Goal: Task Accomplishment & Management: Use online tool/utility

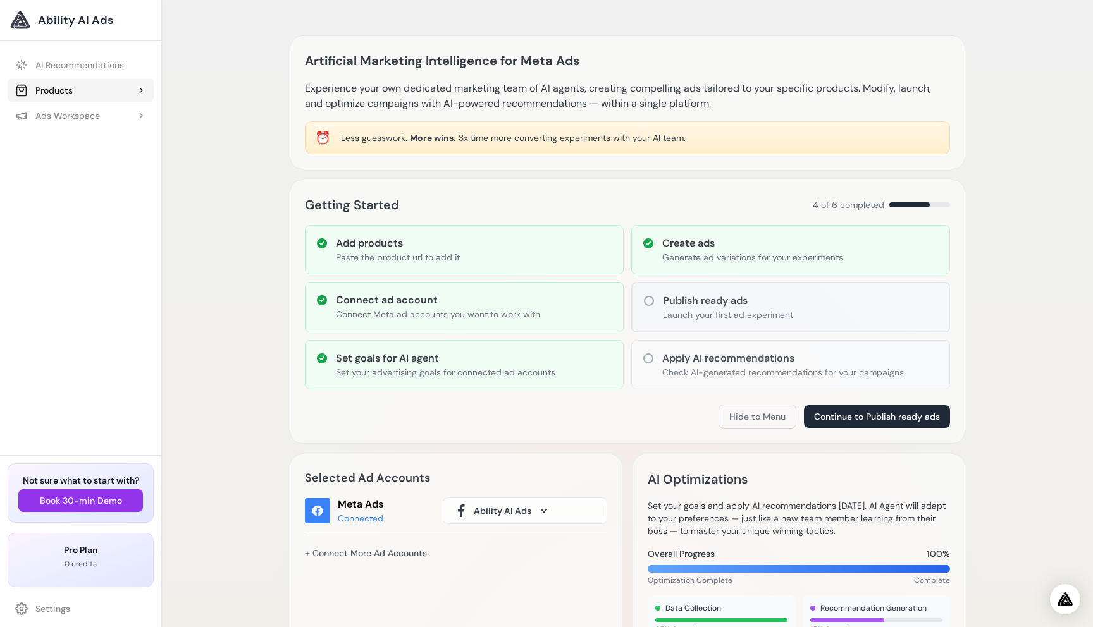
click at [64, 92] on div "Products" at bounding box center [44, 90] width 58 height 13
click at [62, 117] on link "Add Product" at bounding box center [86, 115] width 133 height 23
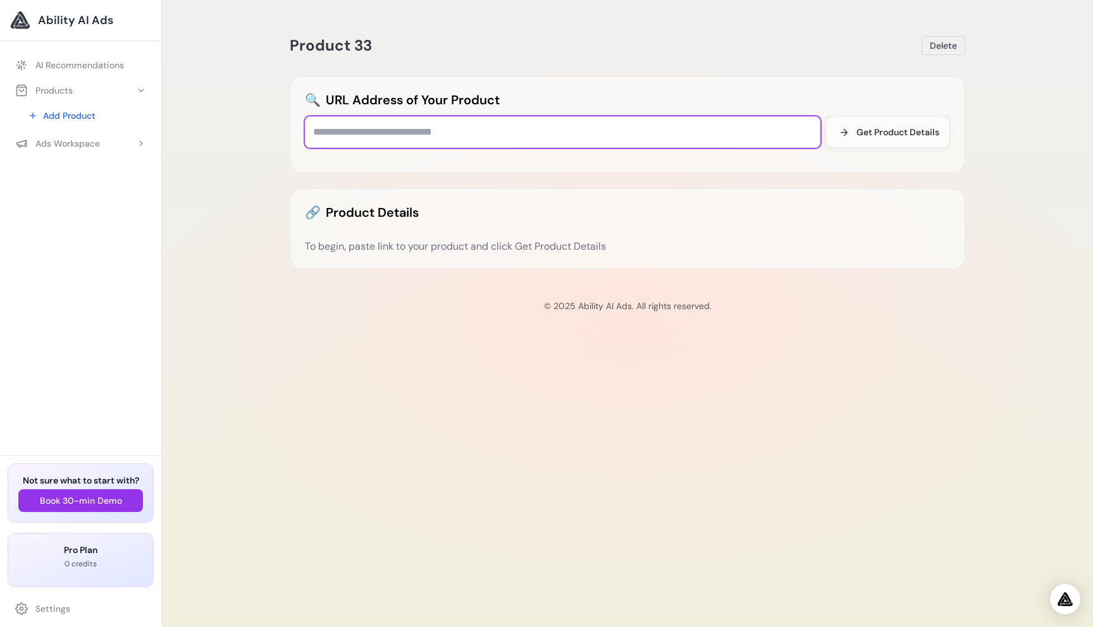
click at [354, 125] on input "text" at bounding box center [562, 132] width 515 height 32
paste input "**********"
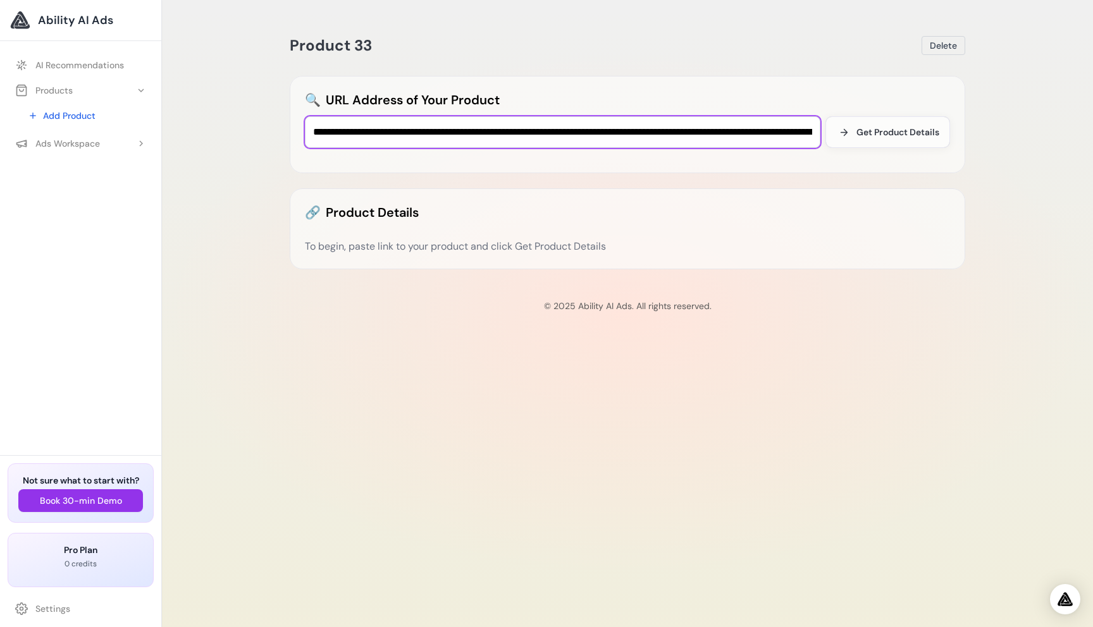
scroll to position [0, 1376]
type input "**********"
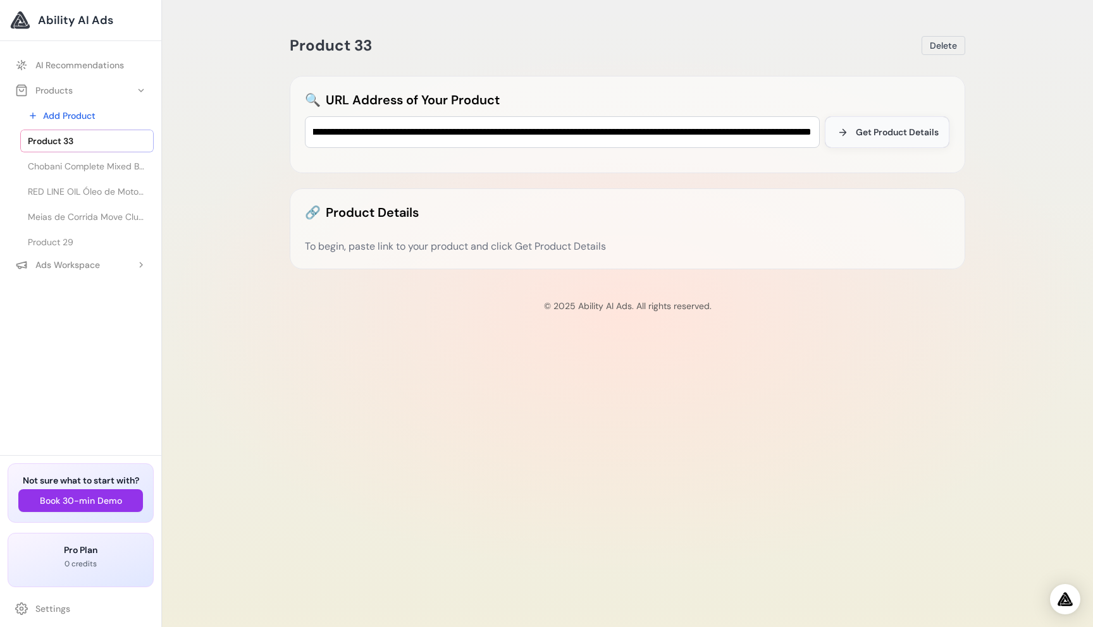
scroll to position [0, 0]
click at [891, 136] on span "Get Product Details" at bounding box center [897, 132] width 83 height 13
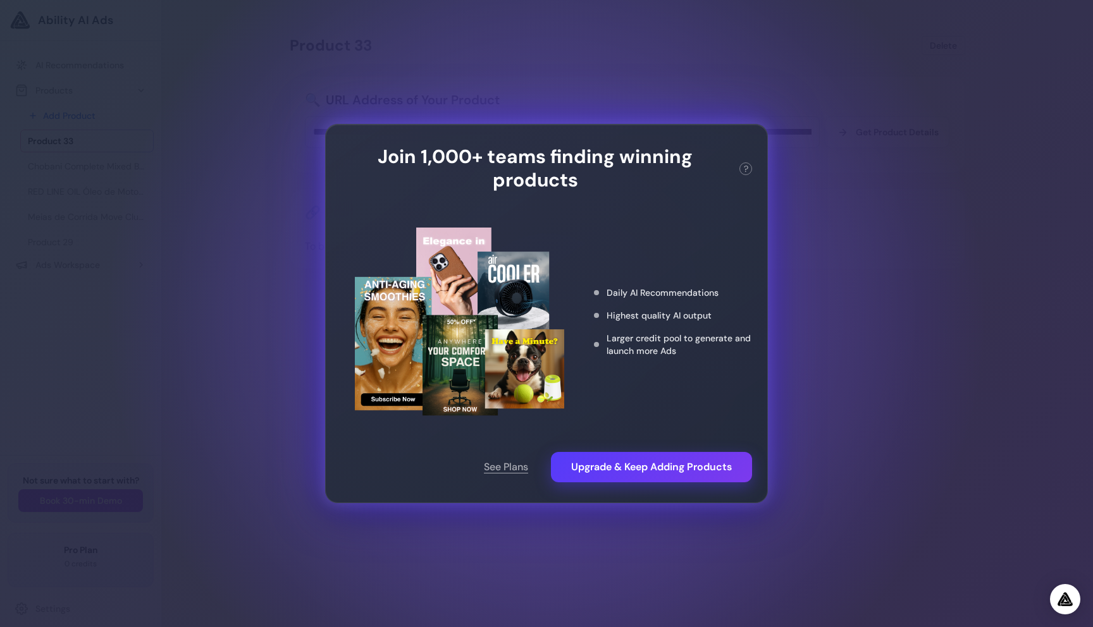
click at [861, 233] on div "Join 1,000+ teams finding winning products ? This action needs 1 credit. You ha…" at bounding box center [546, 313] width 1093 height 627
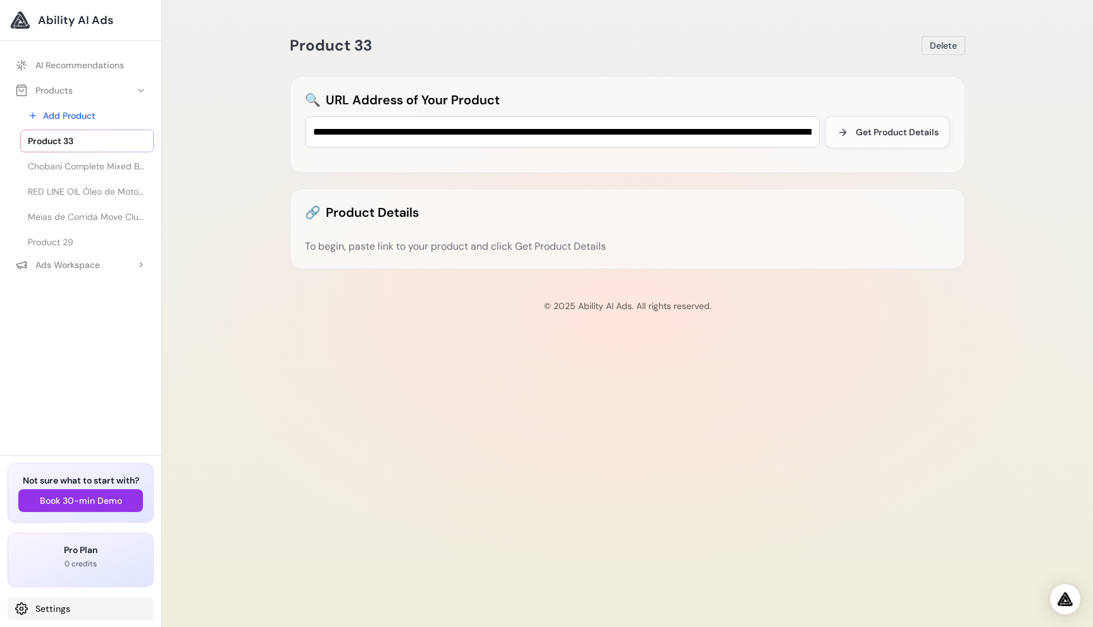
click at [71, 606] on link "Settings" at bounding box center [81, 609] width 146 height 23
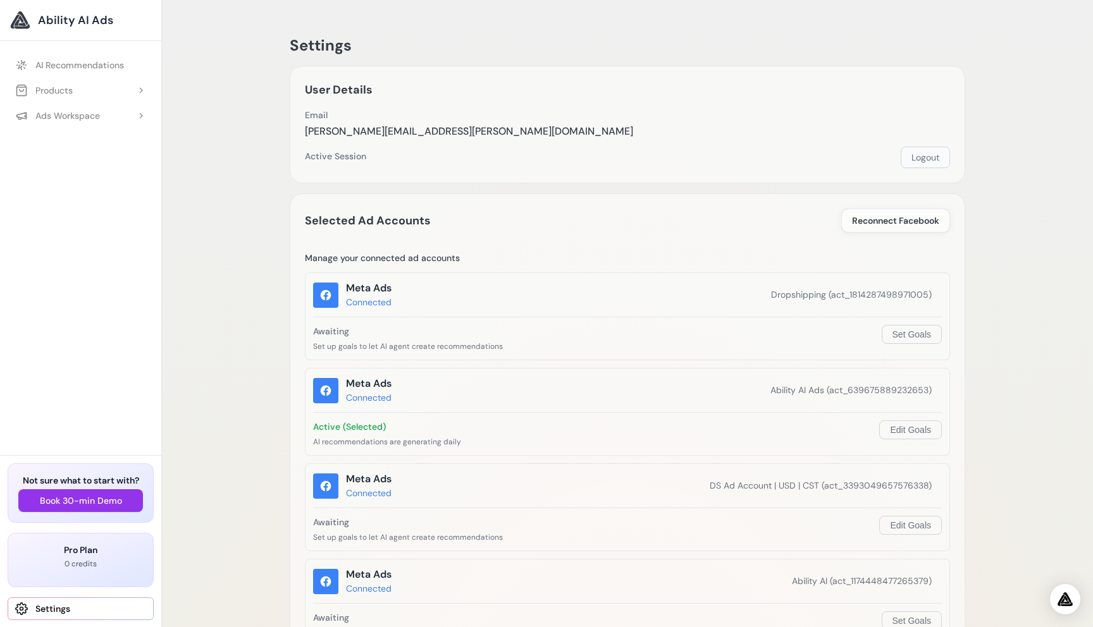
click at [929, 153] on button "Logout" at bounding box center [925, 158] width 49 height 22
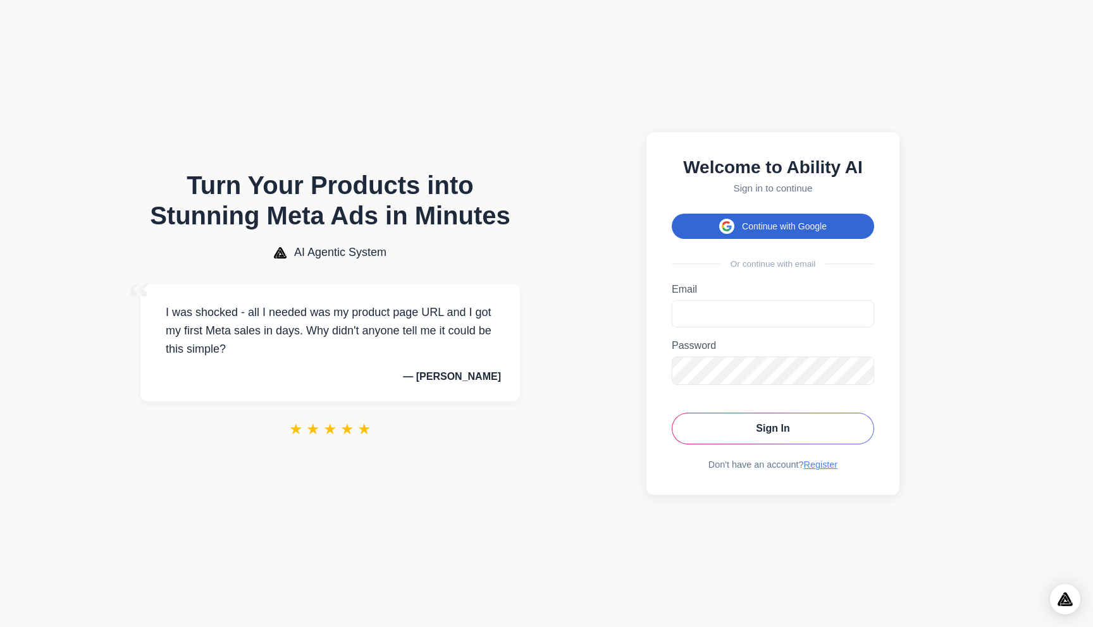
click at [783, 223] on button "Continue with Google" at bounding box center [773, 226] width 202 height 25
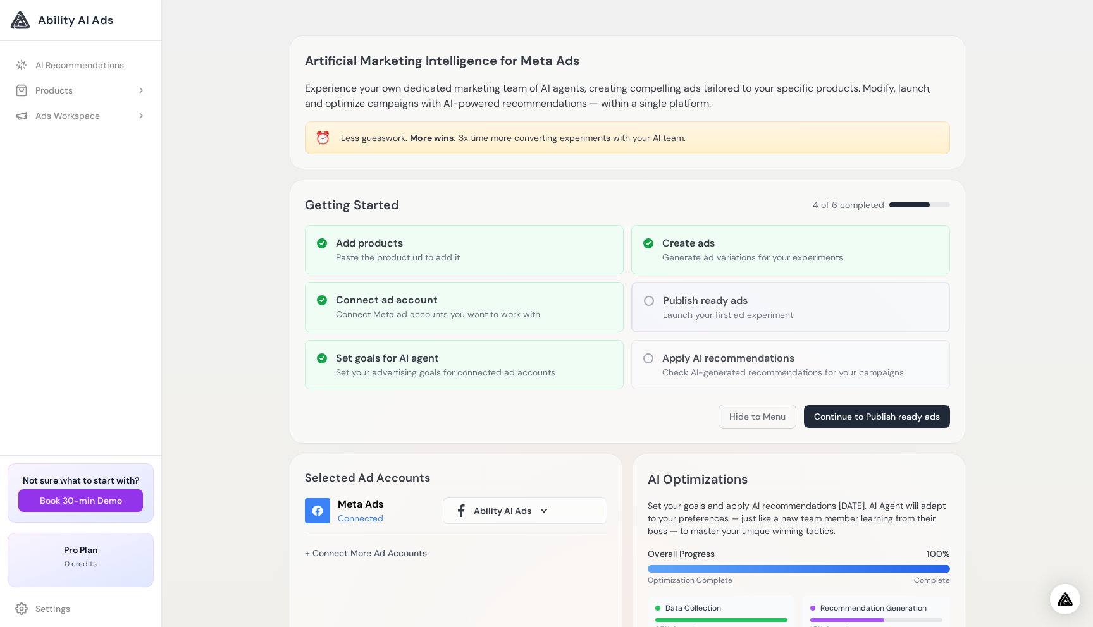
click at [84, 94] on button "Products" at bounding box center [81, 90] width 146 height 23
click at [70, 142] on span "Product 33" at bounding box center [50, 141] width 45 height 13
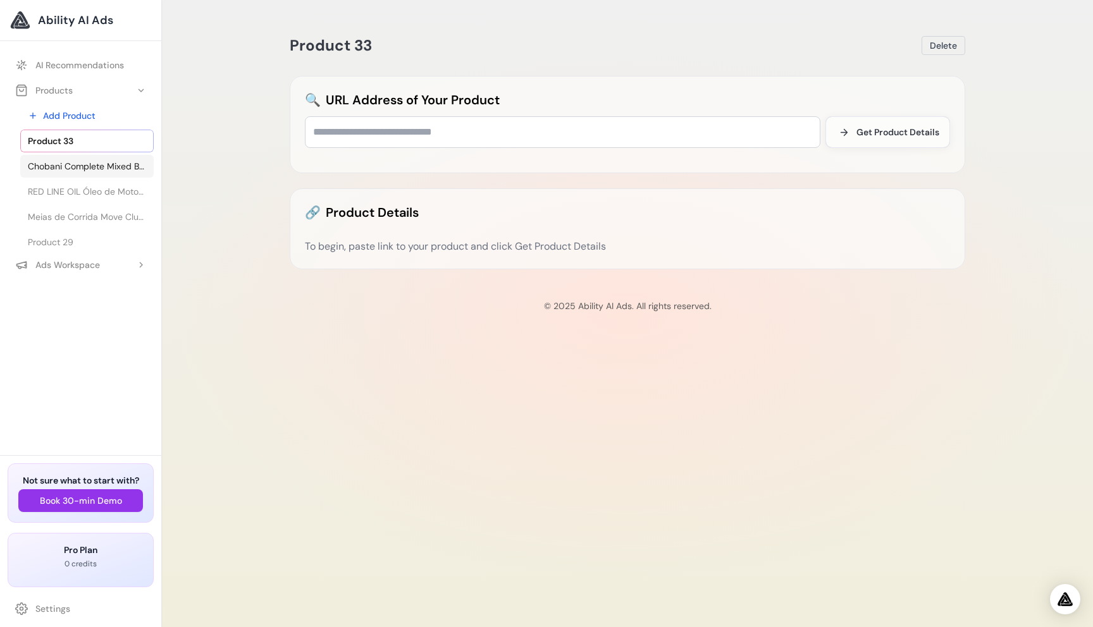
click at [71, 159] on link "Chobani Complete Mixed Berry Vanilla Protein Greek Yogurt Drink - 10" at bounding box center [86, 166] width 133 height 23
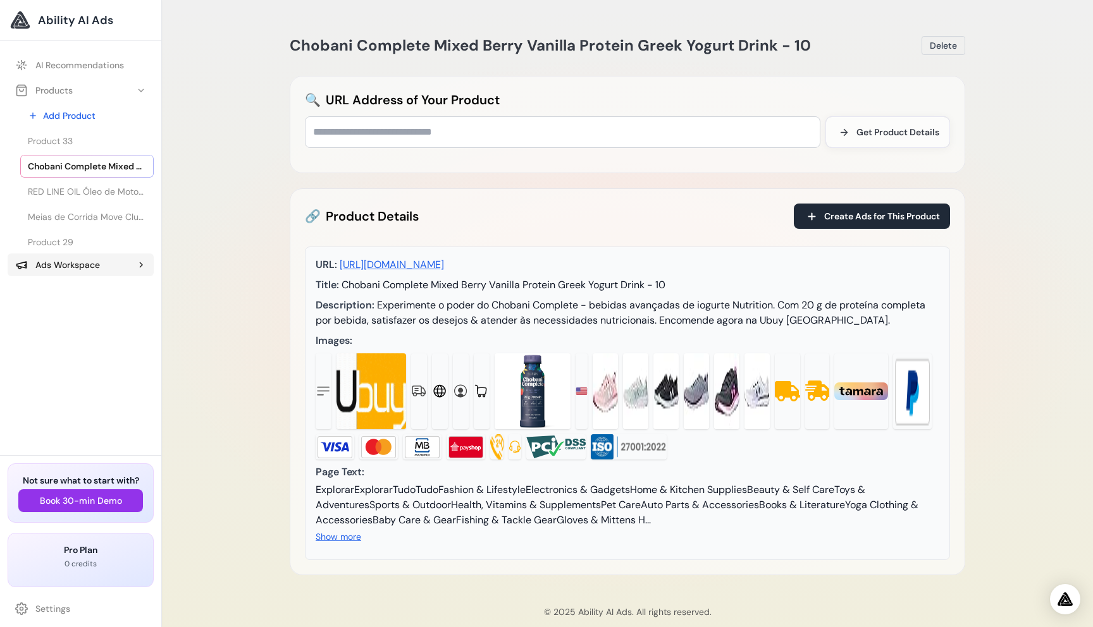
click at [59, 261] on div "Ads Workspace" at bounding box center [57, 265] width 85 height 13
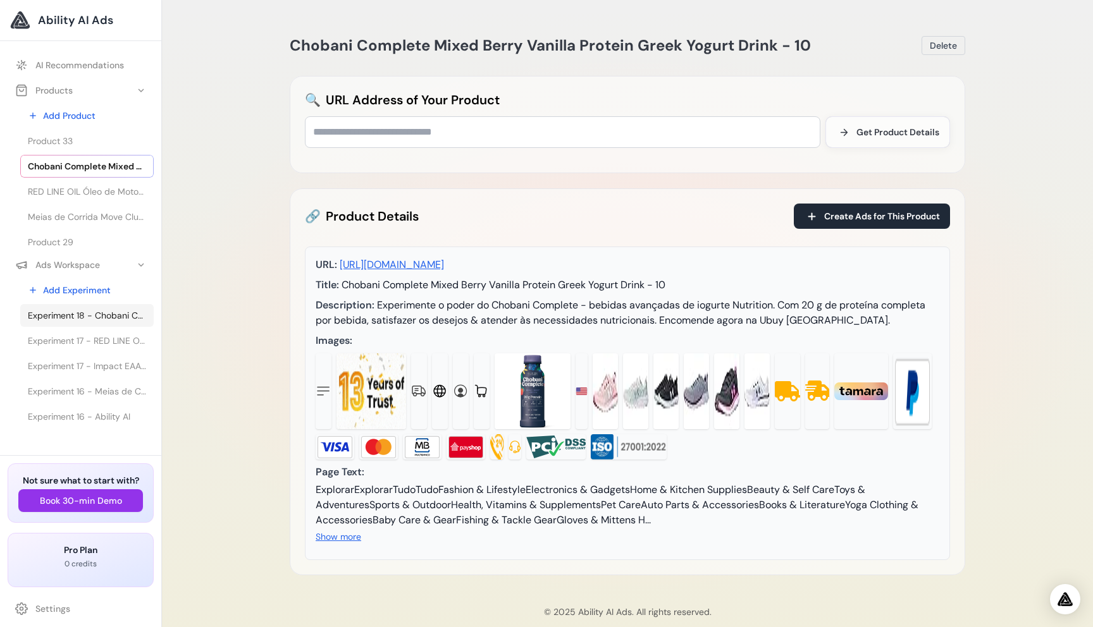
click at [102, 316] on span "Experiment 18 - Chobani Complete Mixed Berry Vanilla Protein Greek Yogurt Drink…" at bounding box center [87, 315] width 118 height 13
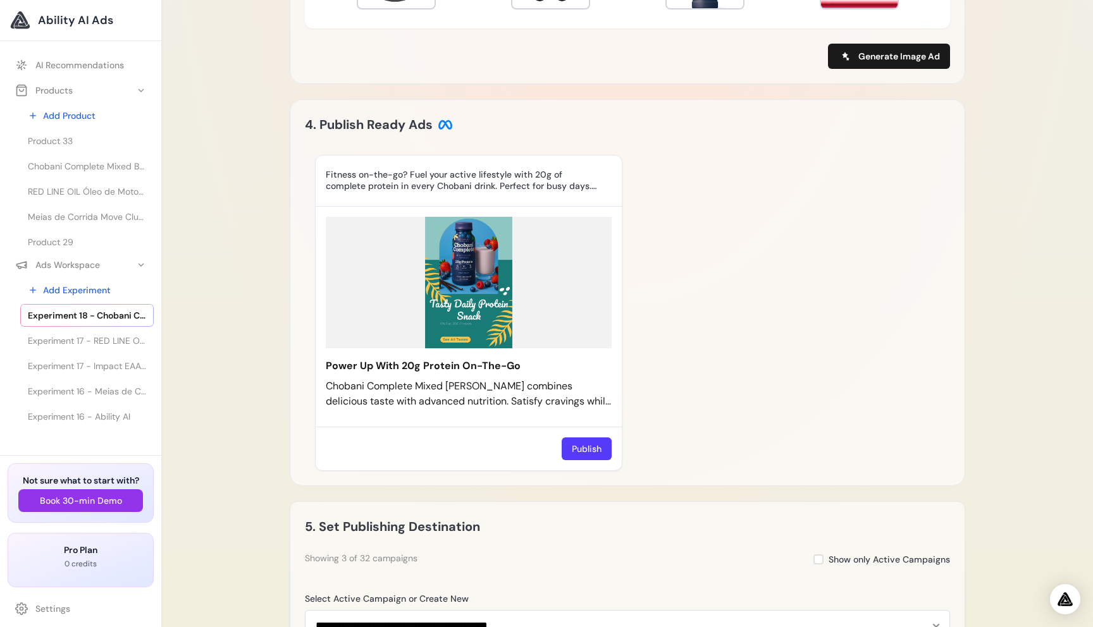
scroll to position [882, 0]
click at [605, 395] on icon at bounding box center [607, 394] width 8 height 8
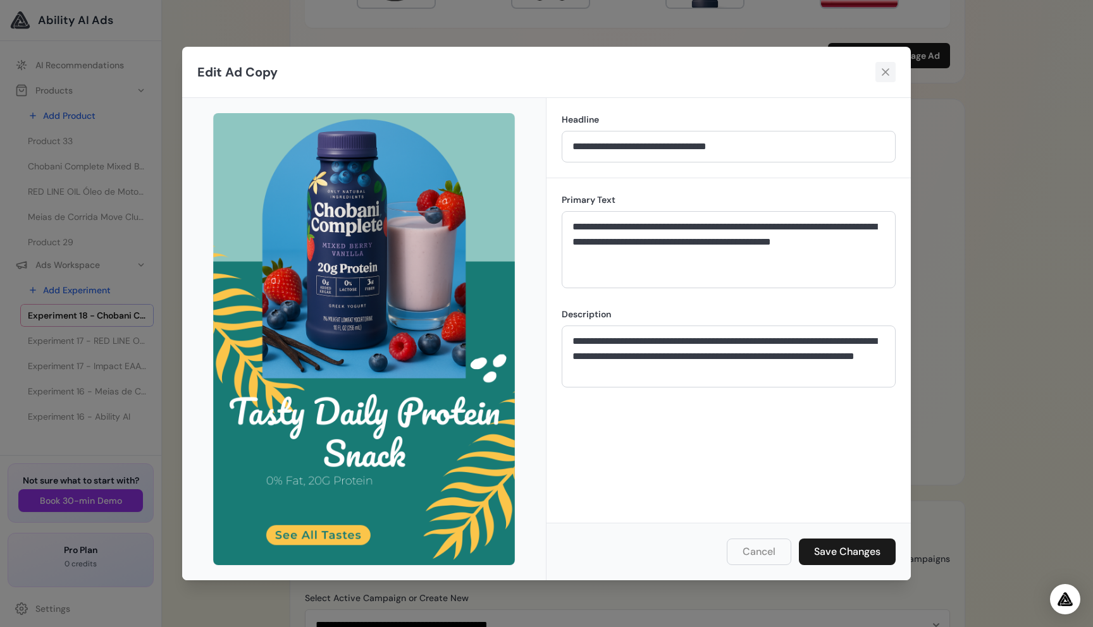
click at [887, 70] on icon at bounding box center [886, 73] width 8 height 8
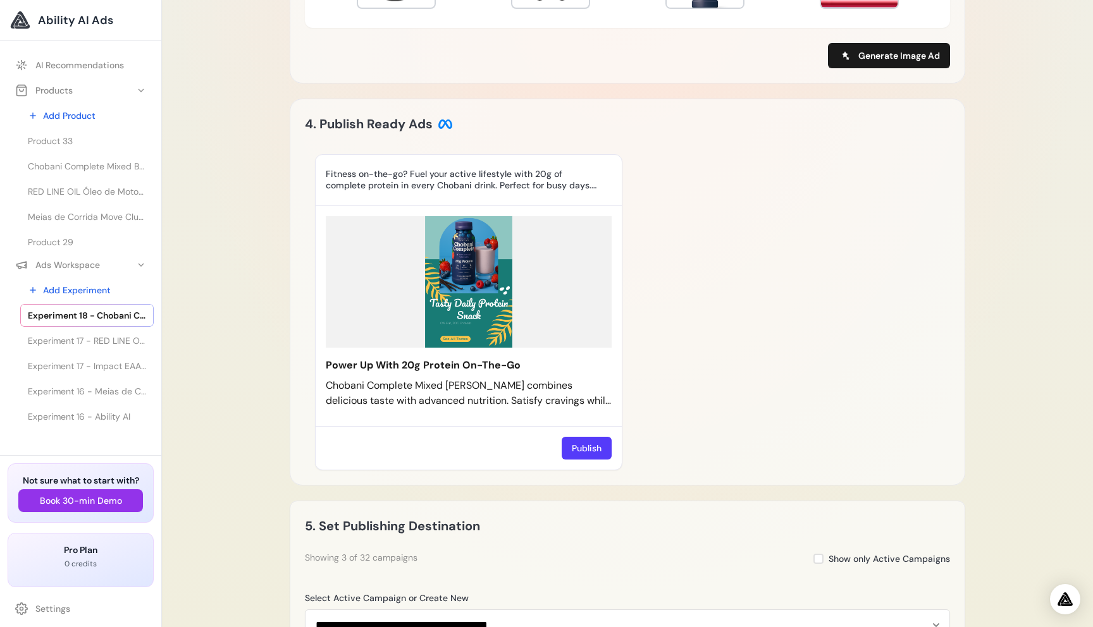
click at [348, 447] on div "Publish" at bounding box center [469, 448] width 306 height 44
click at [386, 446] on div "Publish" at bounding box center [469, 448] width 306 height 44
drag, startPoint x: 476, startPoint y: 429, endPoint x: 554, endPoint y: 429, distance: 77.8
click at [555, 429] on div "Publish" at bounding box center [469, 448] width 306 height 44
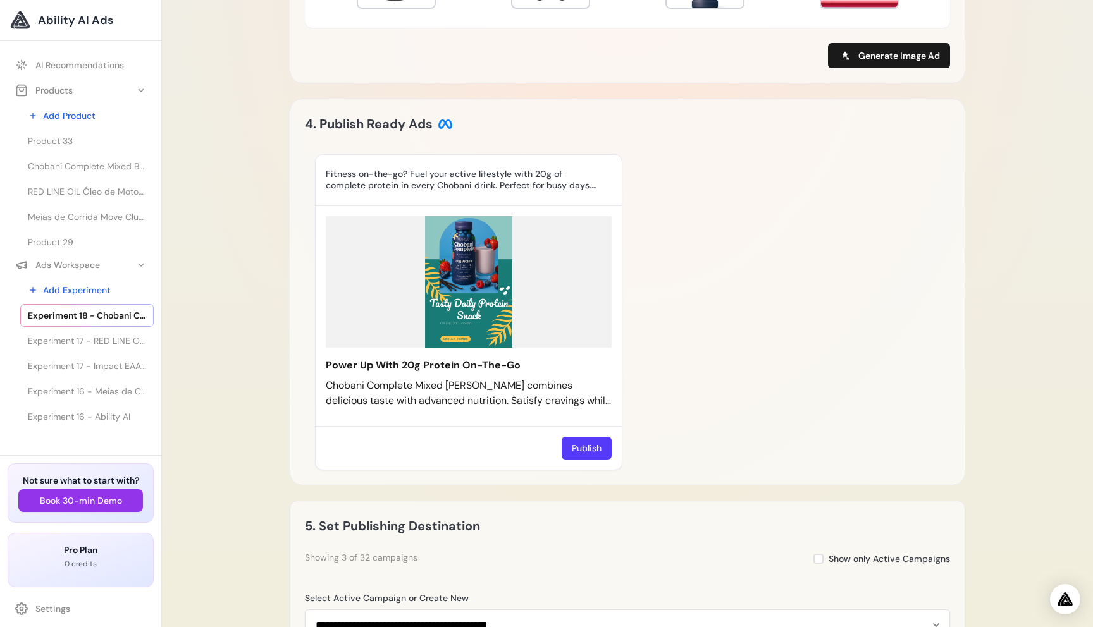
drag, startPoint x: 456, startPoint y: 445, endPoint x: 745, endPoint y: 436, distance: 289.1
click at [745, 438] on div "Fitness on-the-go? Fuel your active lifestyle with 20g of complete protein in e…" at bounding box center [627, 312] width 625 height 316
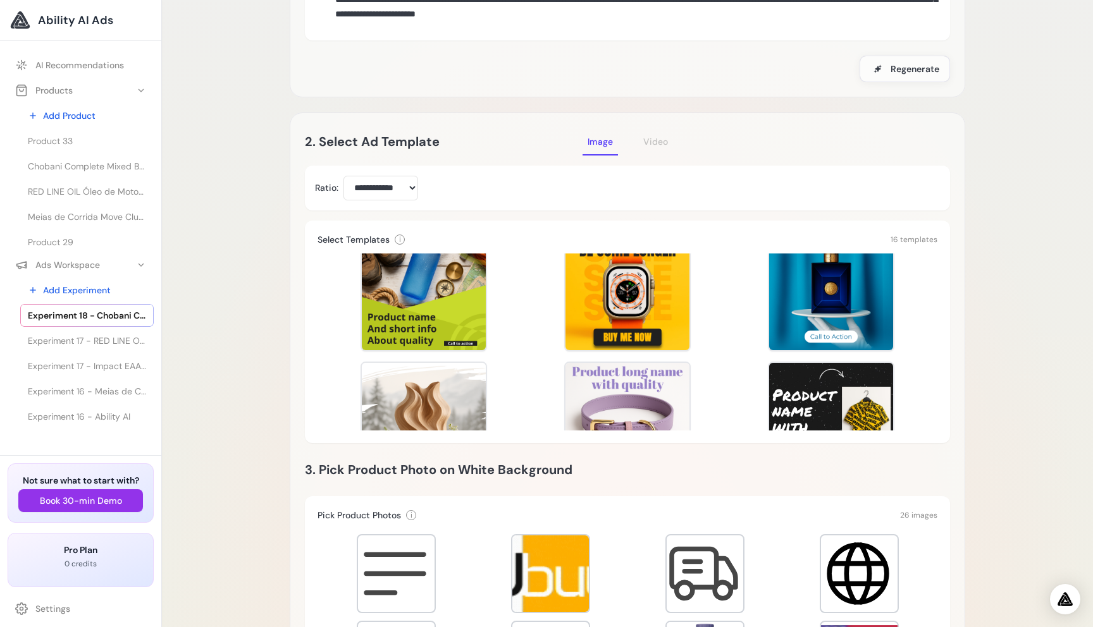
scroll to position [0, 0]
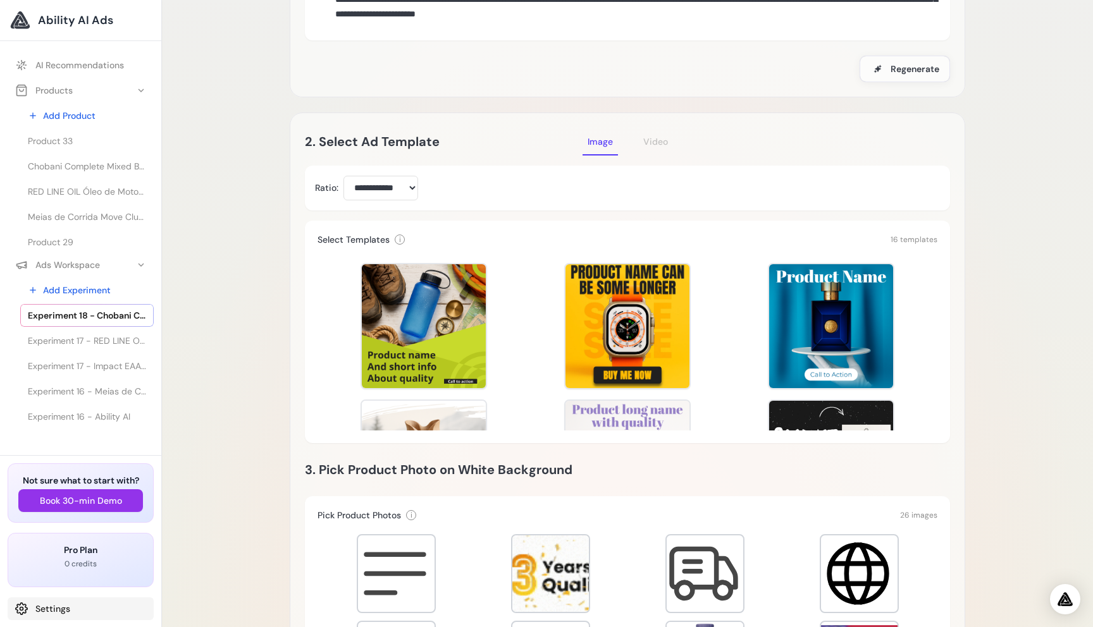
click at [58, 610] on link "Settings" at bounding box center [81, 609] width 146 height 23
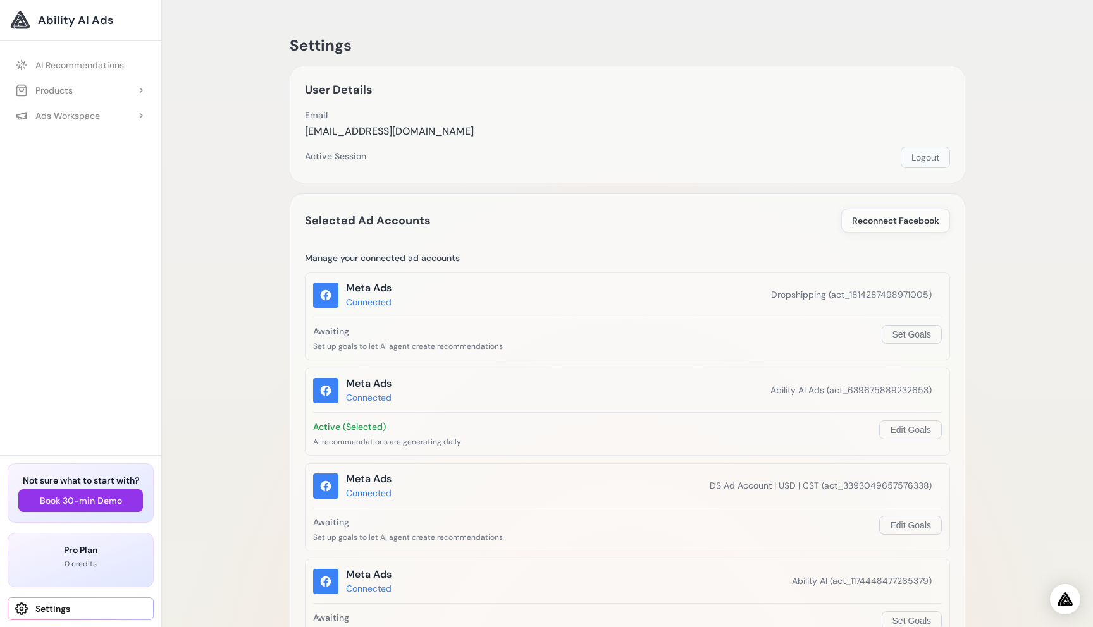
click at [933, 163] on button "Logout" at bounding box center [925, 158] width 49 height 22
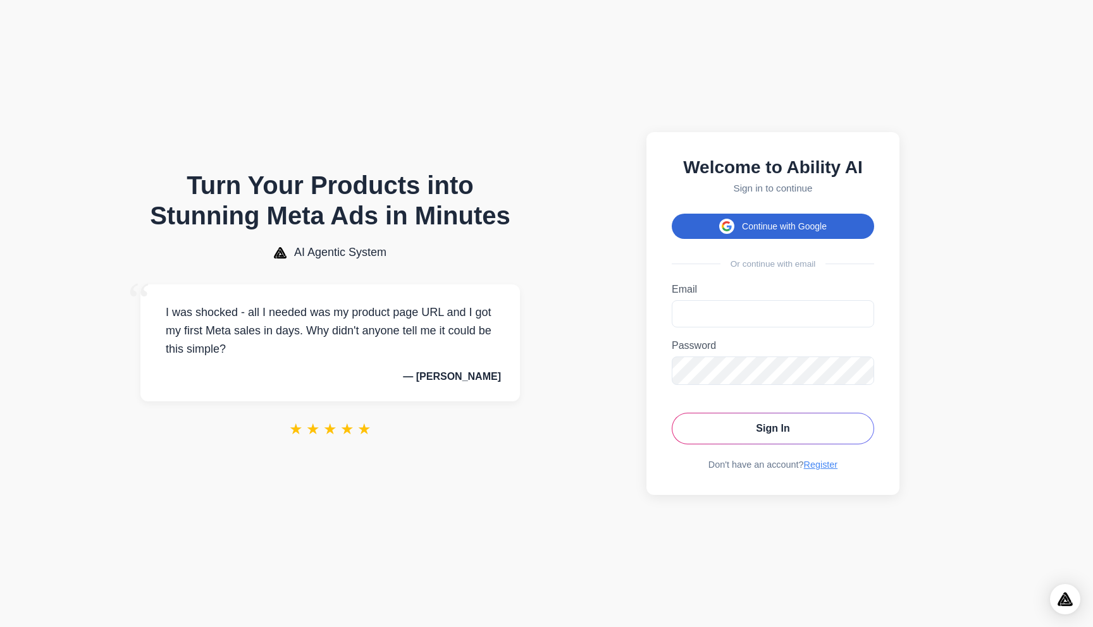
click at [780, 223] on button "Continue with Google" at bounding box center [773, 226] width 202 height 25
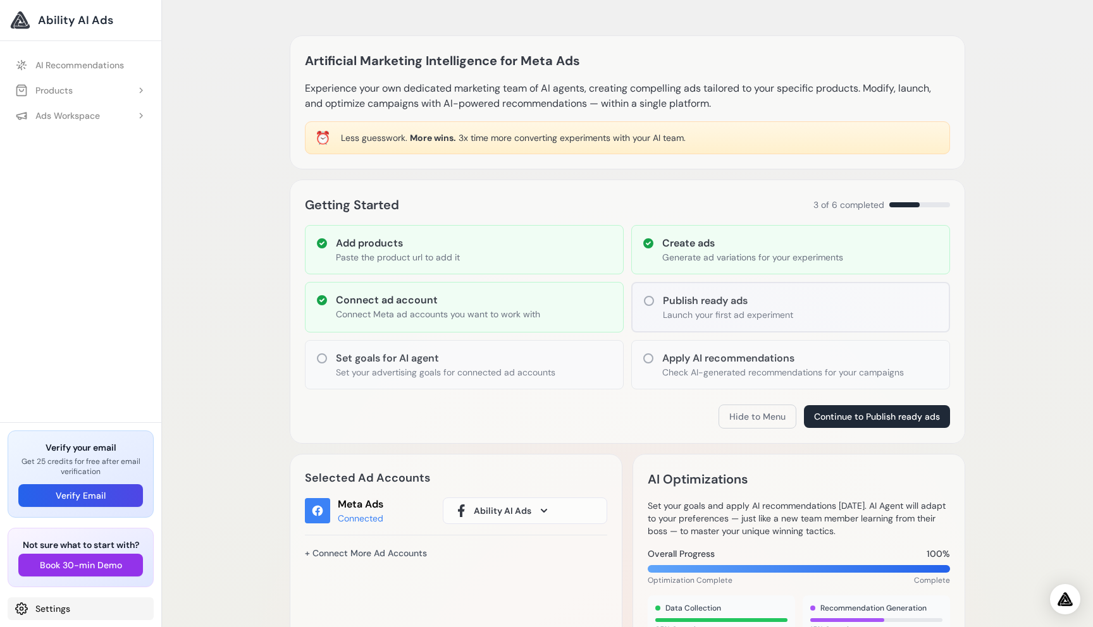
click at [62, 607] on link "Settings" at bounding box center [81, 609] width 146 height 23
click at [89, 492] on button "Verify Email" at bounding box center [80, 495] width 125 height 23
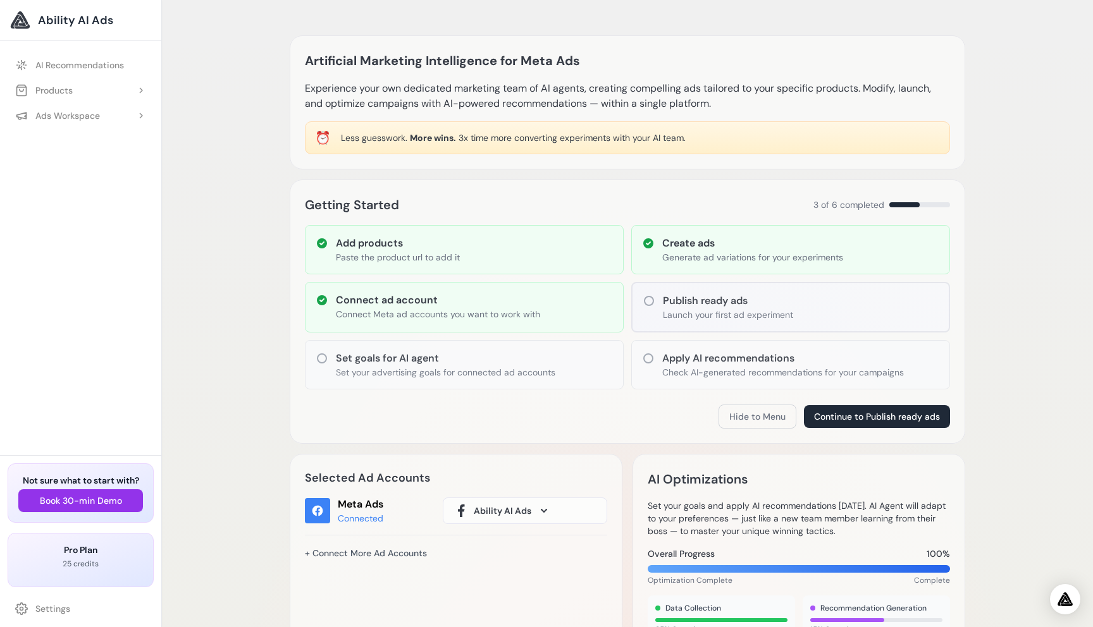
click at [35, 88] on div "Products" at bounding box center [44, 90] width 58 height 13
click at [88, 117] on link "Add Product" at bounding box center [86, 115] width 133 height 23
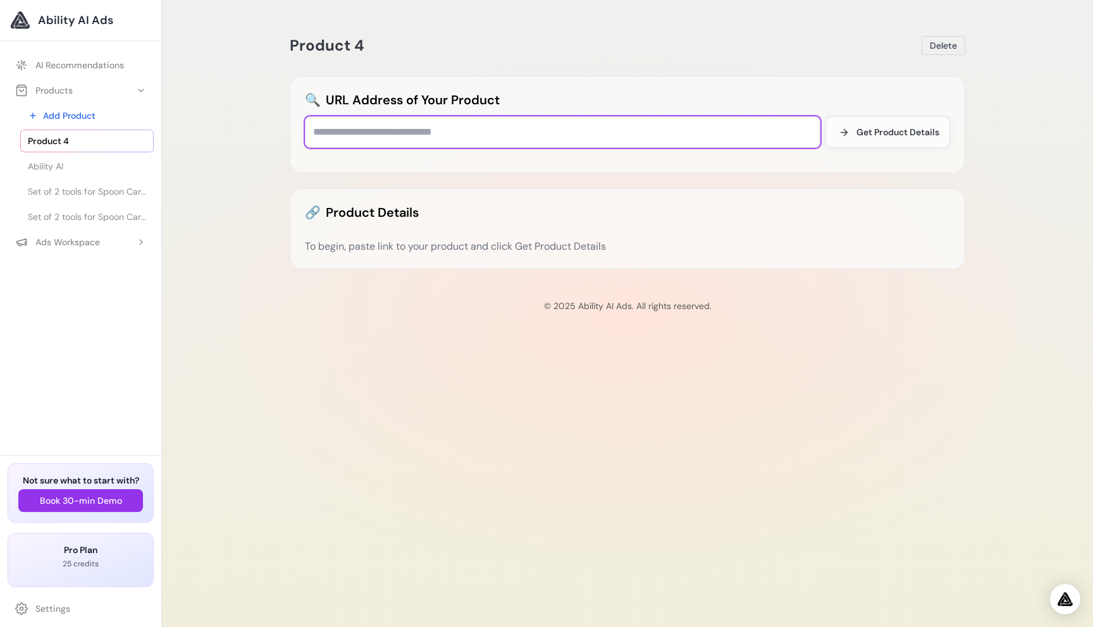
click at [366, 138] on input "text" at bounding box center [562, 132] width 515 height 32
paste input "**********"
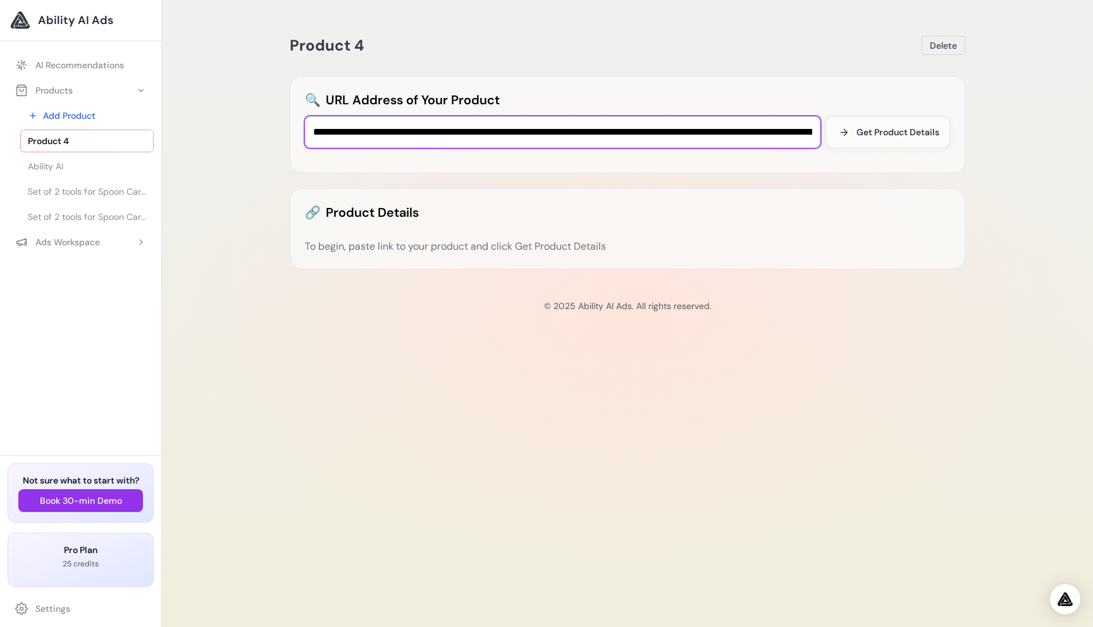
scroll to position [0, 1341]
type input "**********"
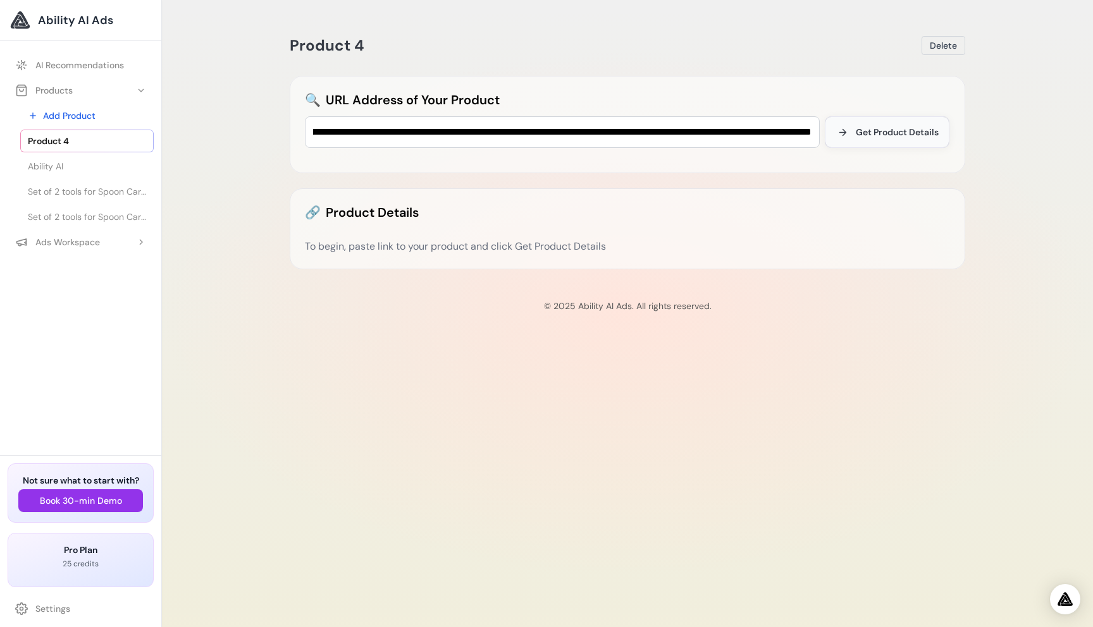
scroll to position [0, 0]
click at [911, 133] on span "Get Product Details" at bounding box center [897, 132] width 83 height 13
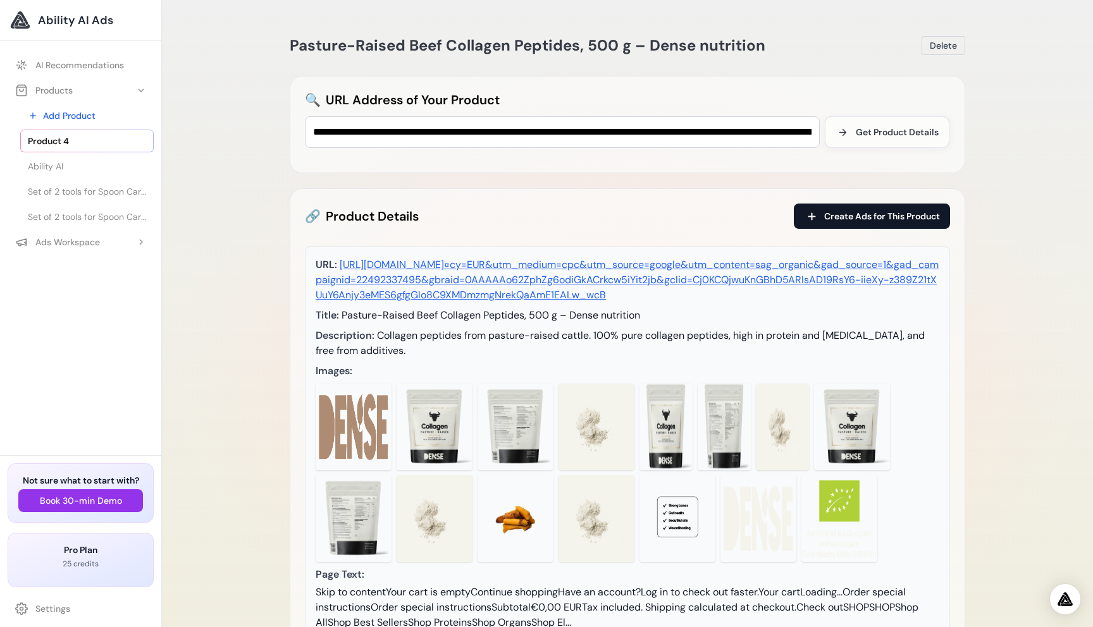
click at [854, 216] on span "Create Ads for This Product" at bounding box center [882, 216] width 116 height 13
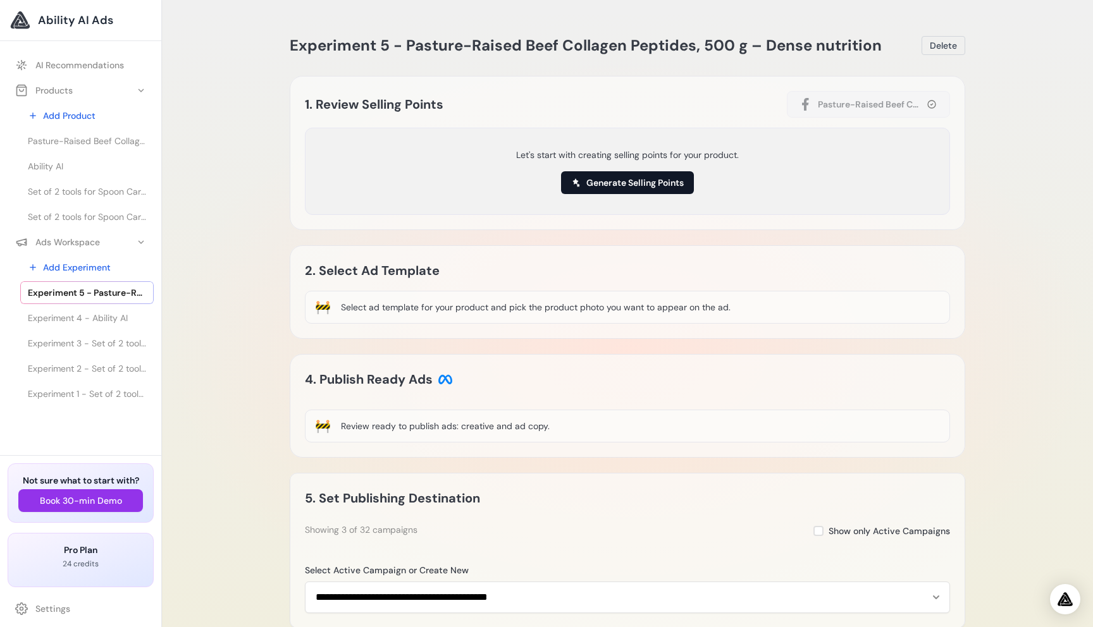
click at [652, 183] on button "Generate Selling Points" at bounding box center [627, 182] width 133 height 23
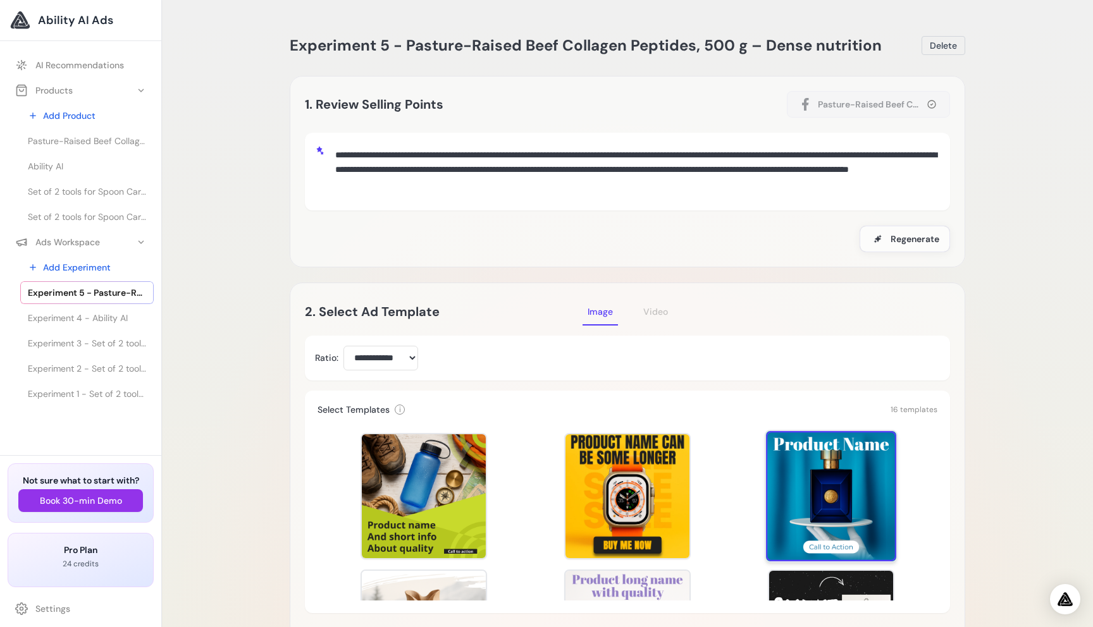
click at [807, 512] on div at bounding box center [831, 496] width 130 height 130
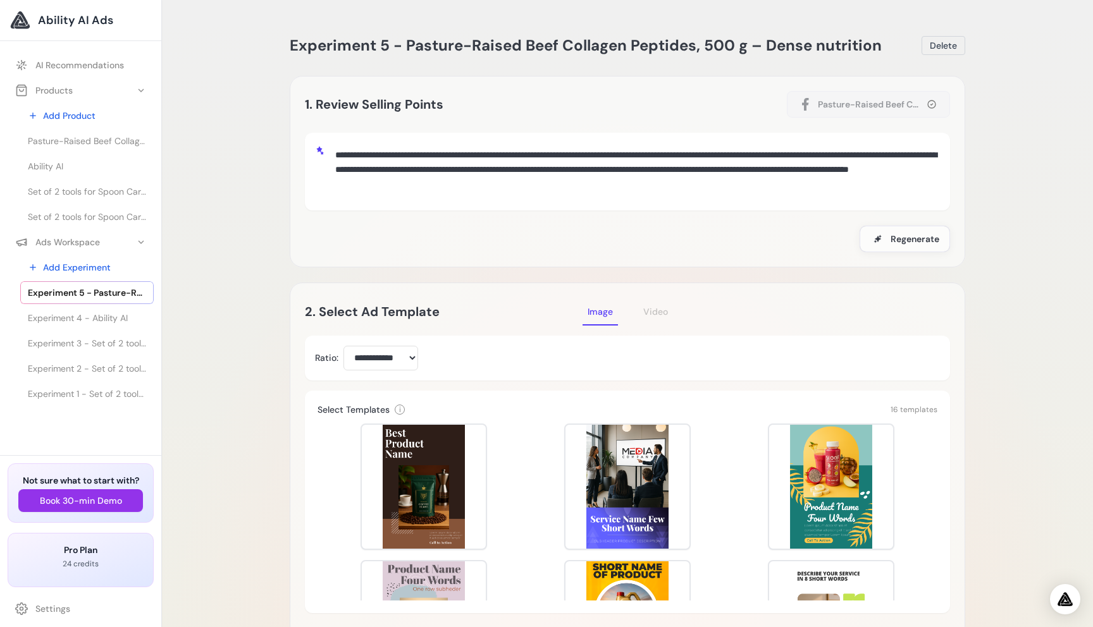
scroll to position [401, 0]
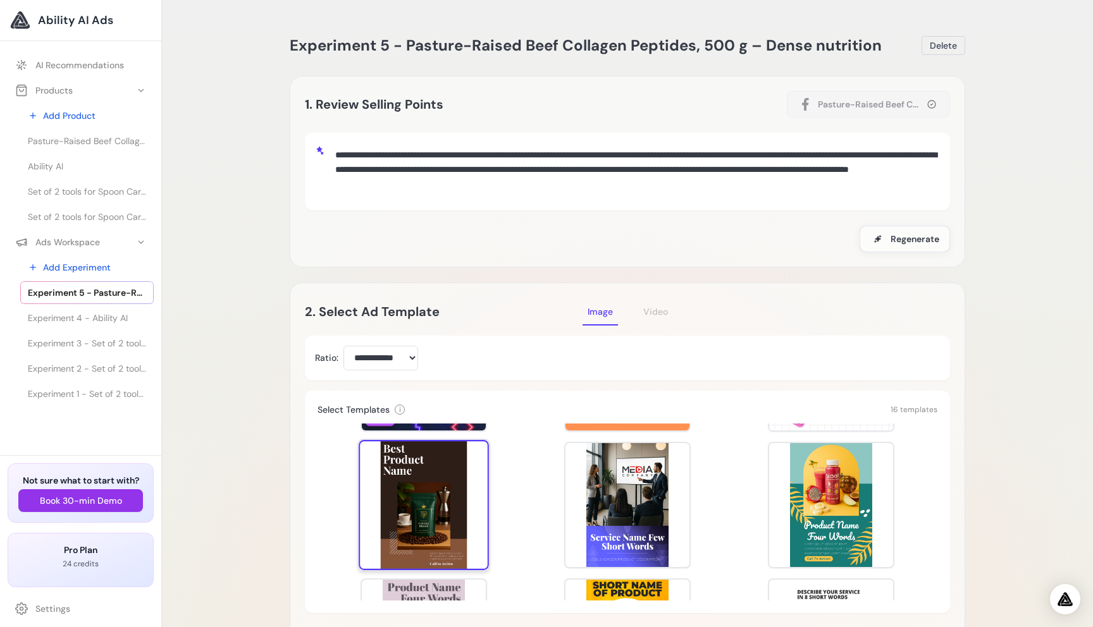
click at [443, 527] on div at bounding box center [424, 505] width 130 height 130
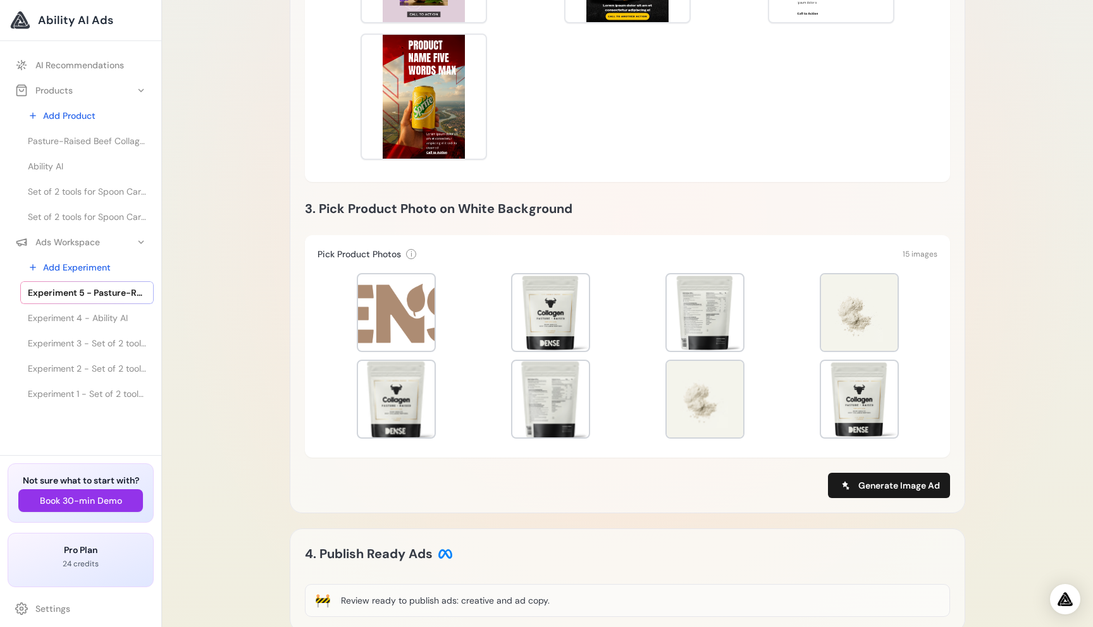
scroll to position [473, 0]
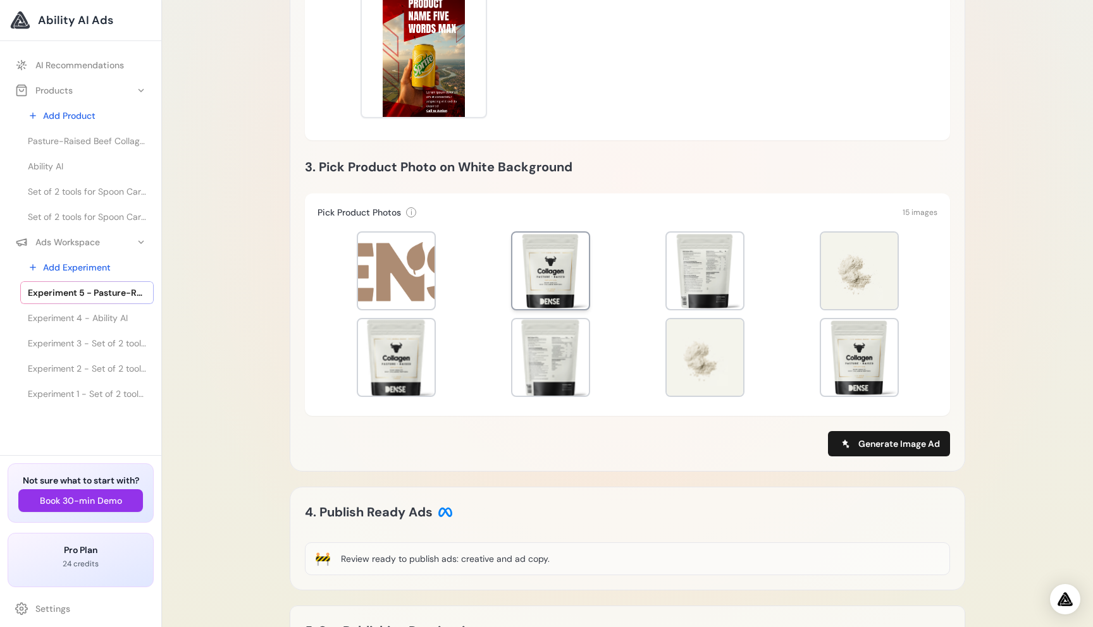
click at [544, 285] on div at bounding box center [550, 271] width 77 height 77
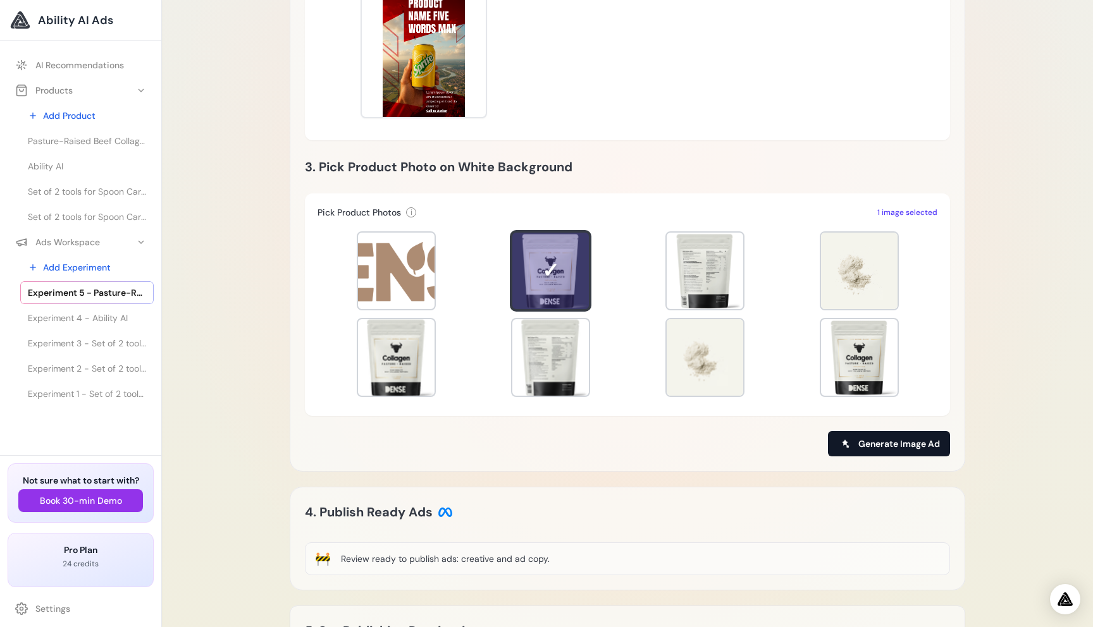
click at [882, 446] on span "Generate Image Ad" at bounding box center [899, 444] width 82 height 13
type input "**********"
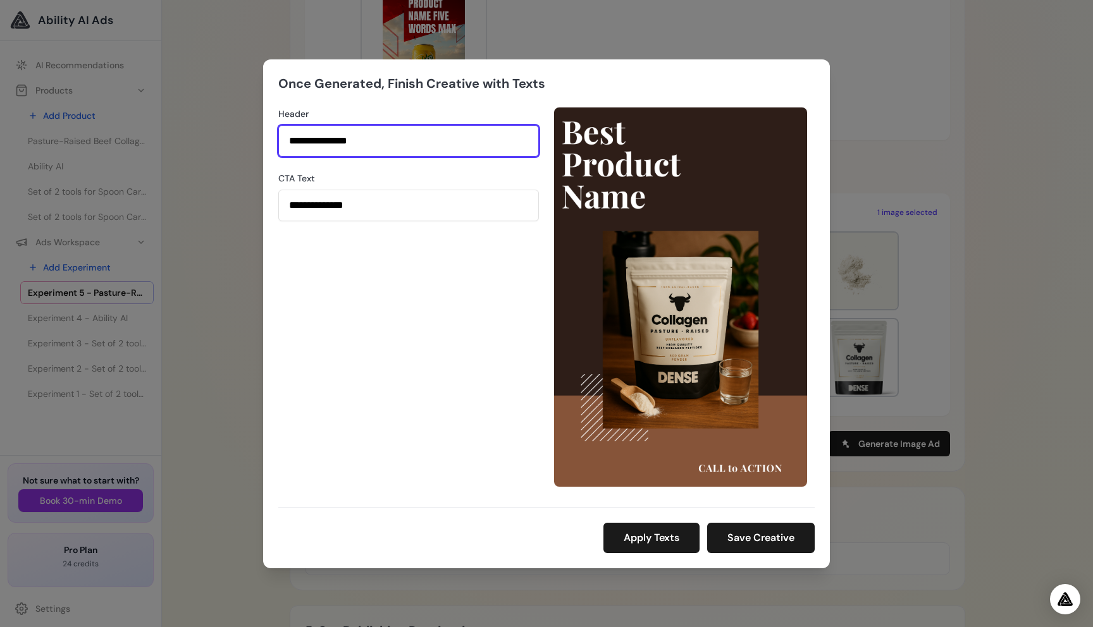
click at [410, 149] on input "**********" at bounding box center [408, 141] width 261 height 32
type input "**********"
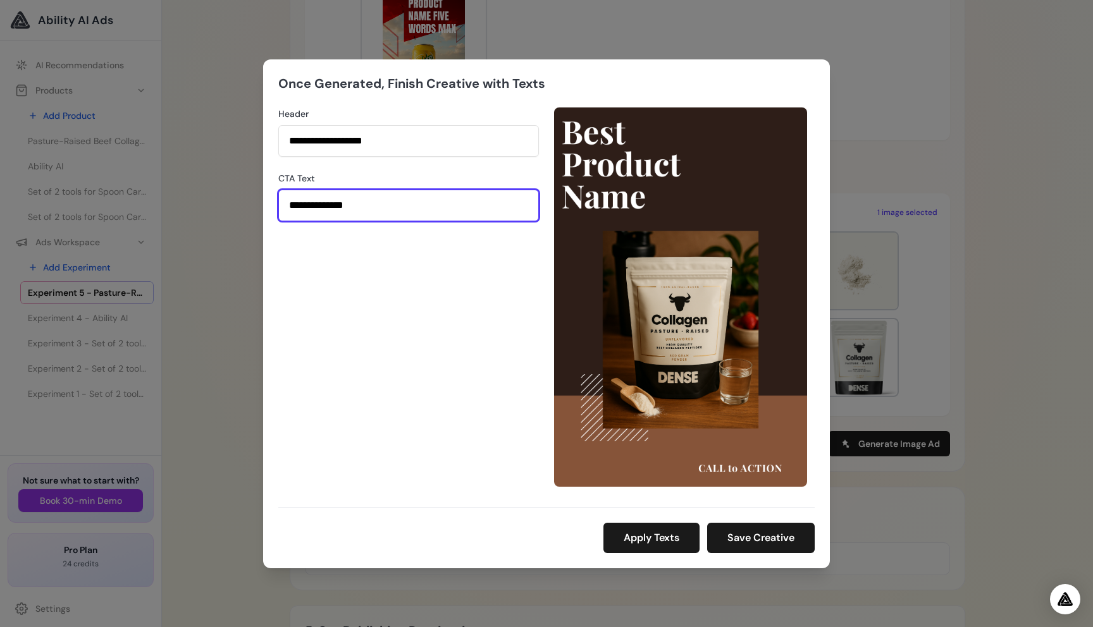
click at [379, 199] on input "**********" at bounding box center [408, 206] width 261 height 32
paste input "***"
type input "**********"
click at [679, 532] on button "Apply Texts" at bounding box center [651, 538] width 96 height 30
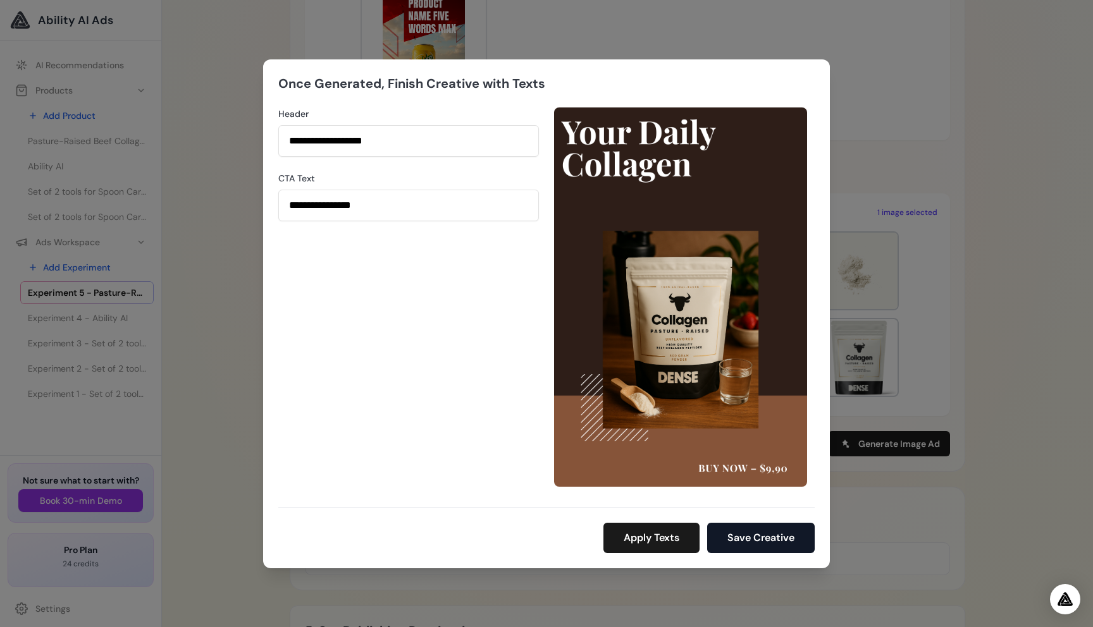
click at [754, 539] on button "Save Creative" at bounding box center [761, 538] width 108 height 30
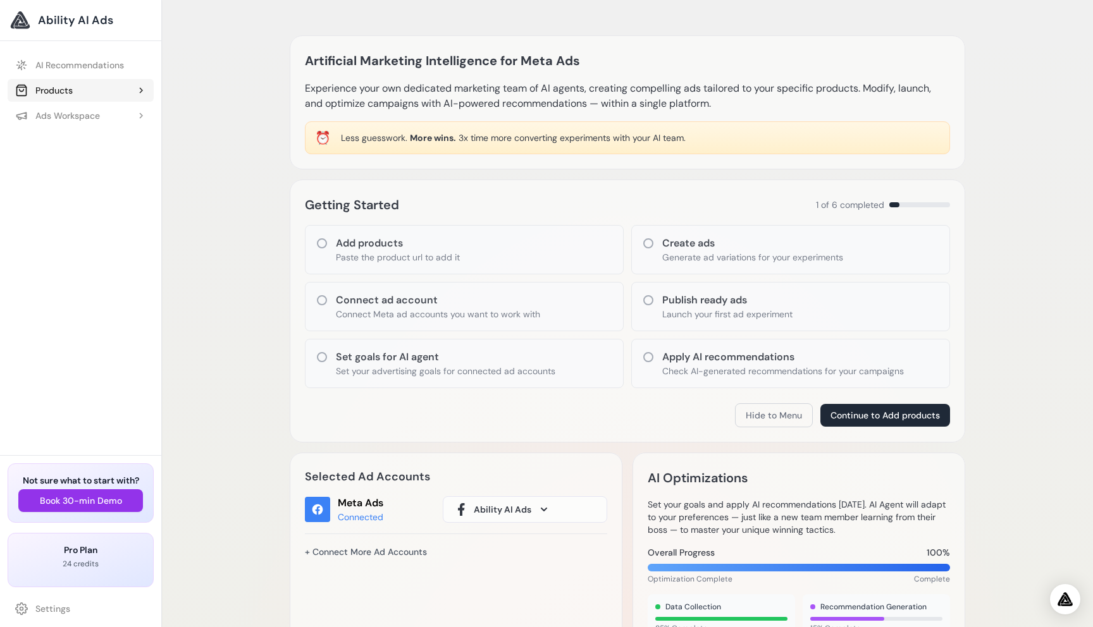
click at [54, 92] on div "Products" at bounding box center [44, 90] width 58 height 13
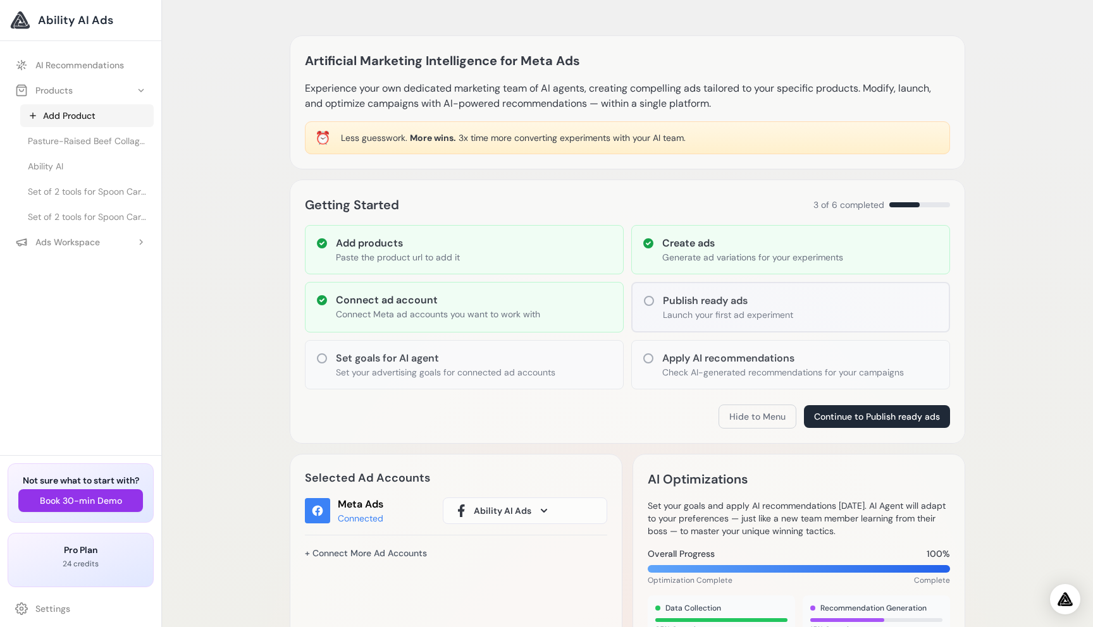
click at [61, 119] on link "Add Product" at bounding box center [86, 115] width 133 height 23
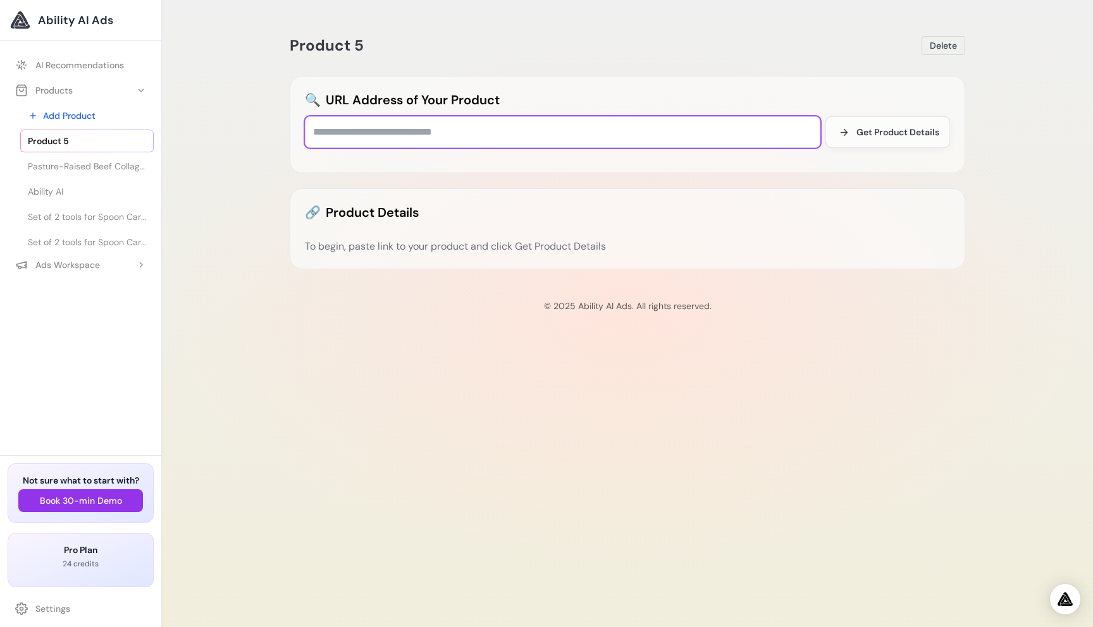
click at [348, 131] on input "text" at bounding box center [562, 132] width 515 height 32
paste input "**********"
type input "**********"
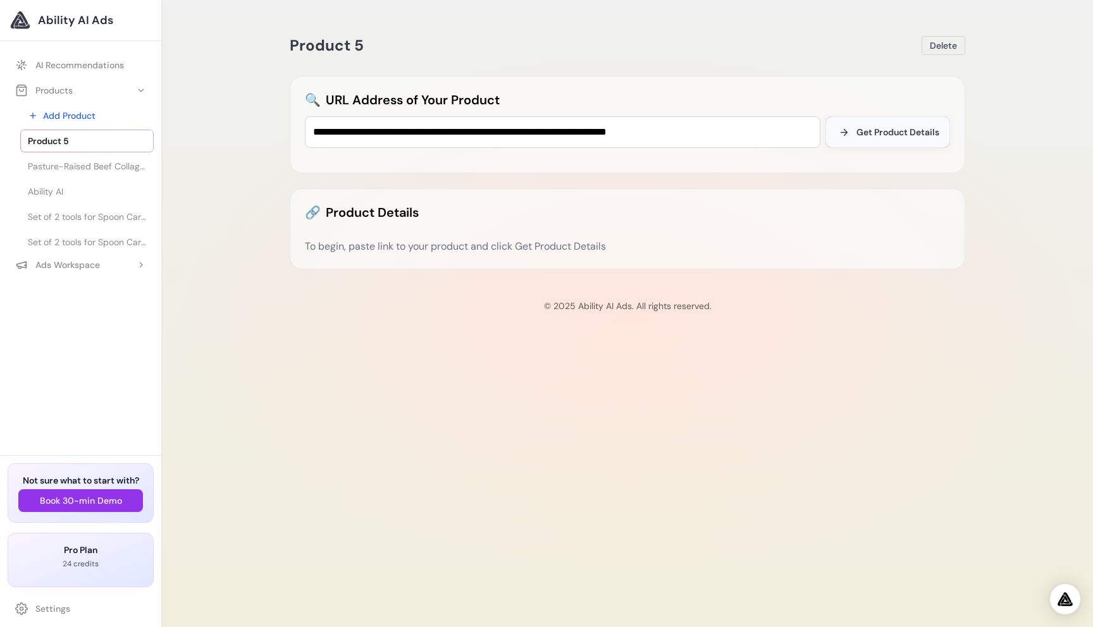
click at [877, 116] on button "Get Product Details" at bounding box center [887, 132] width 125 height 32
click at [876, 125] on button "Get Product Details" at bounding box center [887, 132] width 125 height 32
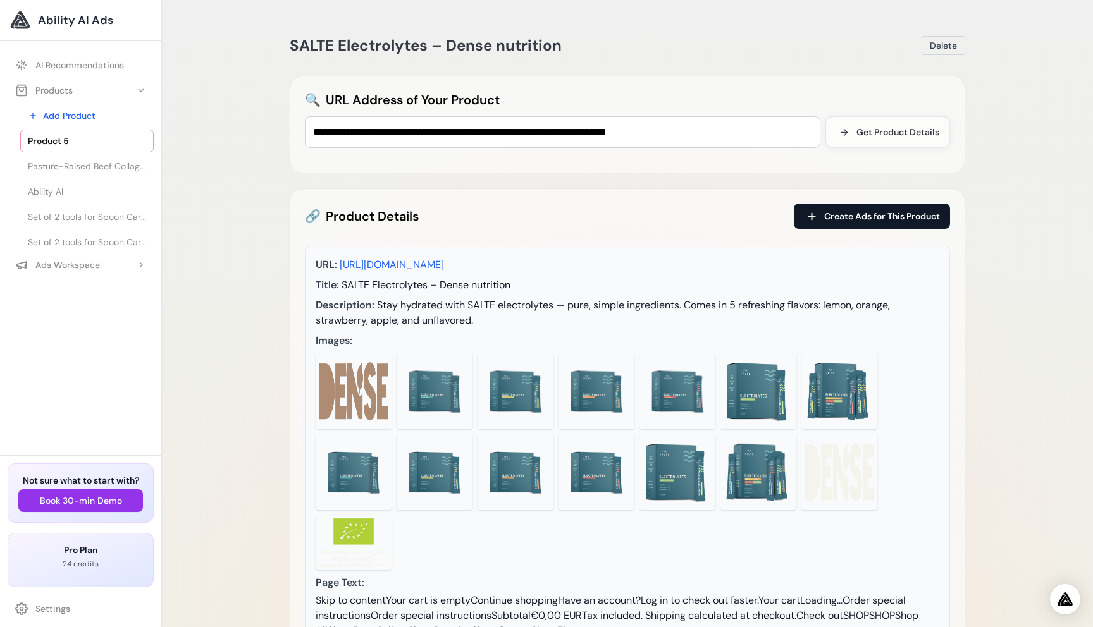
click at [839, 221] on span "Create Ads for This Product" at bounding box center [882, 216] width 116 height 13
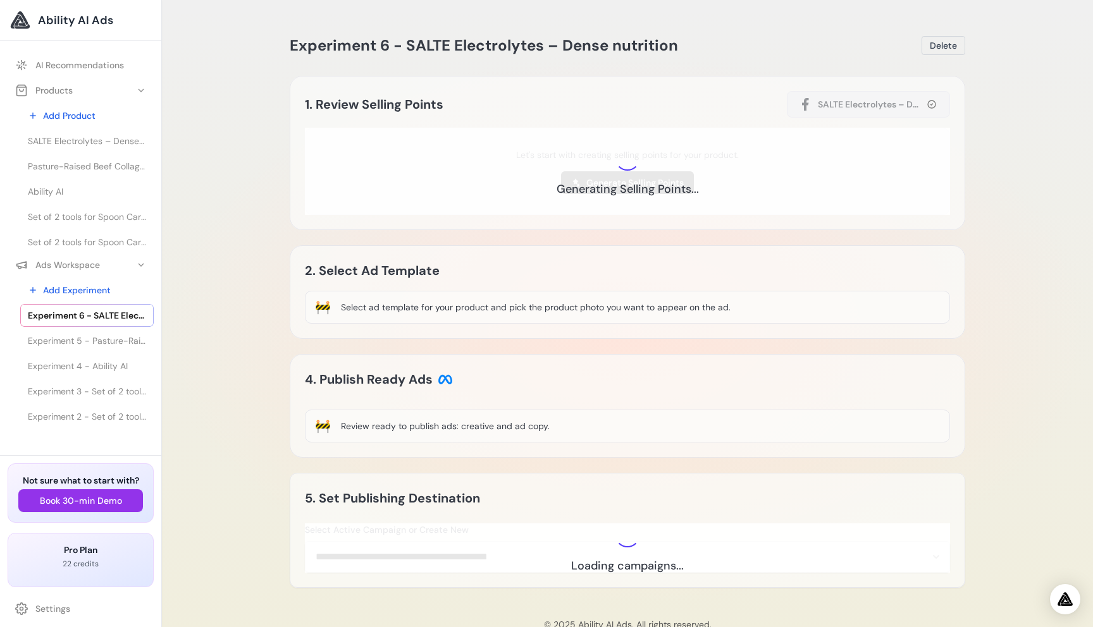
click at [672, 185] on span "Generating Selling Points..." at bounding box center [627, 189] width 142 height 17
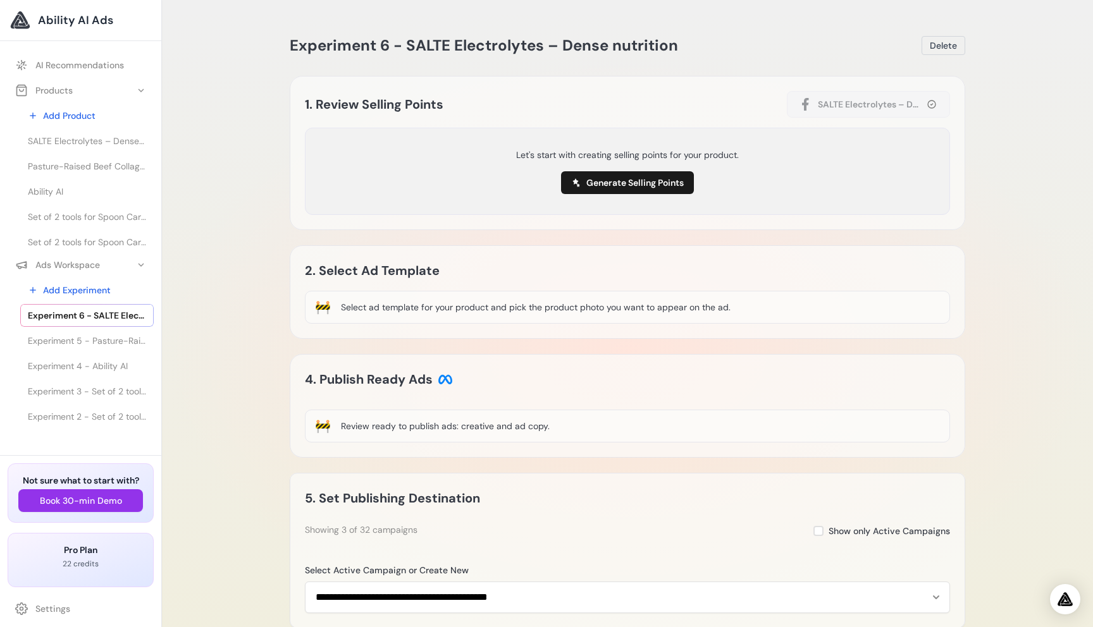
click at [671, 185] on button "Generate Selling Points" at bounding box center [627, 182] width 133 height 23
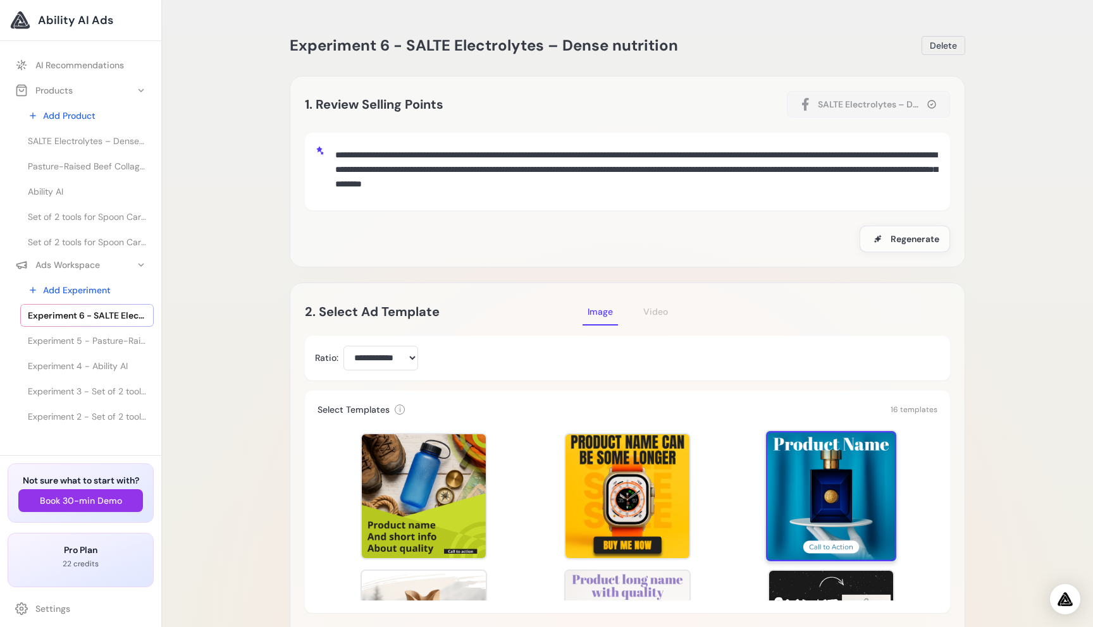
click at [809, 488] on div at bounding box center [831, 496] width 130 height 130
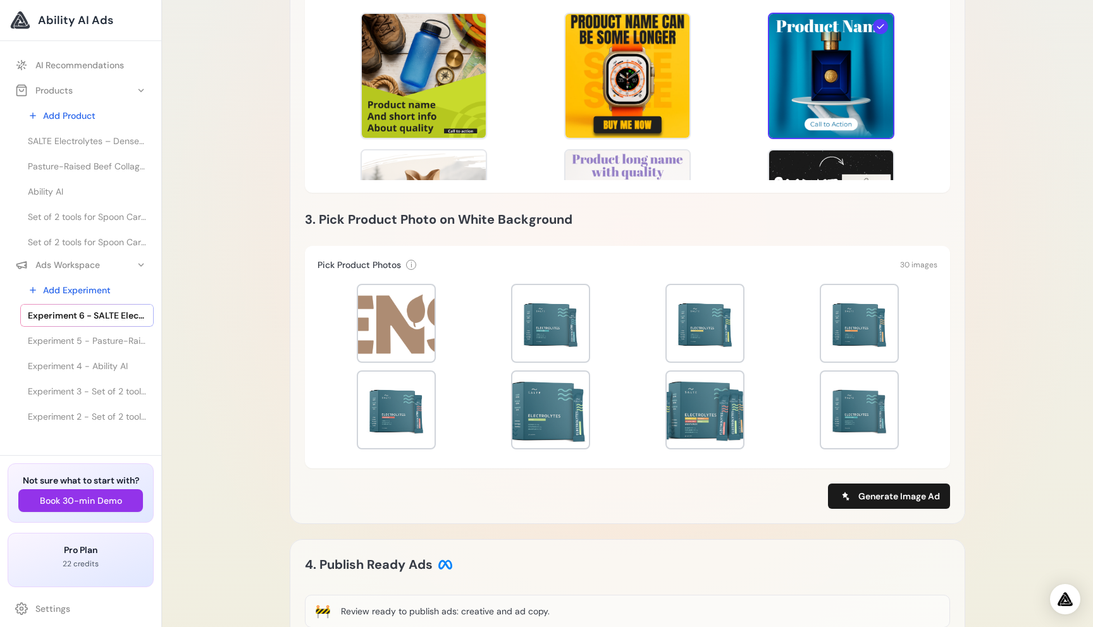
scroll to position [421, 0]
click at [861, 332] on div at bounding box center [859, 323] width 77 height 77
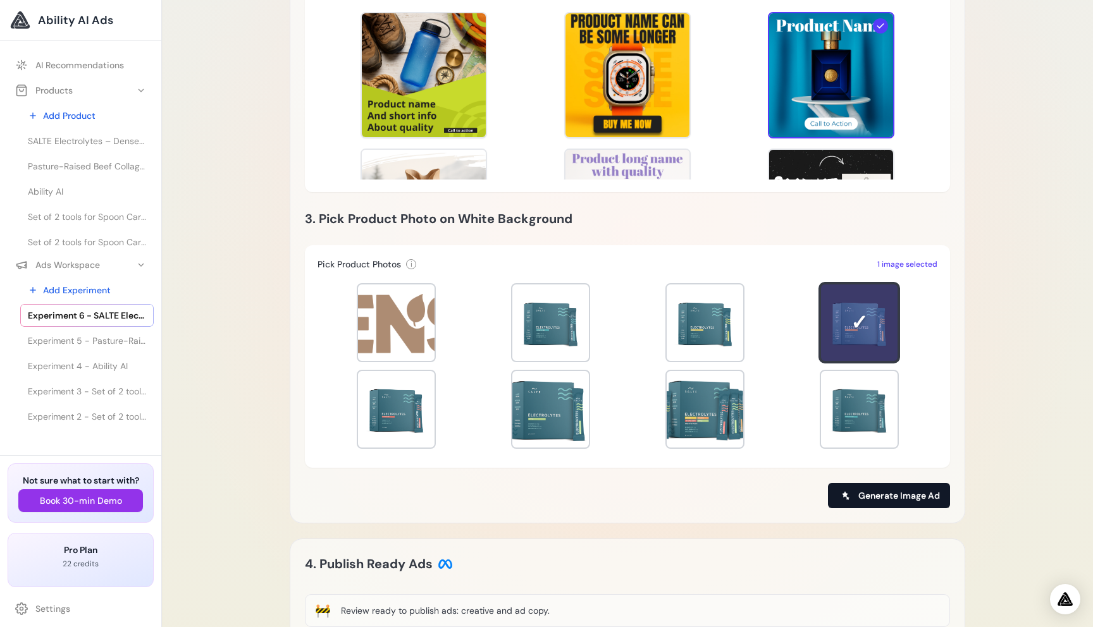
click at [888, 498] on span "Generate Image Ad" at bounding box center [899, 495] width 82 height 13
type input "**********"
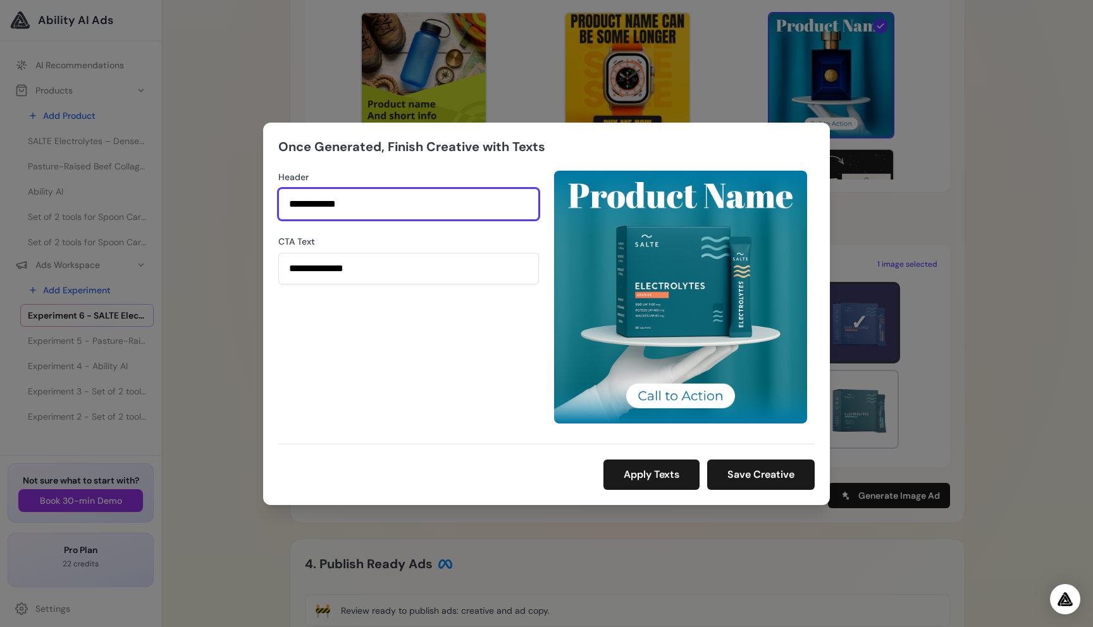
drag, startPoint x: 648, startPoint y: 365, endPoint x: 393, endPoint y: 200, distance: 302.8
click at [393, 200] on input "**********" at bounding box center [408, 204] width 261 height 32
type input "*"
type input "**********"
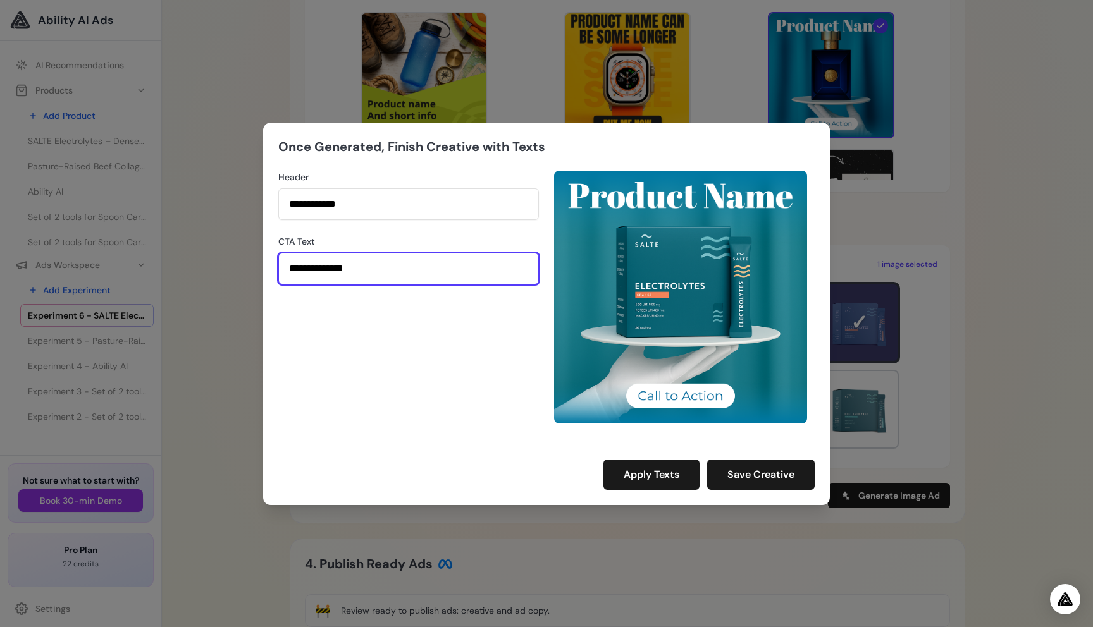
click at [367, 265] on input "**********" at bounding box center [408, 269] width 261 height 32
type input "**********"
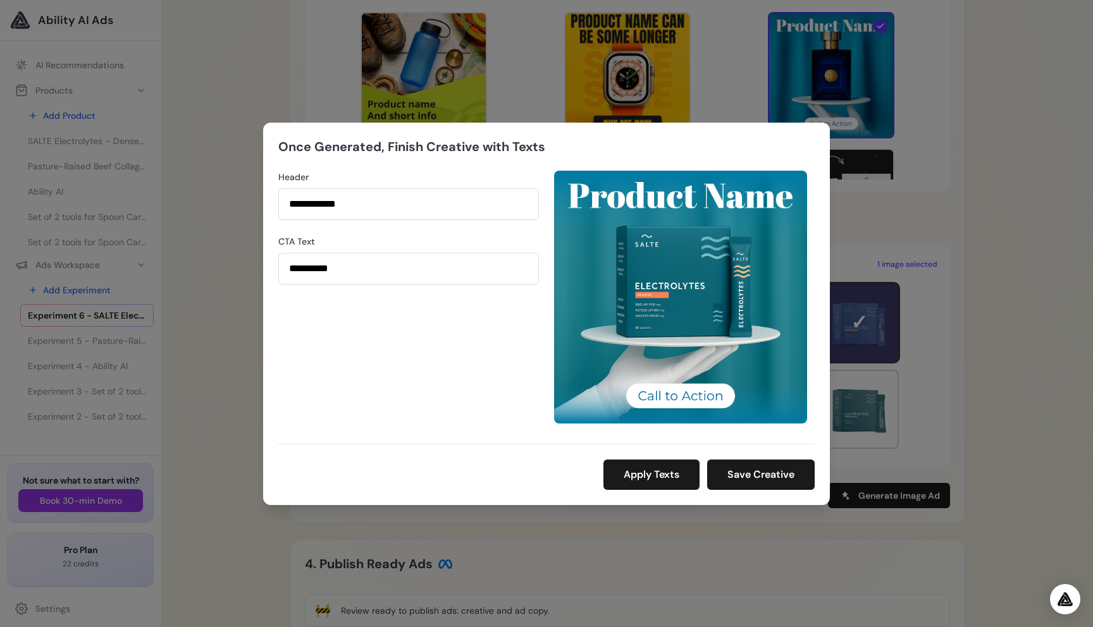
click at [646, 490] on div "**********" at bounding box center [546, 314] width 567 height 383
click at [653, 477] on button "Apply Texts" at bounding box center [651, 475] width 96 height 30
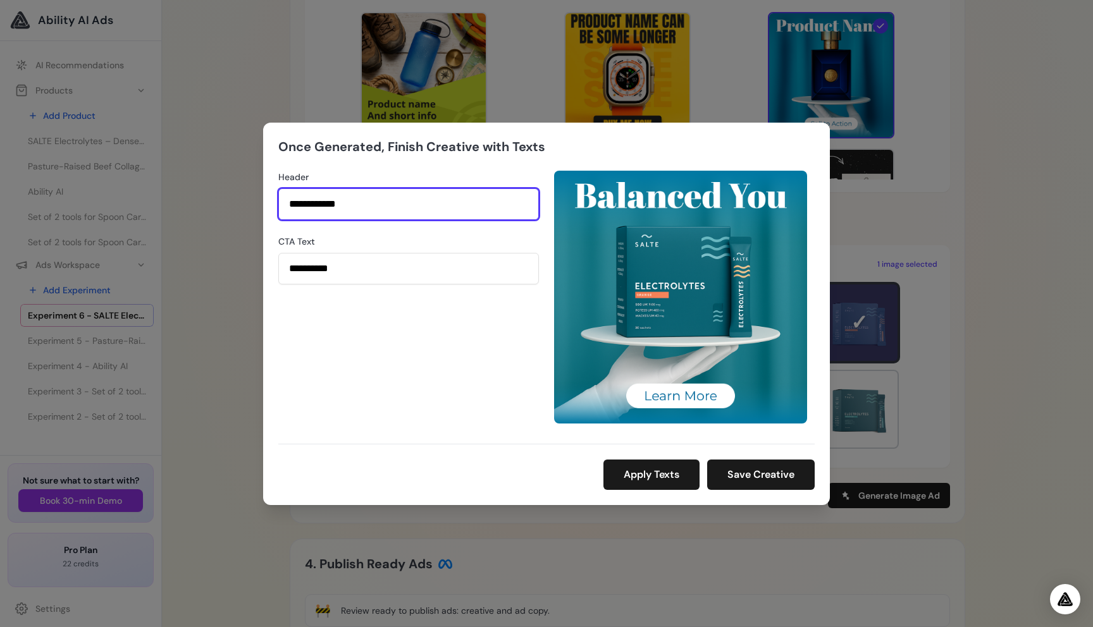
click at [371, 209] on input "**********" at bounding box center [408, 204] width 261 height 32
type input "**********"
click at [424, 390] on div "**********" at bounding box center [408, 297] width 261 height 253
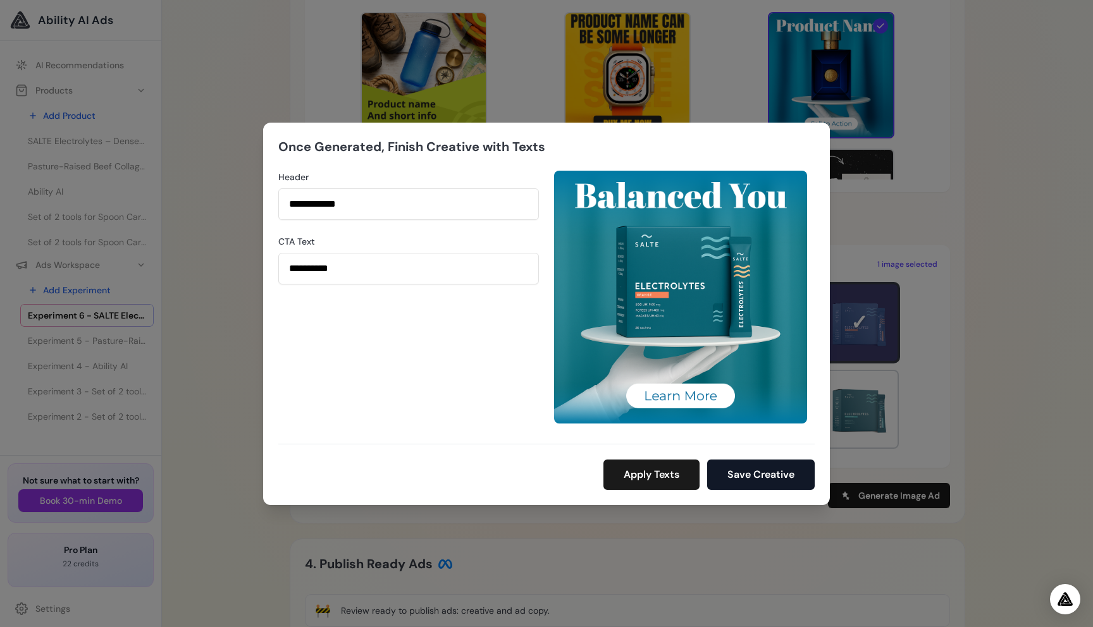
click at [770, 472] on button "Save Creative" at bounding box center [761, 475] width 108 height 30
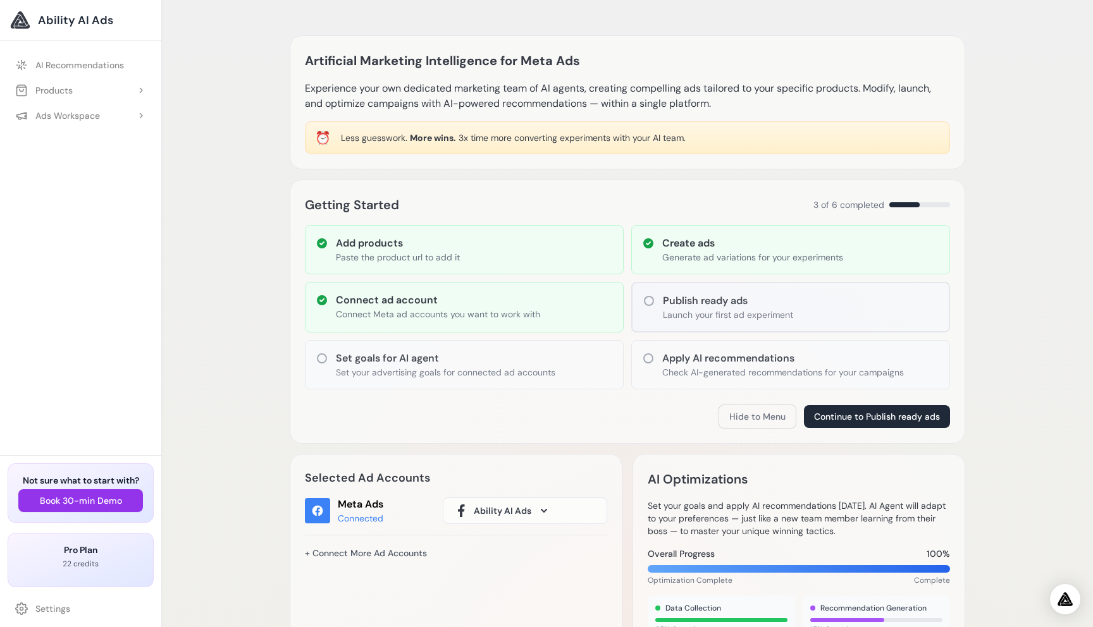
click at [120, 92] on button "Products" at bounding box center [81, 90] width 146 height 23
click at [89, 118] on link "Add Product" at bounding box center [86, 115] width 133 height 23
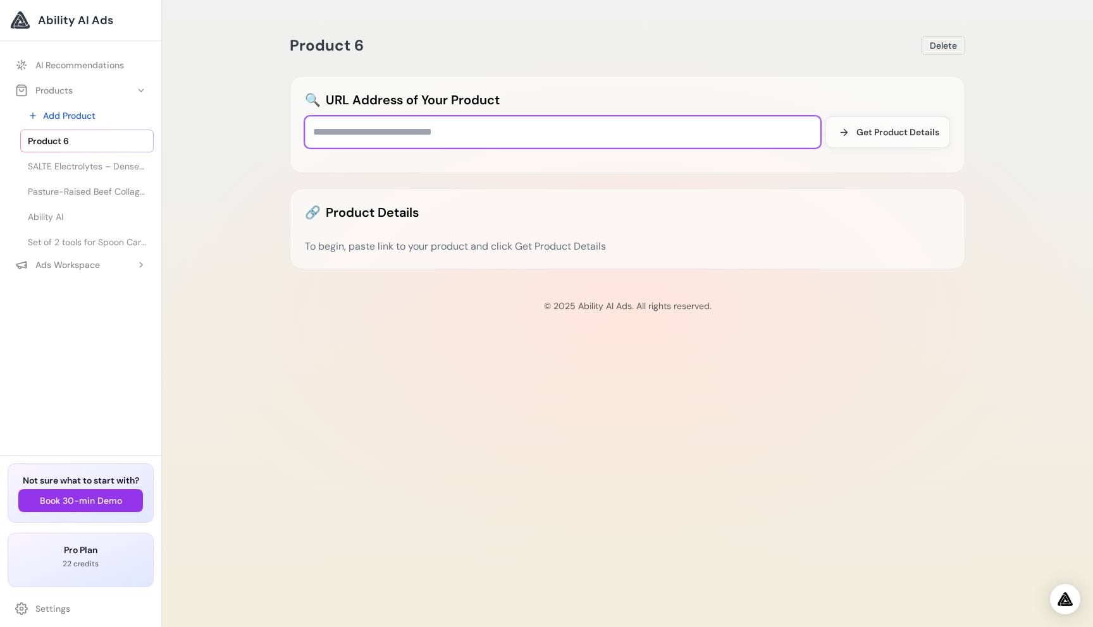
click at [415, 128] on input "text" at bounding box center [562, 132] width 515 height 32
paste input "**********"
type input "**********"
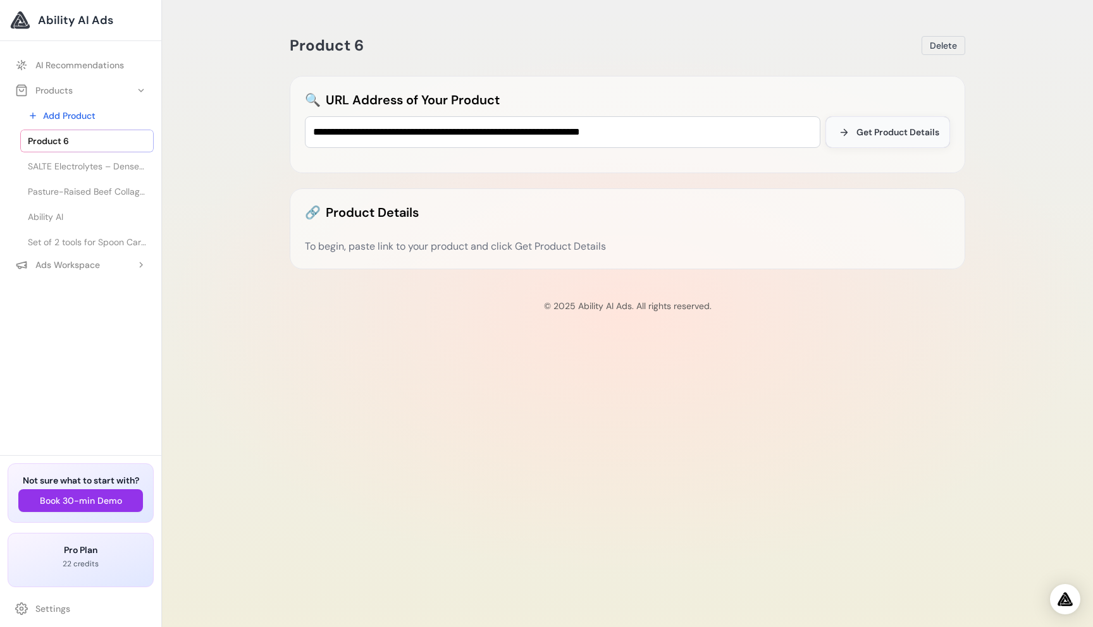
click at [931, 124] on button "Get Product Details" at bounding box center [887, 132] width 125 height 32
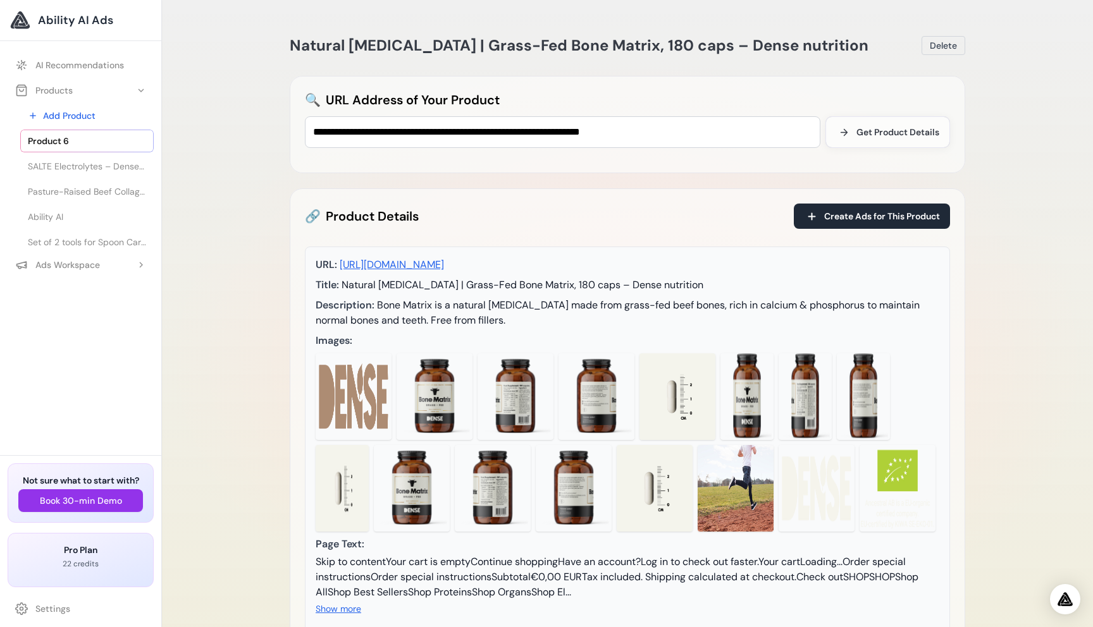
click at [446, 403] on img at bounding box center [435, 397] width 76 height 87
click at [844, 219] on span "Create Ads for This Product" at bounding box center [882, 216] width 116 height 13
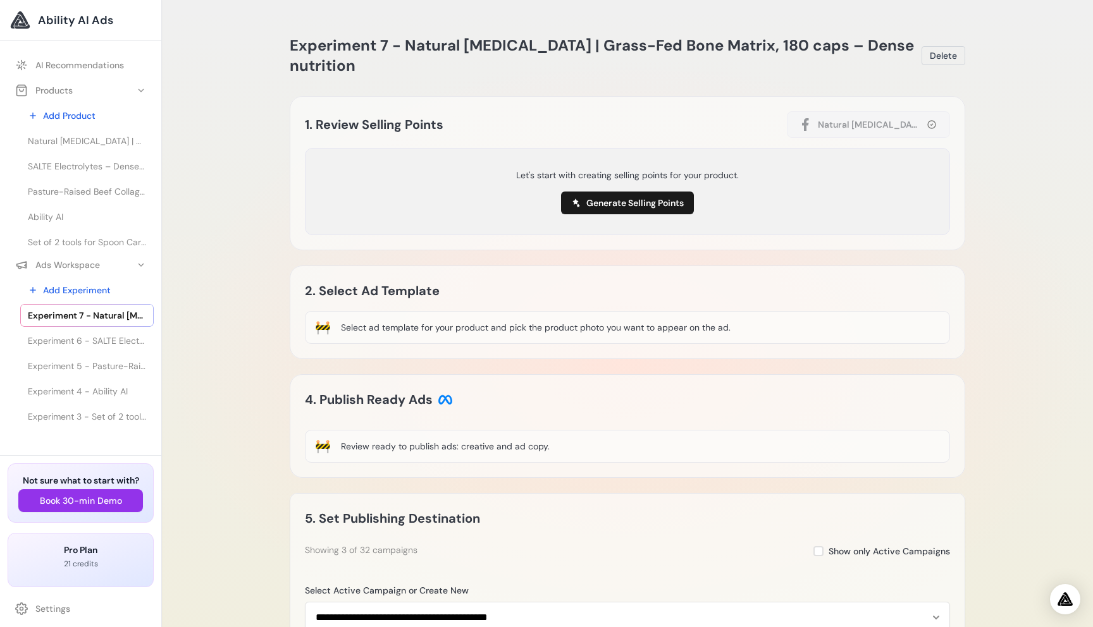
click at [660, 202] on button "Generate Selling Points" at bounding box center [627, 203] width 133 height 23
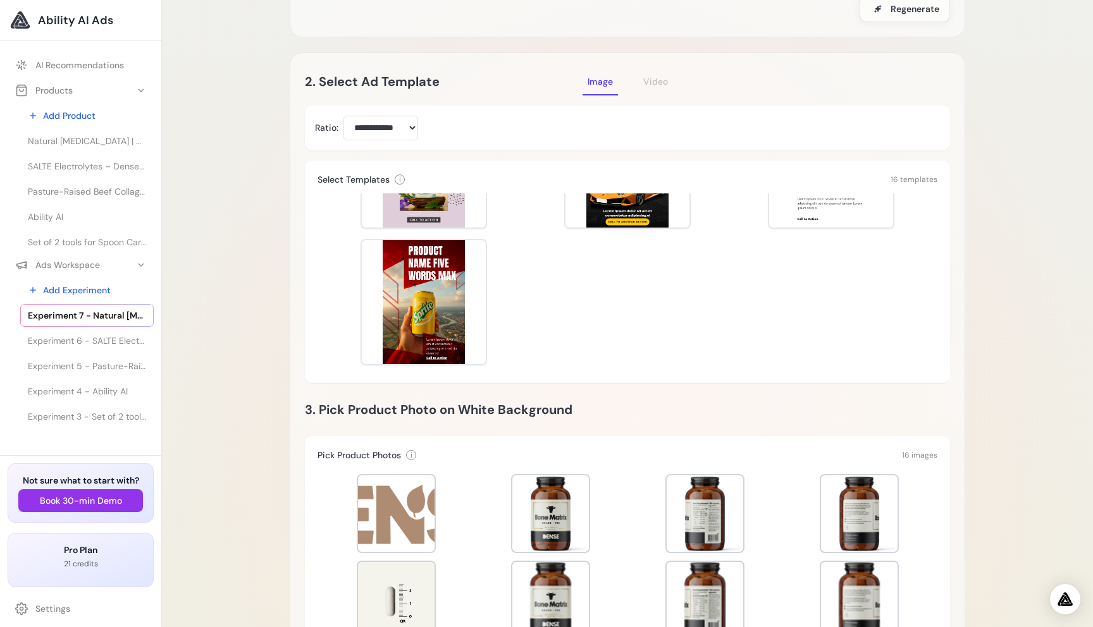
scroll to position [651, 0]
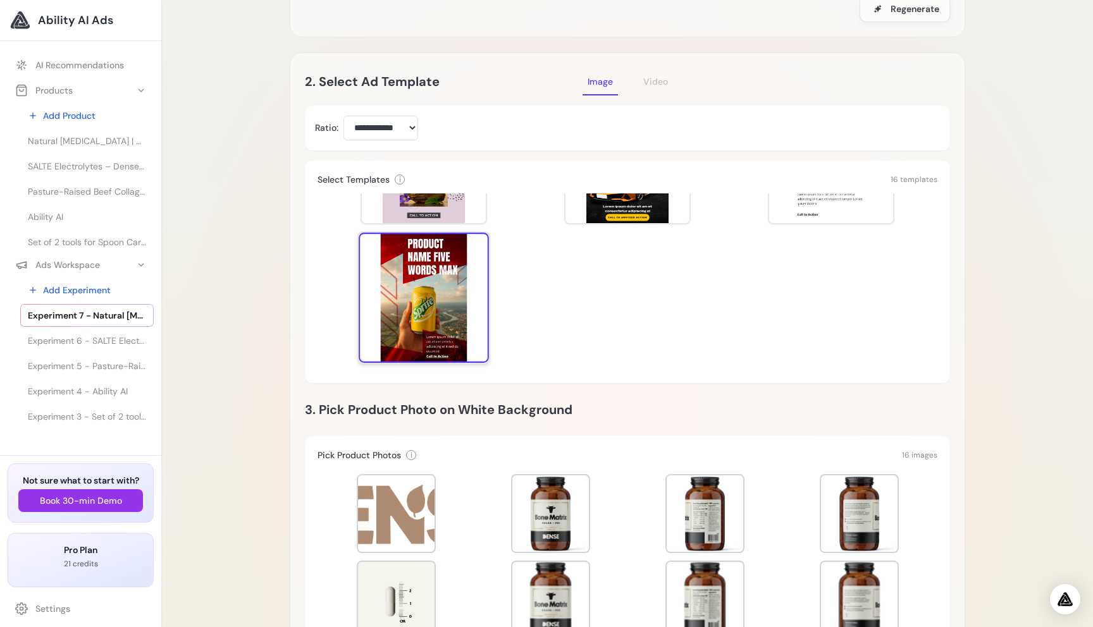
click at [464, 293] on div at bounding box center [424, 298] width 130 height 130
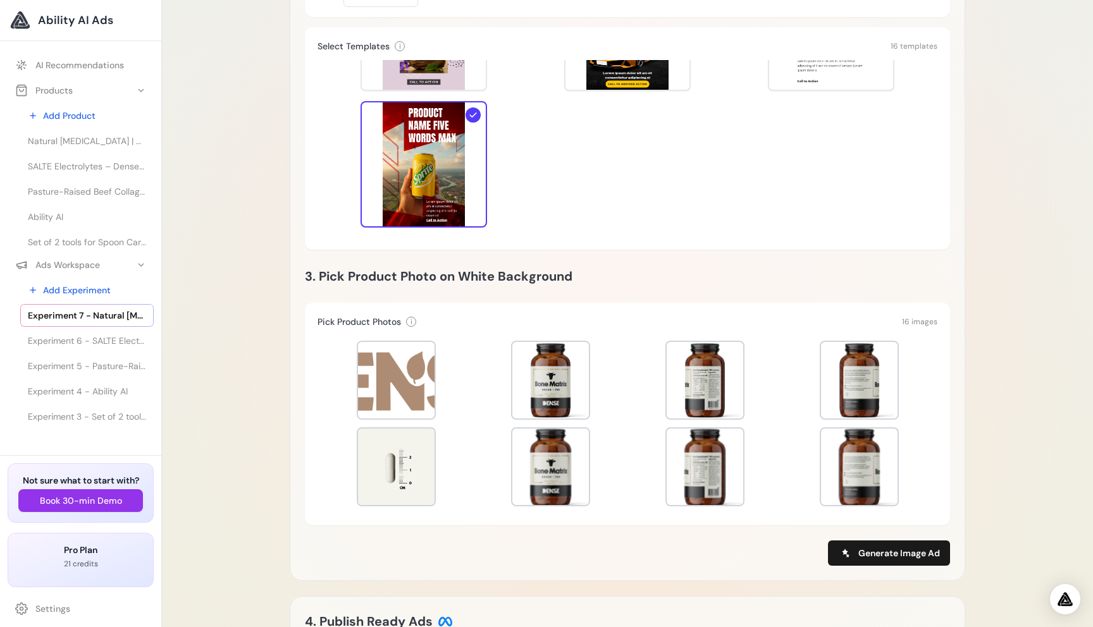
scroll to position [386, 0]
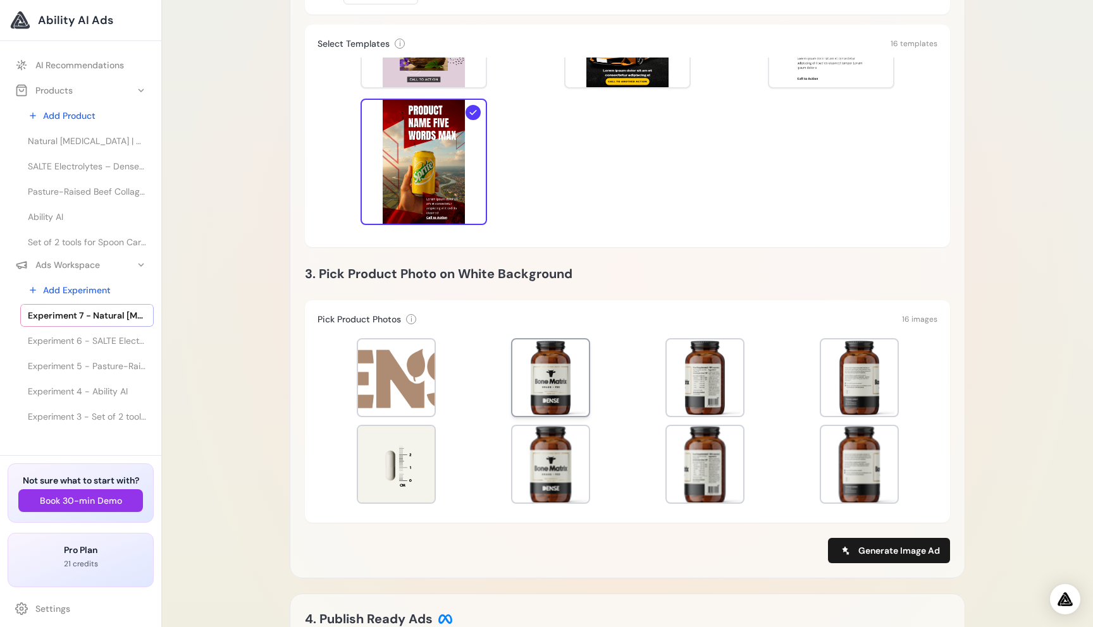
click at [553, 405] on div at bounding box center [550, 378] width 77 height 77
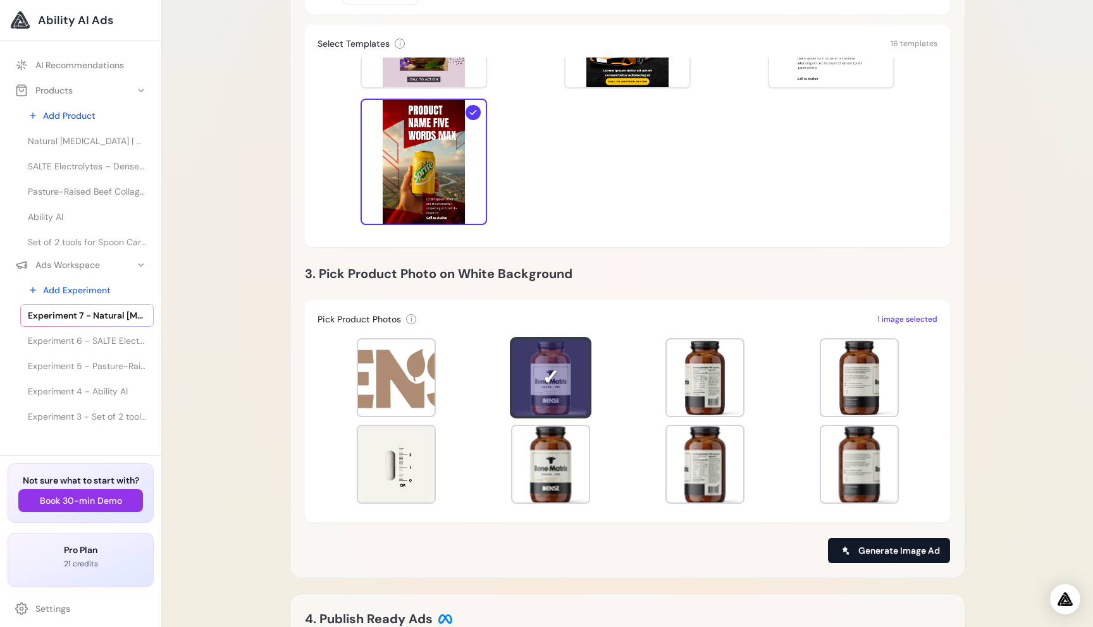
click at [845, 541] on button "Generate Image Ad" at bounding box center [889, 550] width 122 height 25
type input "**********"
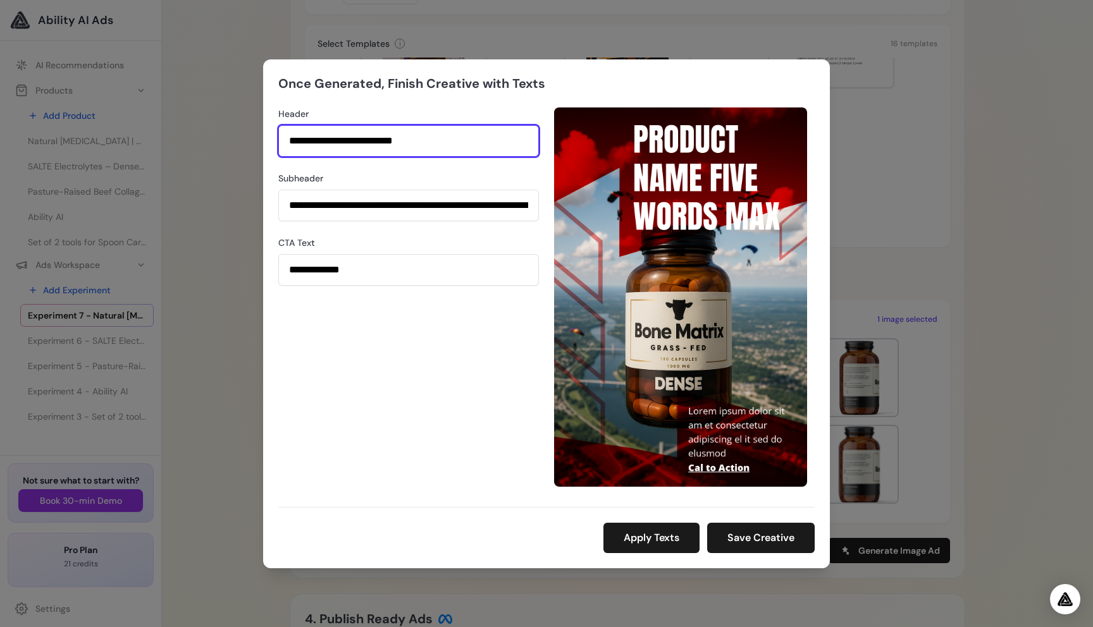
click at [477, 145] on input "**********" at bounding box center [408, 141] width 261 height 32
type input "**********"
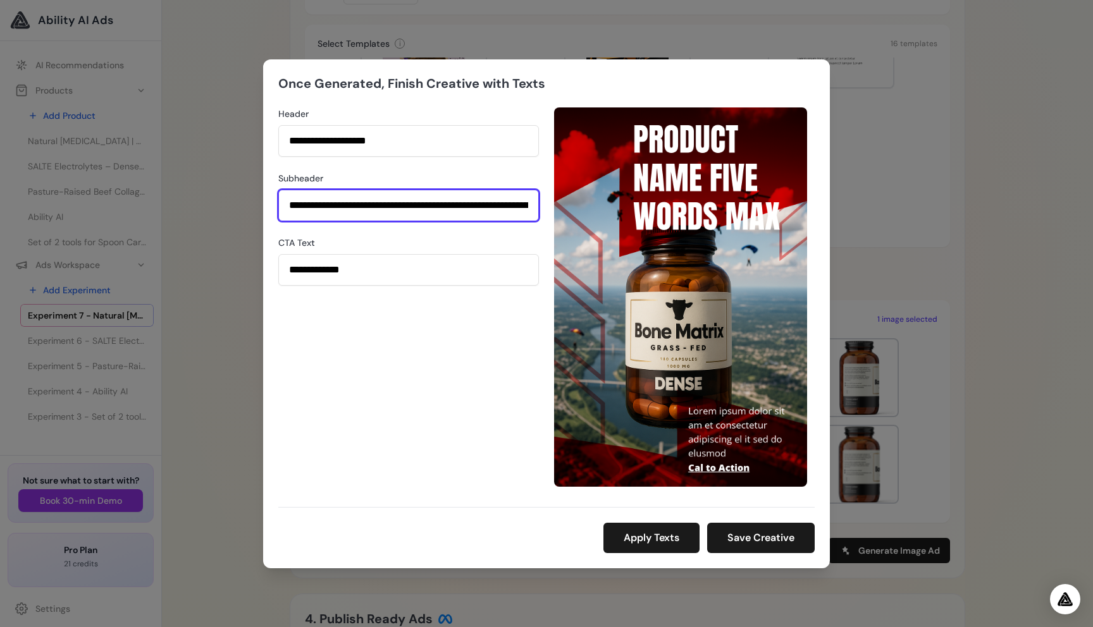
click at [467, 200] on input "**********" at bounding box center [408, 206] width 261 height 32
type input "**********"
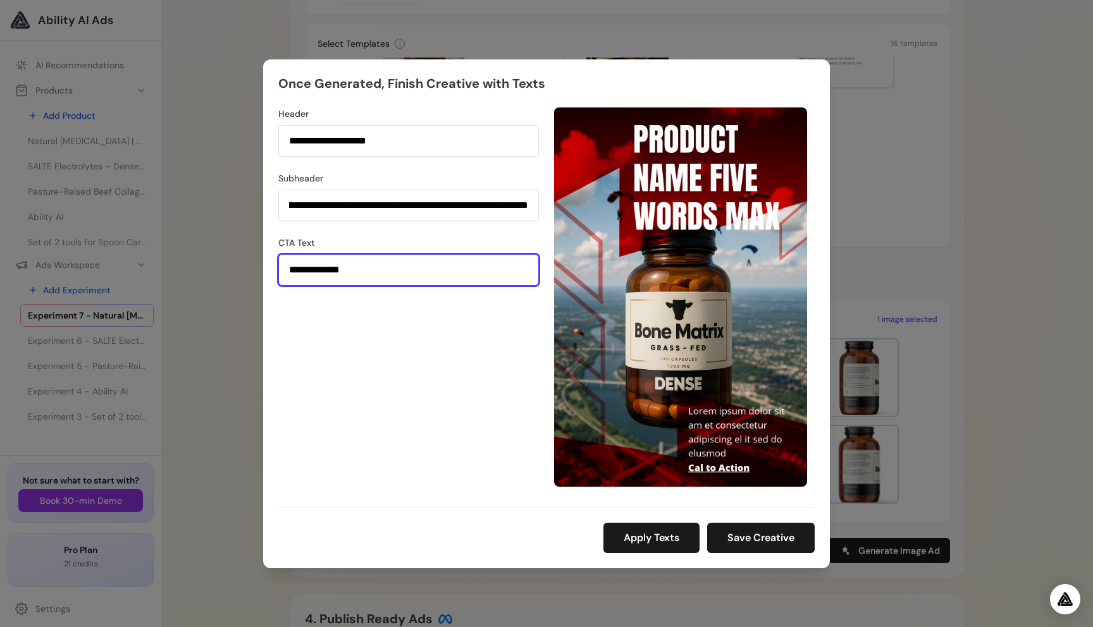
click at [424, 278] on input "**********" at bounding box center [408, 270] width 261 height 32
type input "**********"
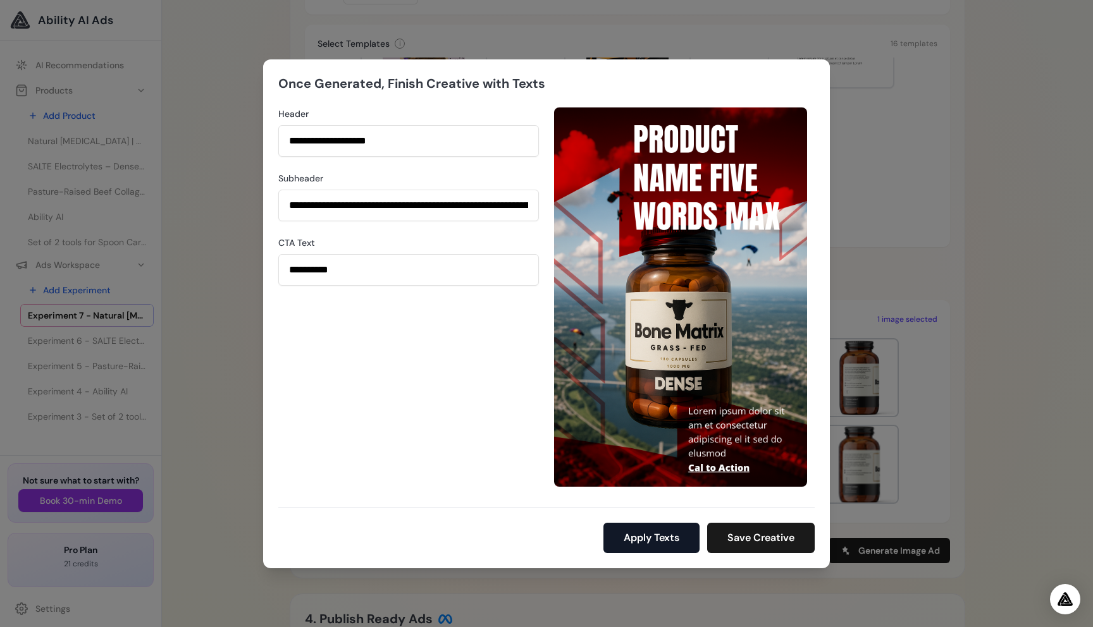
click at [665, 532] on button "Apply Texts" at bounding box center [651, 538] width 96 height 30
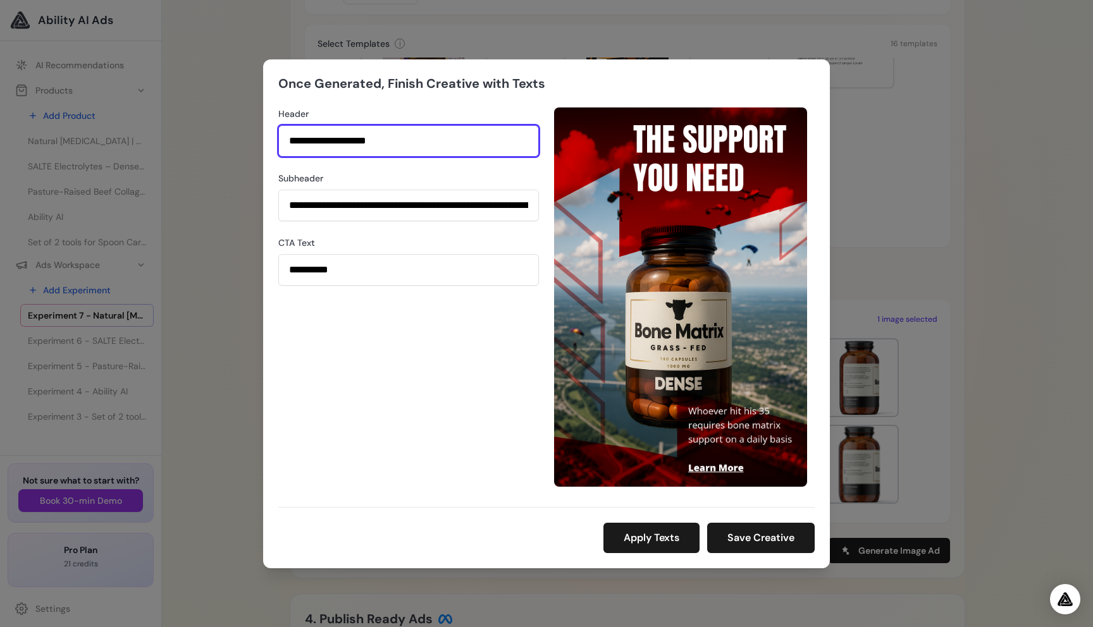
click at [414, 152] on input "**********" at bounding box center [408, 141] width 261 height 32
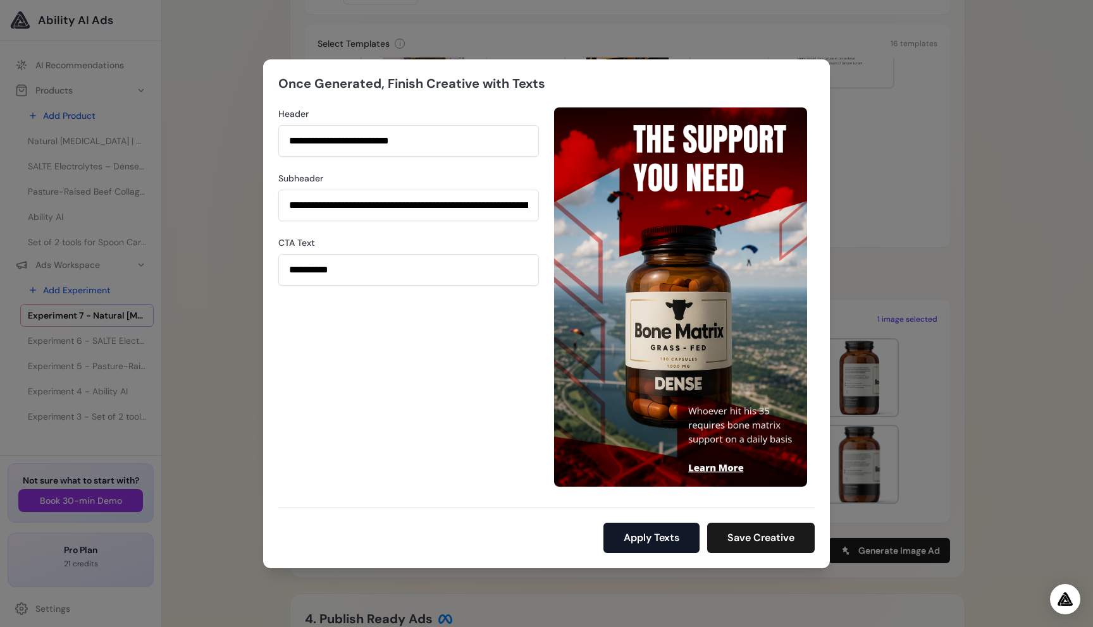
click at [638, 536] on button "Apply Texts" at bounding box center [651, 538] width 96 height 30
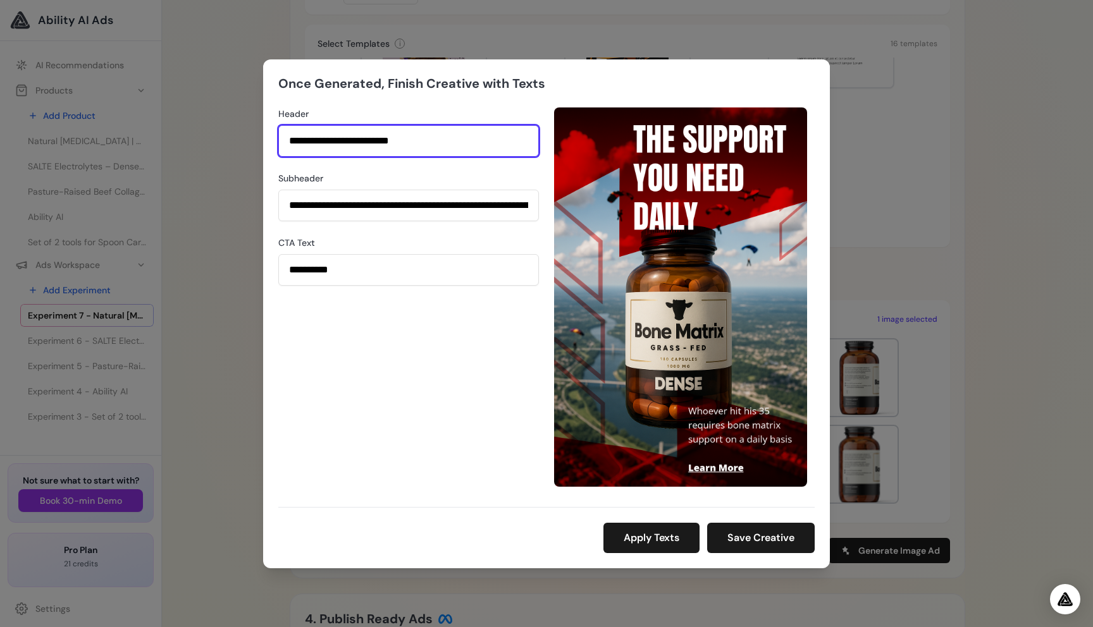
click at [425, 144] on input "**********" at bounding box center [408, 141] width 261 height 32
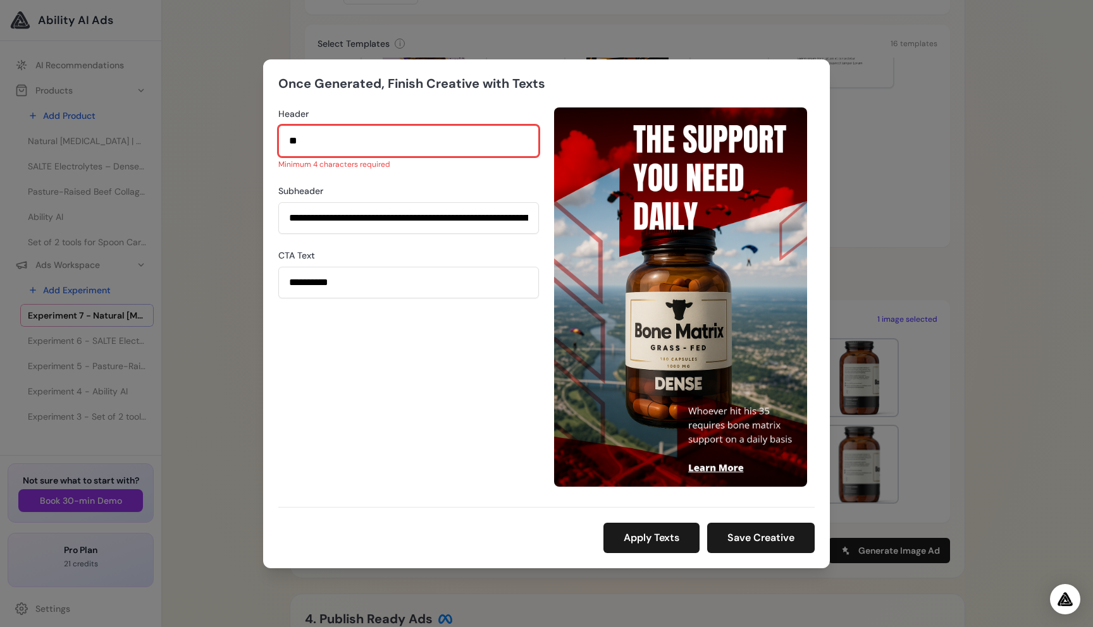
type input "*"
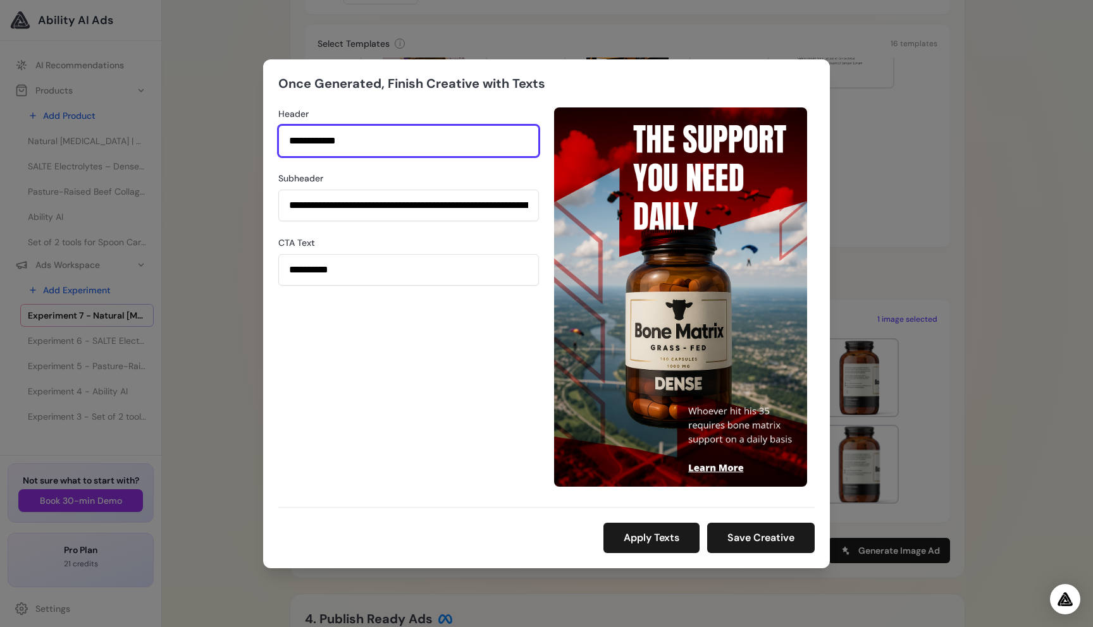
type input "**********"
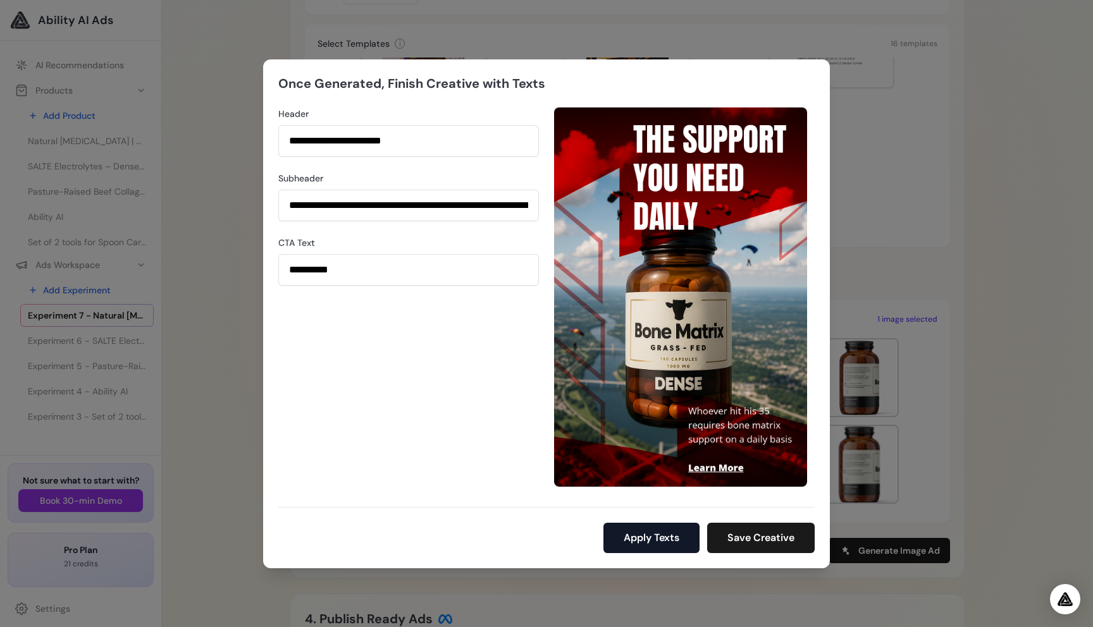
click at [635, 541] on button "Apply Texts" at bounding box center [651, 538] width 96 height 30
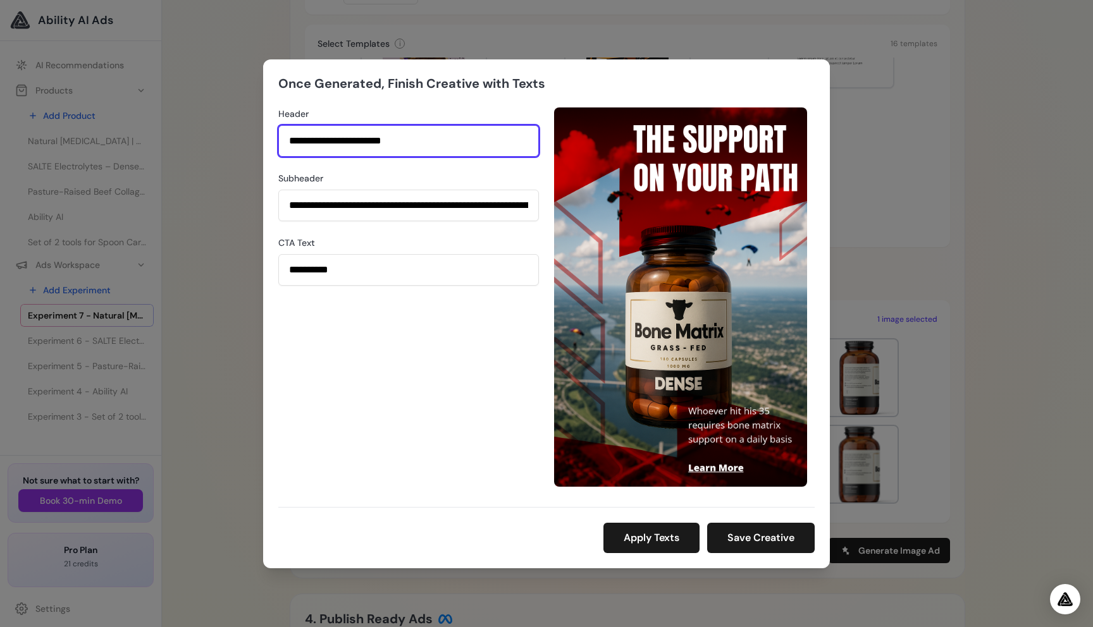
drag, startPoint x: 305, startPoint y: 137, endPoint x: 283, endPoint y: 137, distance: 21.5
click at [282, 137] on input "**********" at bounding box center [408, 141] width 261 height 32
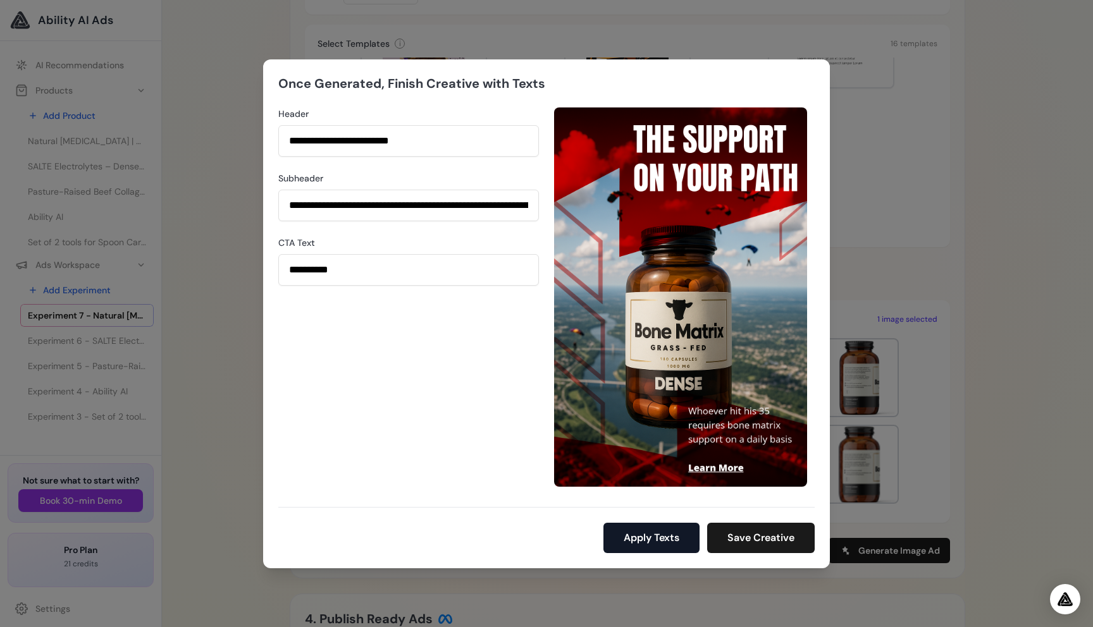
click at [627, 539] on button "Apply Texts" at bounding box center [651, 538] width 96 height 30
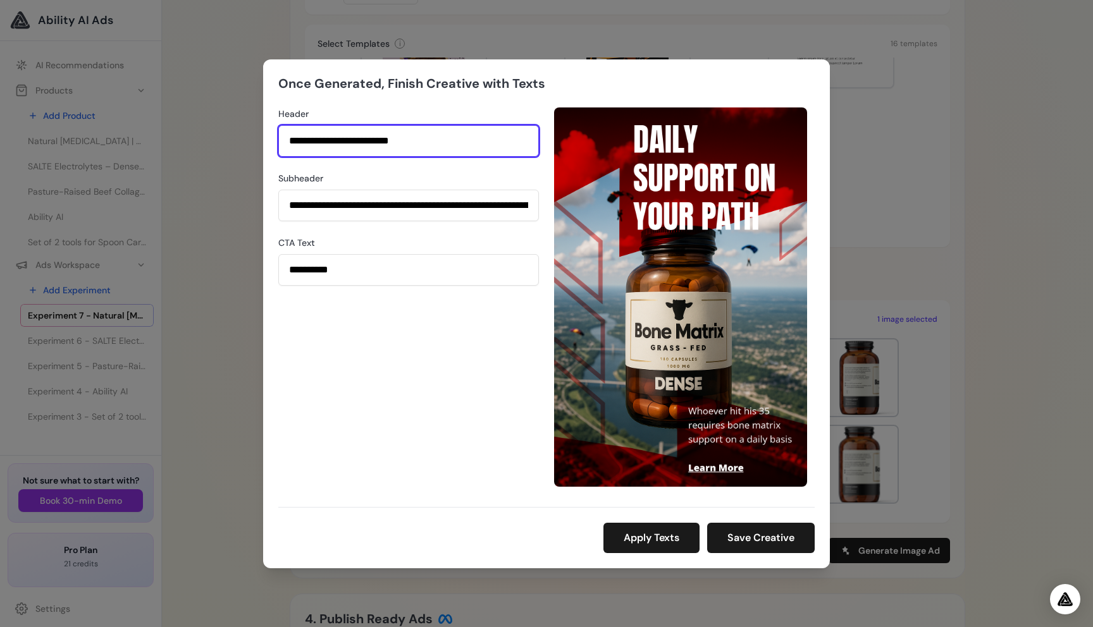
click at [460, 140] on input "**********" at bounding box center [408, 141] width 261 height 32
click at [301, 144] on input "**********" at bounding box center [408, 141] width 261 height 32
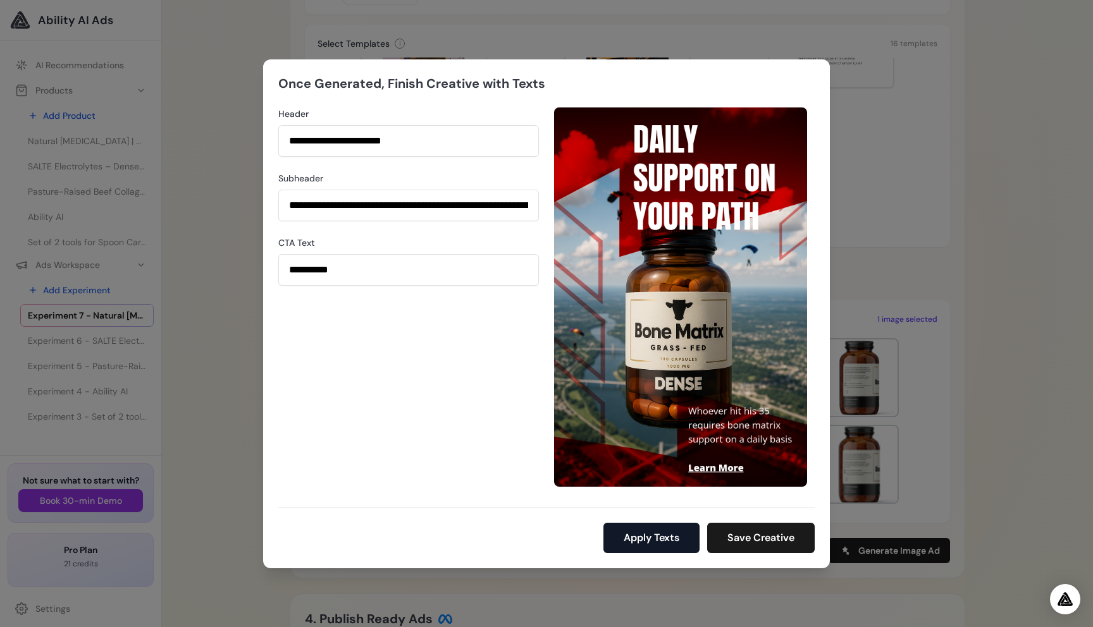
click at [642, 523] on button "Apply Texts" at bounding box center [651, 538] width 96 height 30
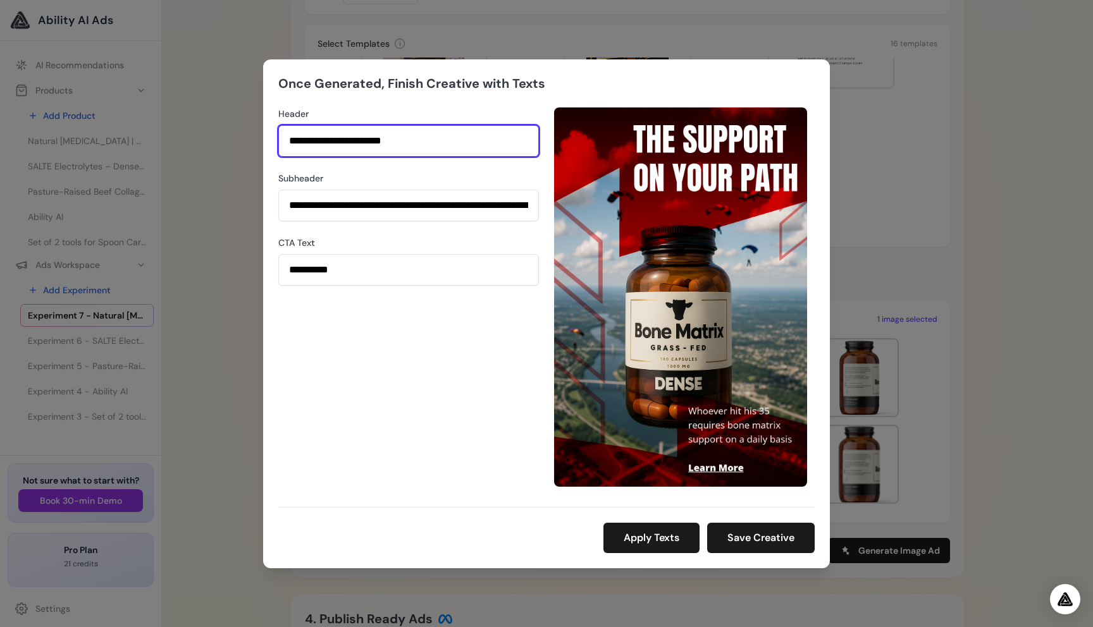
click at [385, 141] on input "**********" at bounding box center [408, 141] width 261 height 32
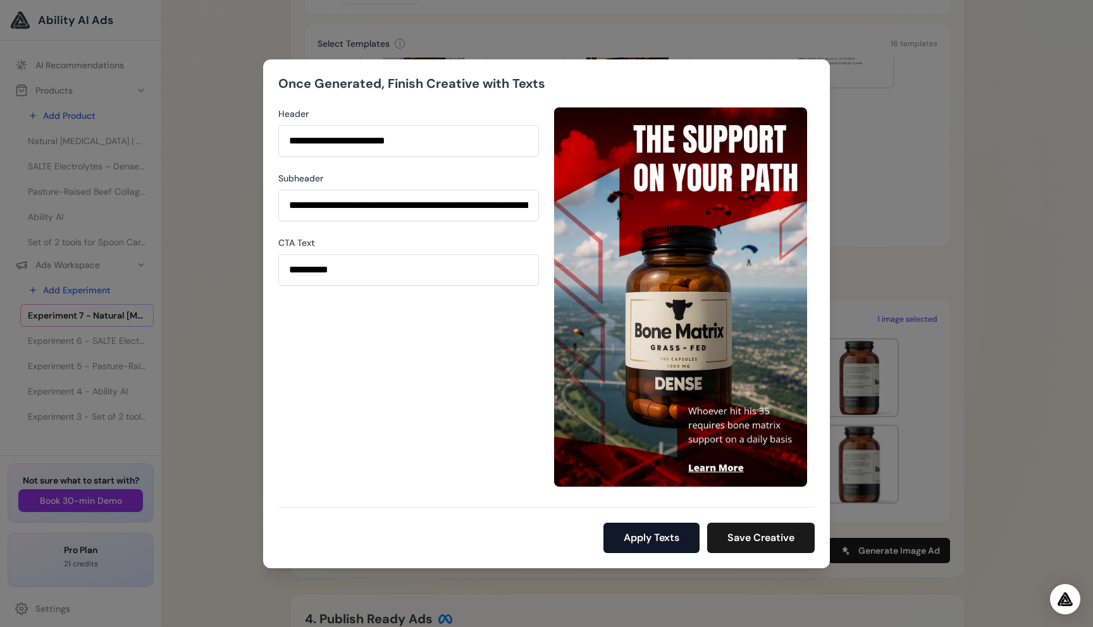
click at [668, 542] on button "Apply Texts" at bounding box center [651, 538] width 96 height 30
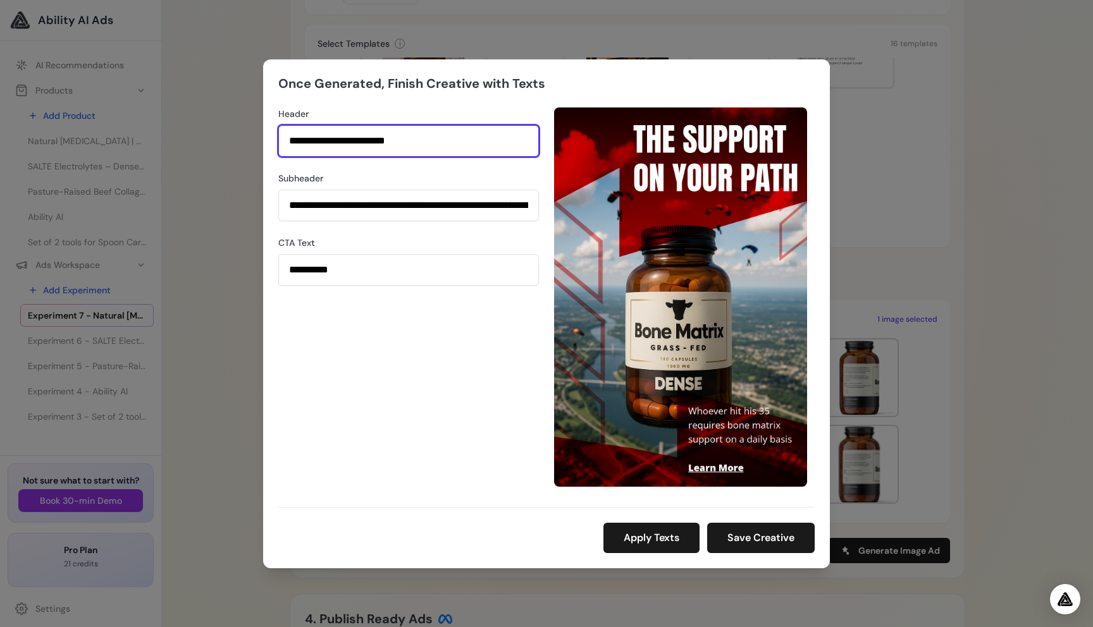
click at [392, 140] on input "**********" at bounding box center [408, 141] width 261 height 32
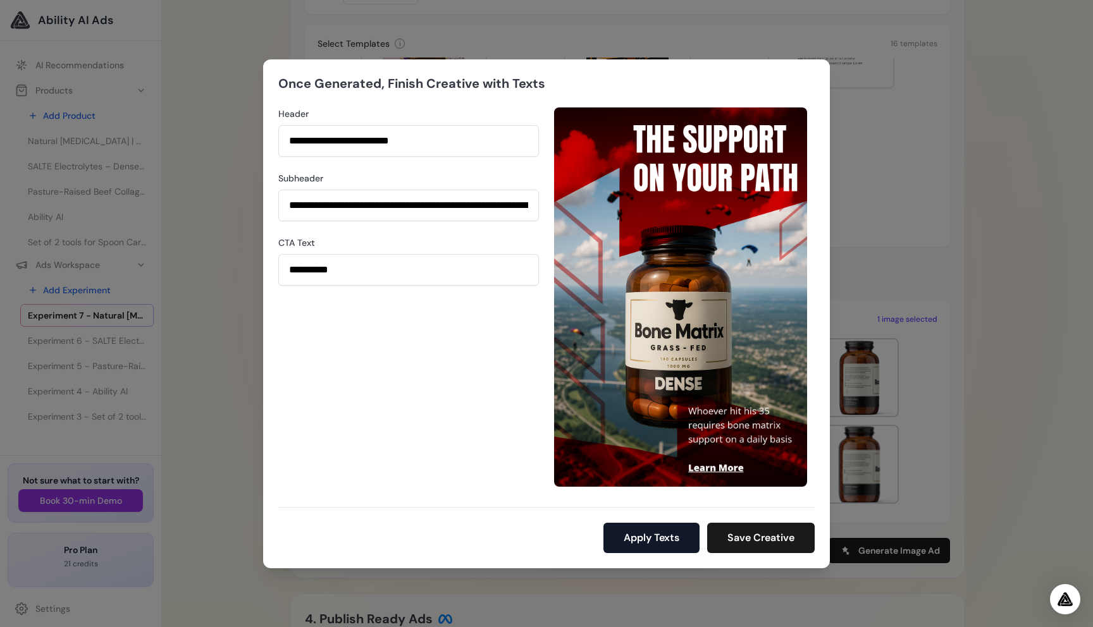
click at [658, 529] on button "Apply Texts" at bounding box center [651, 538] width 96 height 30
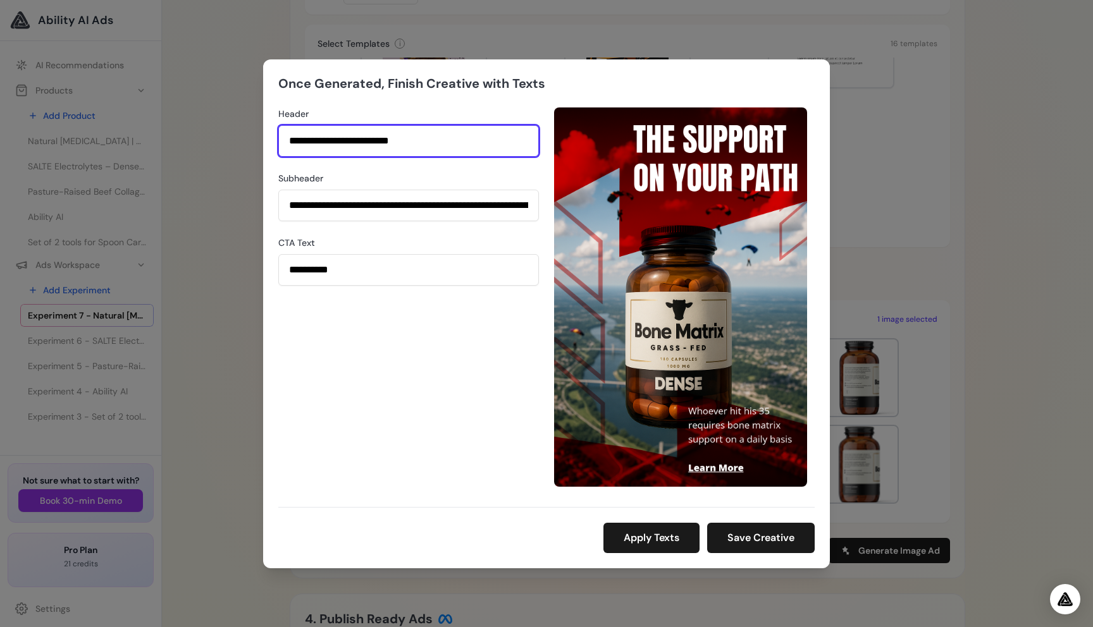
click at [420, 140] on input "**********" at bounding box center [408, 141] width 261 height 32
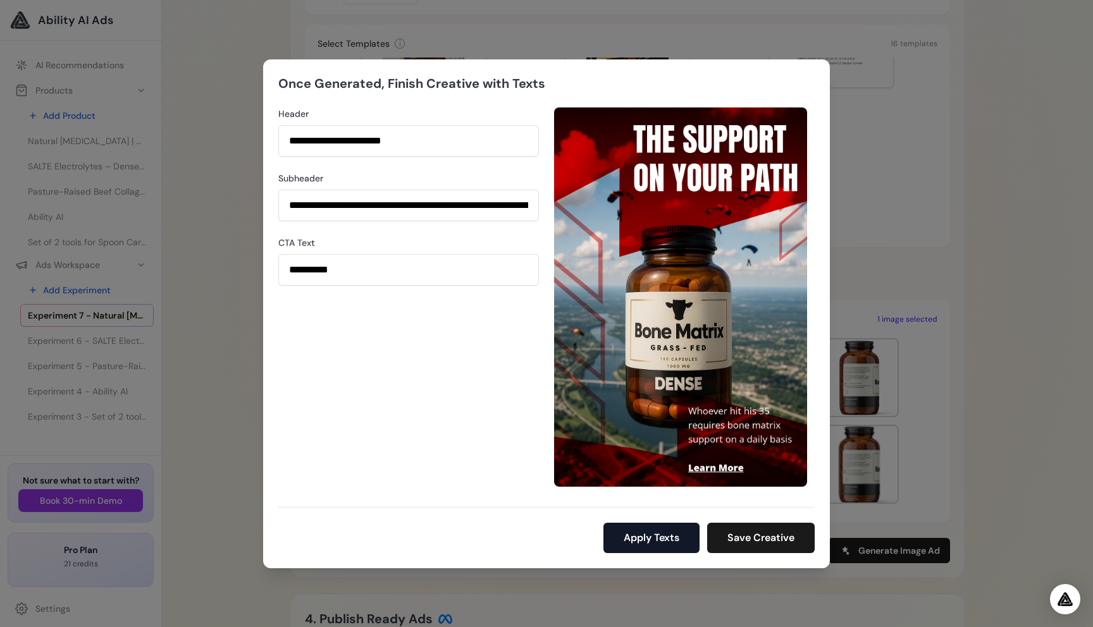
click at [641, 535] on button "Apply Texts" at bounding box center [651, 538] width 96 height 30
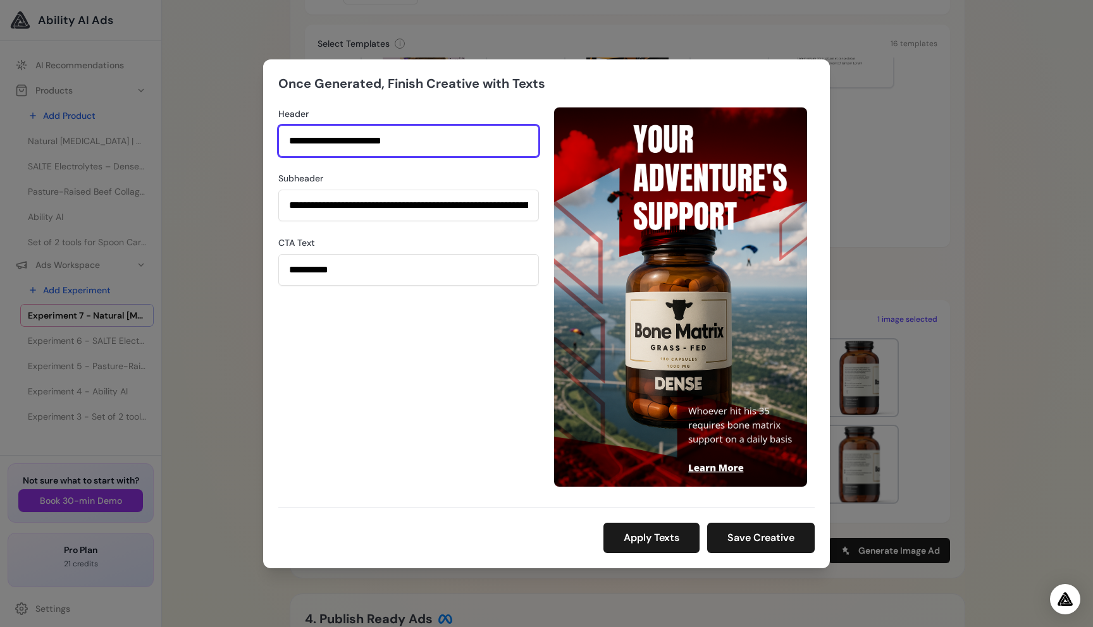
click at [426, 143] on input "**********" at bounding box center [408, 141] width 261 height 32
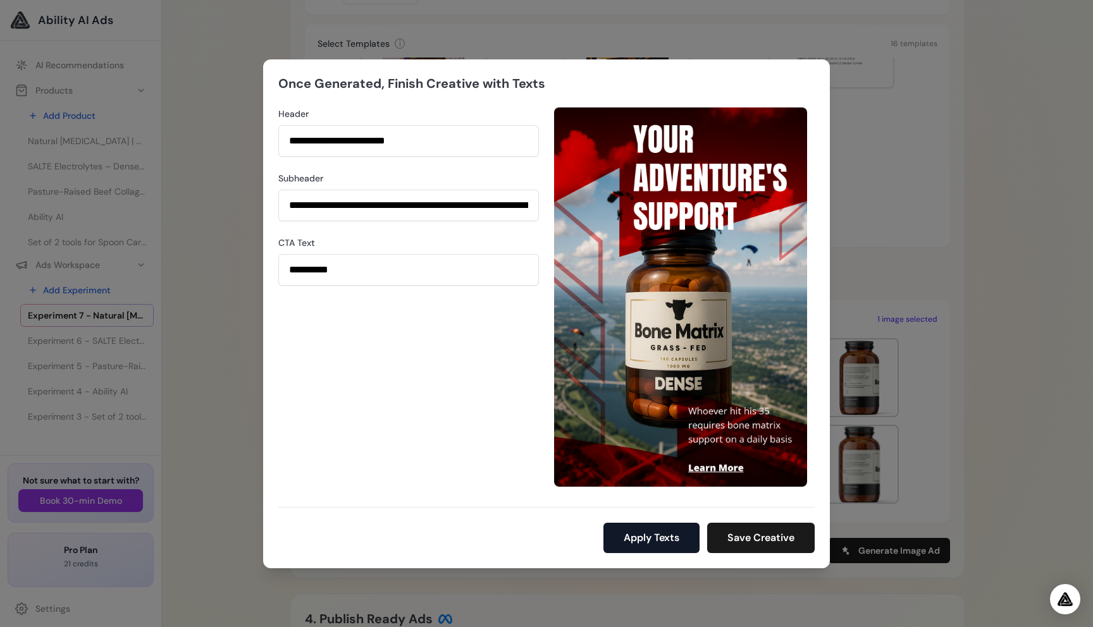
click at [645, 543] on button "Apply Texts" at bounding box center [651, 538] width 96 height 30
click at [633, 533] on button "Apply Texts" at bounding box center [651, 538] width 96 height 30
click at [636, 536] on button "Apply Texts" at bounding box center [651, 538] width 96 height 30
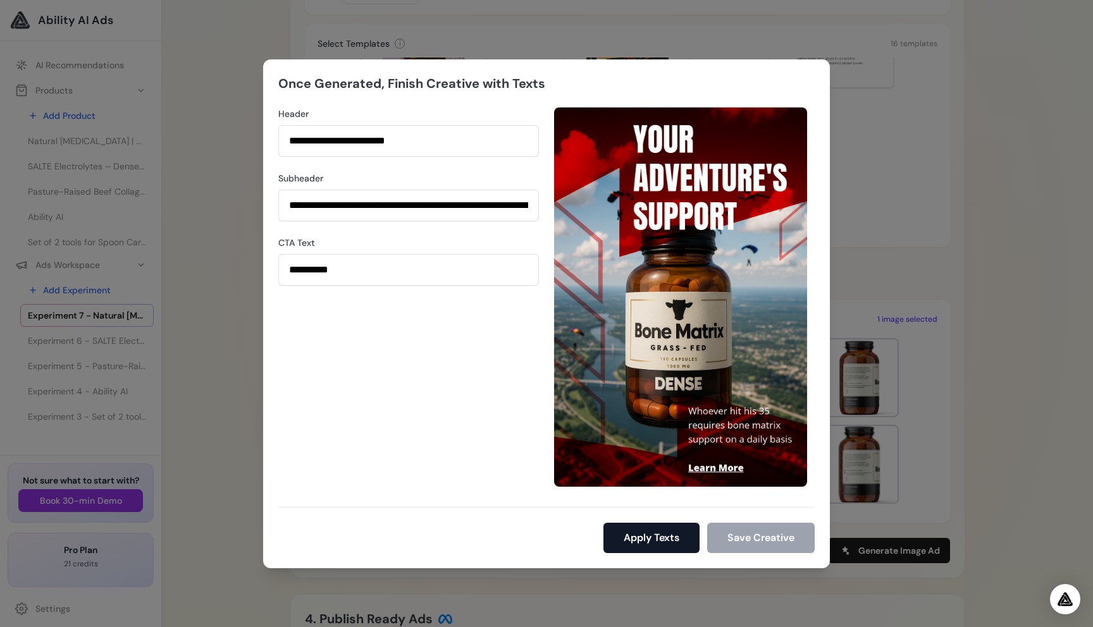
click at [636, 536] on button "Apply Texts" at bounding box center [651, 538] width 96 height 30
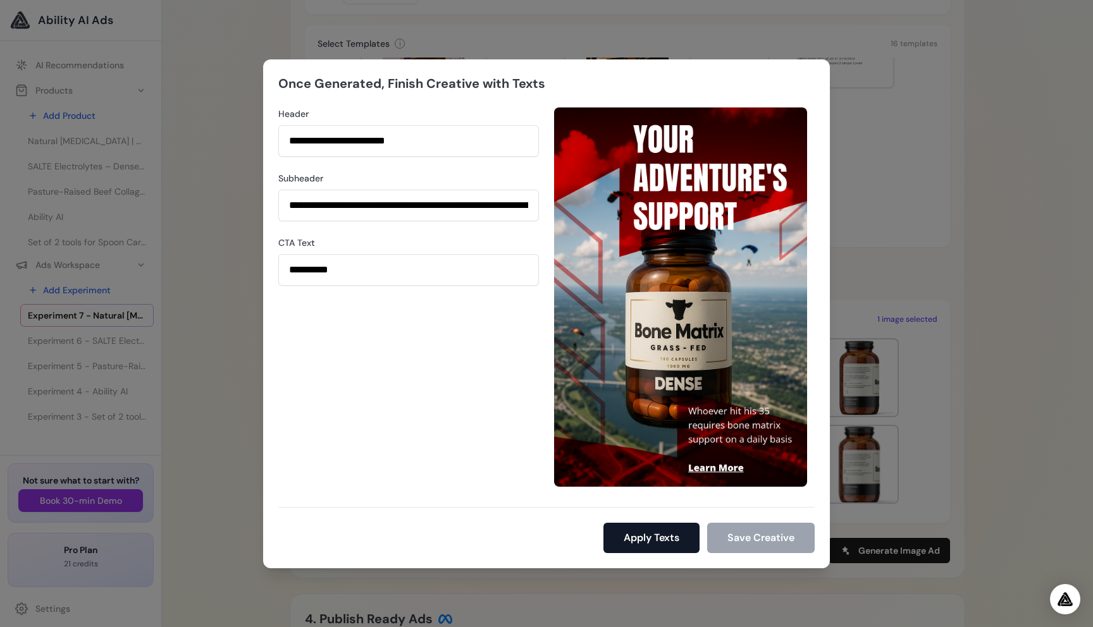
click at [636, 536] on button "Apply Texts" at bounding box center [651, 538] width 96 height 30
click at [653, 532] on button "Apply Texts" at bounding box center [651, 538] width 96 height 30
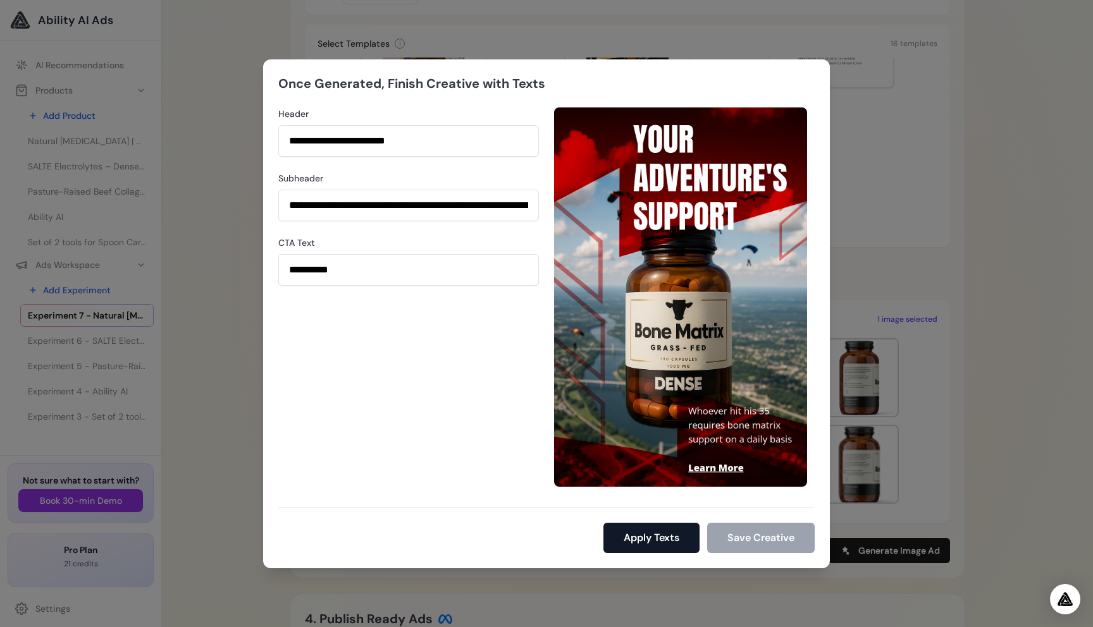
click at [653, 532] on button "Apply Texts" at bounding box center [651, 538] width 96 height 30
click at [669, 541] on button "Apply Texts" at bounding box center [651, 538] width 96 height 30
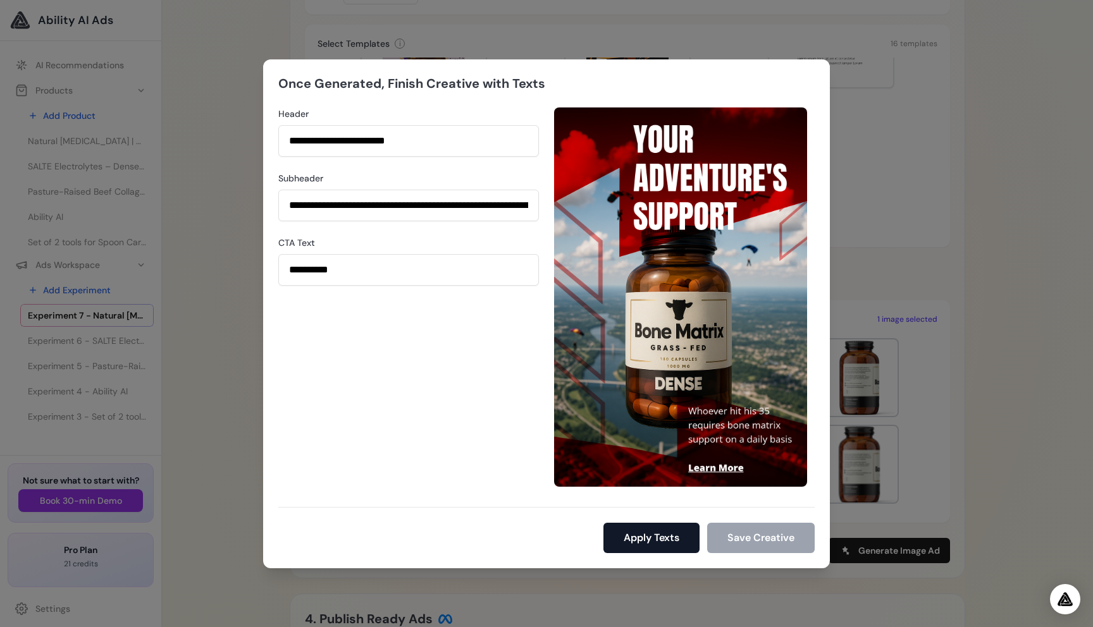
click at [669, 541] on button "Apply Texts" at bounding box center [651, 538] width 96 height 30
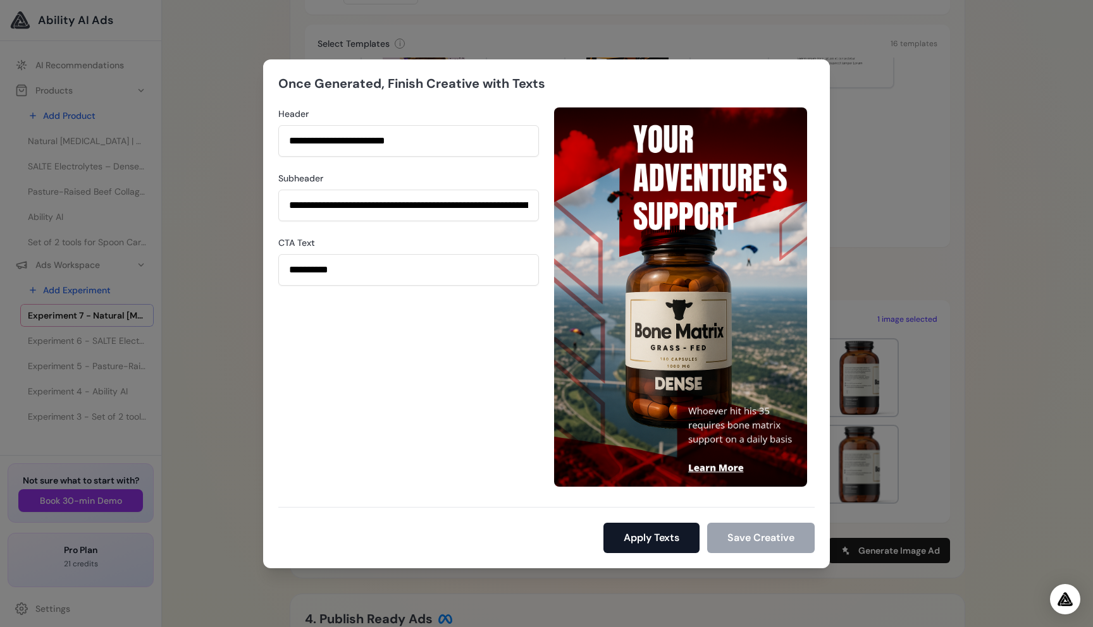
click at [669, 541] on button "Apply Texts" at bounding box center [651, 538] width 96 height 30
click at [522, 506] on div "**********" at bounding box center [546, 313] width 567 height 509
click at [483, 533] on div "Apply Texts Save Creative" at bounding box center [546, 530] width 536 height 46
click at [434, 432] on div "**********" at bounding box center [408, 297] width 261 height 379
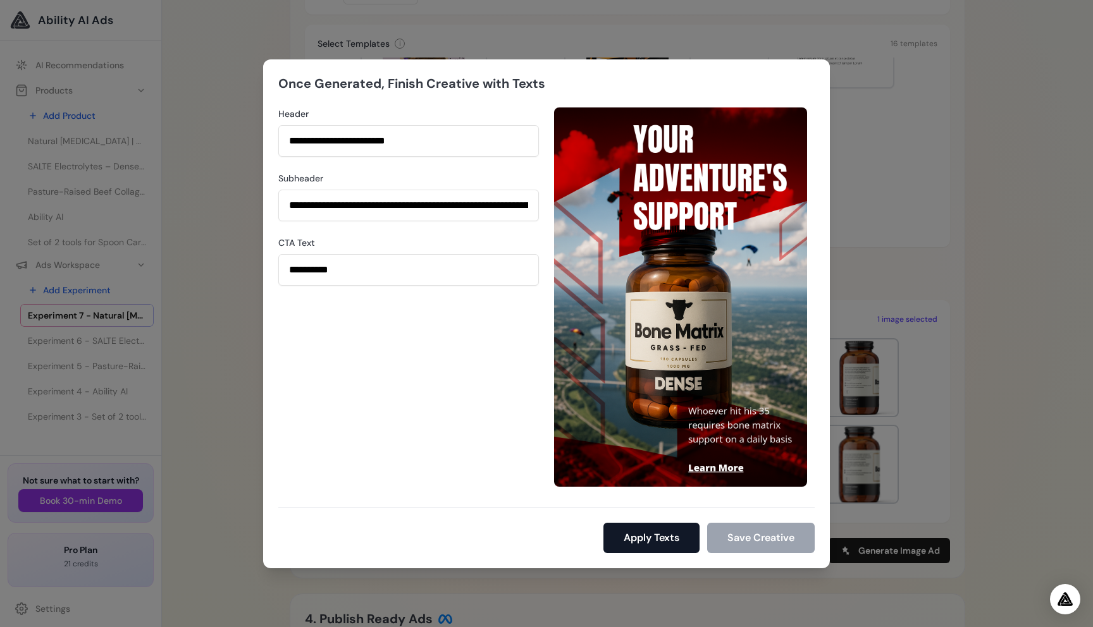
click at [630, 537] on button "Apply Texts" at bounding box center [651, 538] width 96 height 30
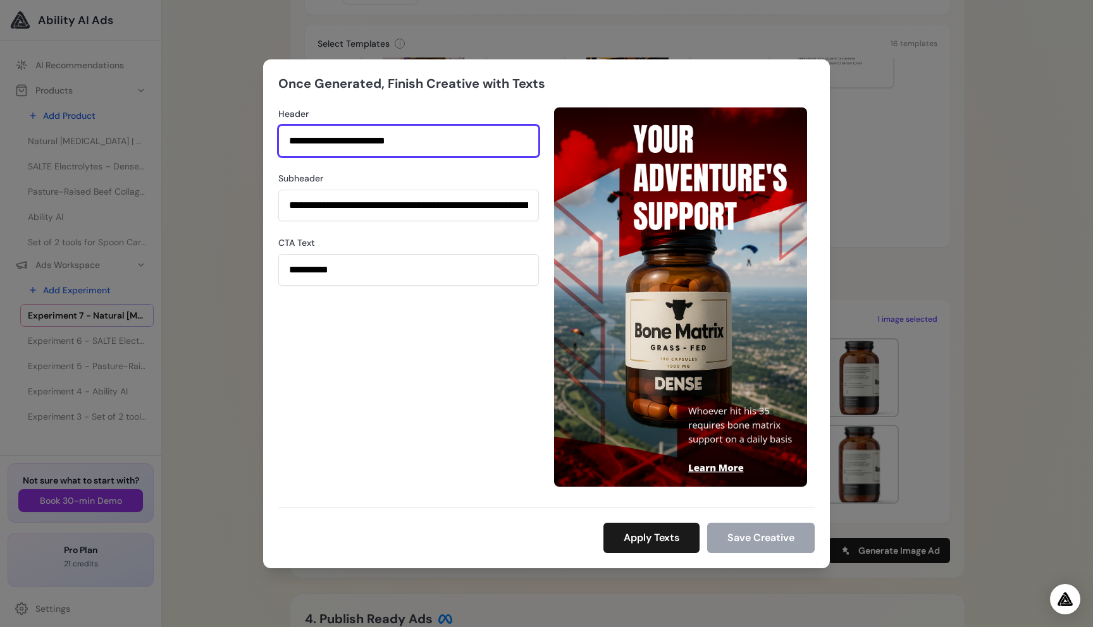
click at [446, 144] on input "**********" at bounding box center [408, 141] width 261 height 32
click at [446, 144] on input "****" at bounding box center [408, 141] width 261 height 32
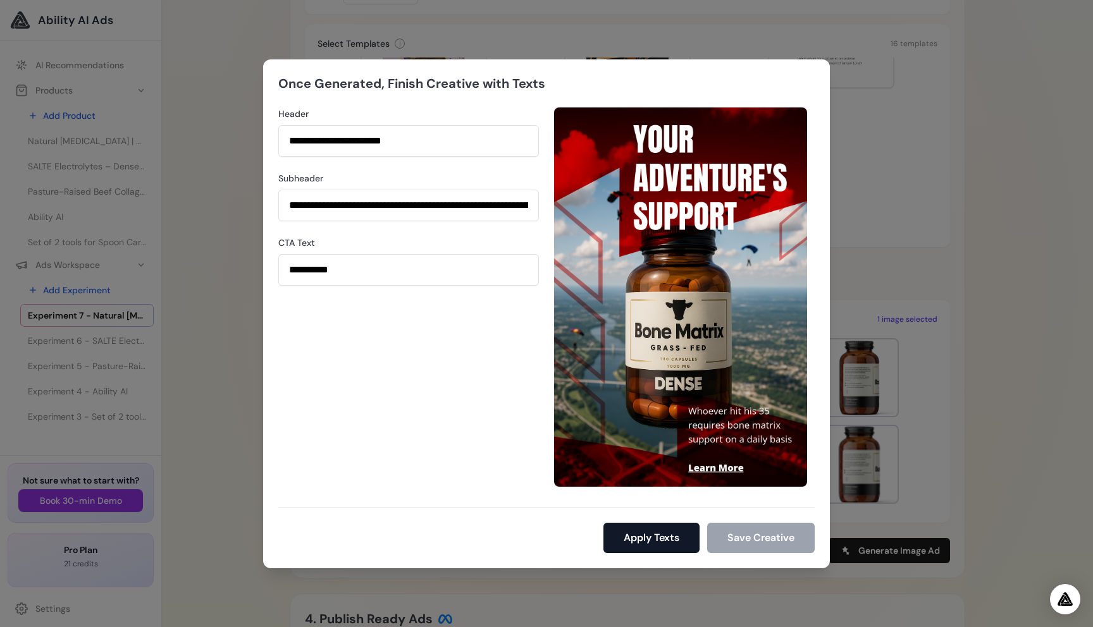
click at [668, 532] on button "Apply Texts" at bounding box center [651, 538] width 96 height 30
click at [650, 541] on button "Apply Texts" at bounding box center [651, 538] width 96 height 30
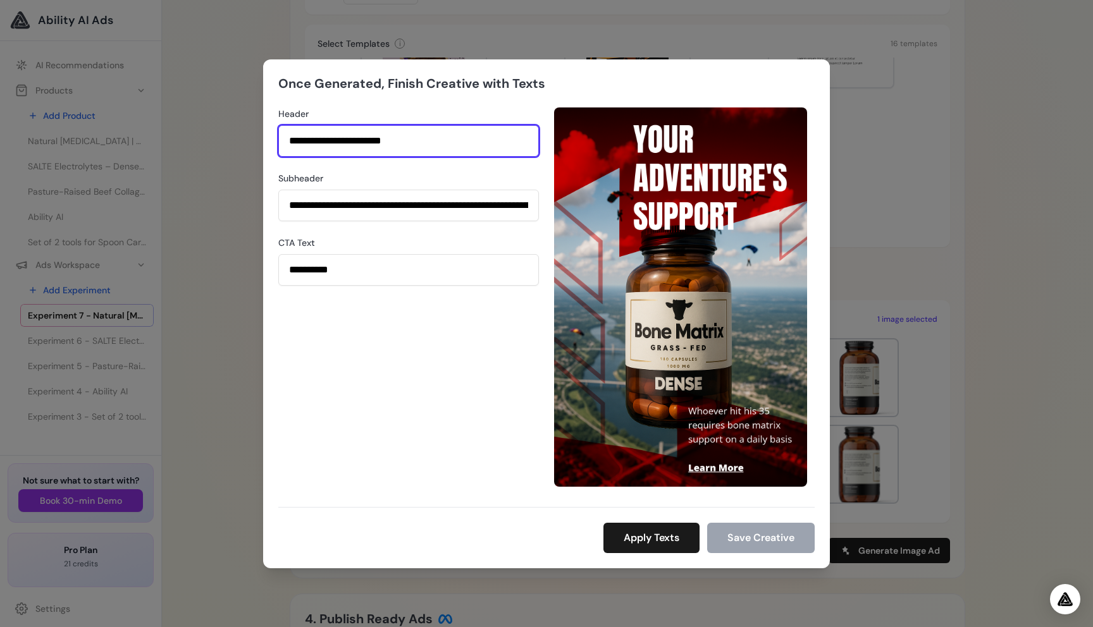
click at [421, 149] on input "**********" at bounding box center [408, 141] width 261 height 32
type input "**********"
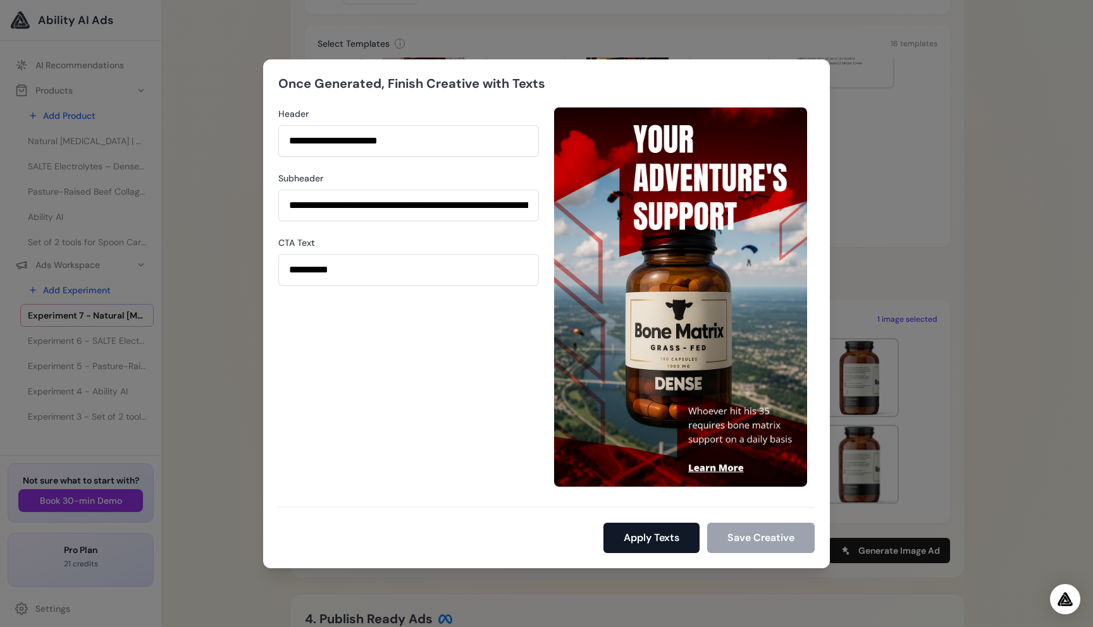
click at [641, 541] on button "Apply Texts" at bounding box center [651, 538] width 96 height 30
click at [909, 217] on div "**********" at bounding box center [546, 313] width 1093 height 627
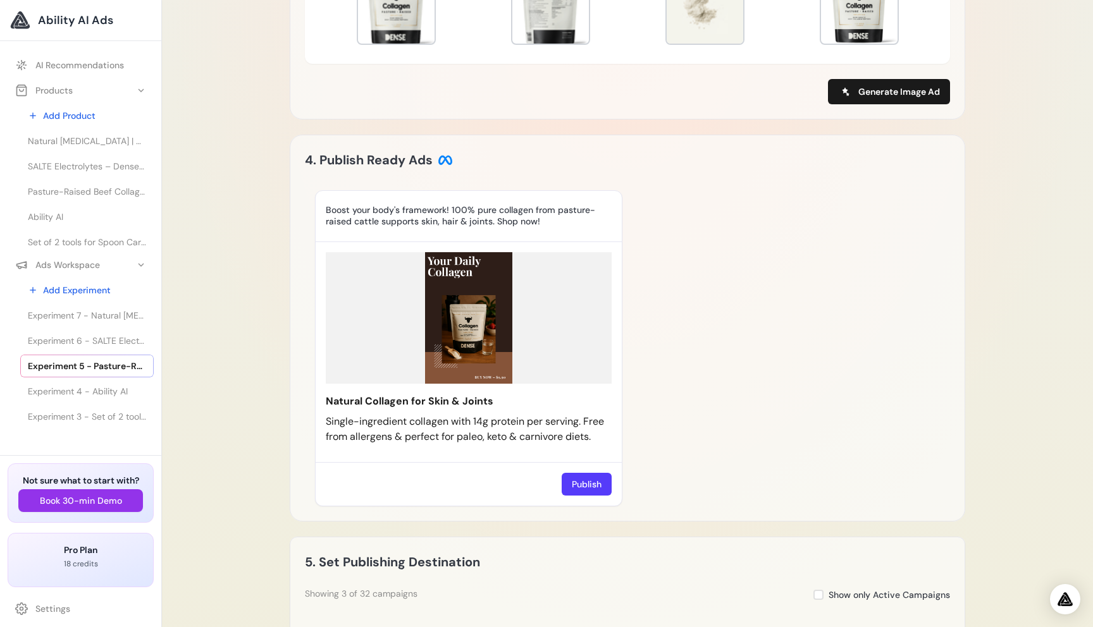
scroll to position [830, 0]
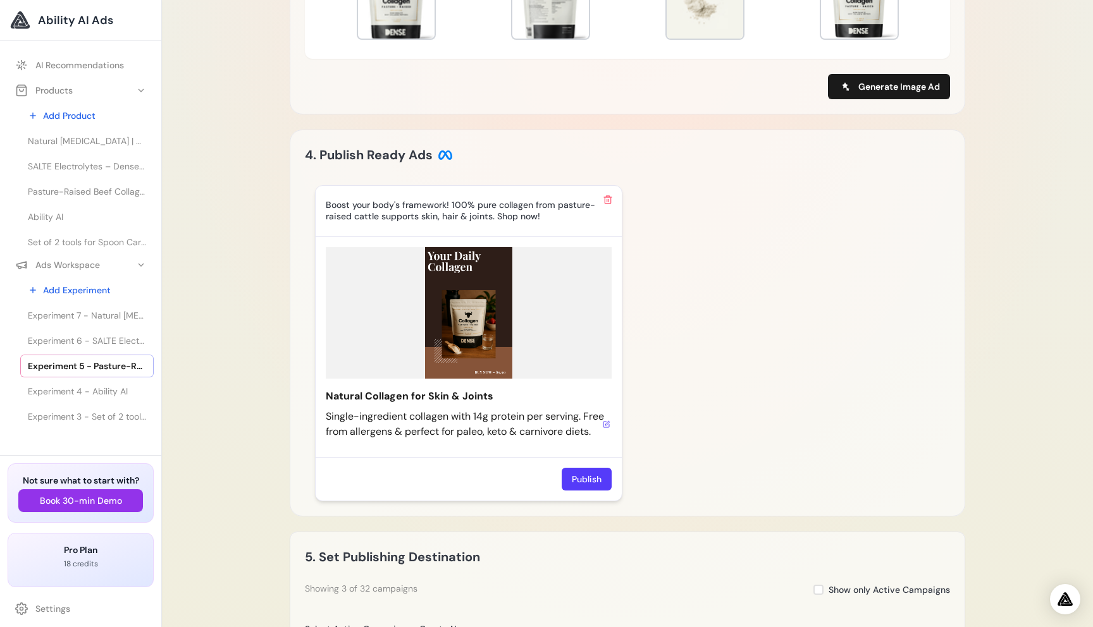
click at [607, 424] on icon at bounding box center [607, 423] width 4 height 4
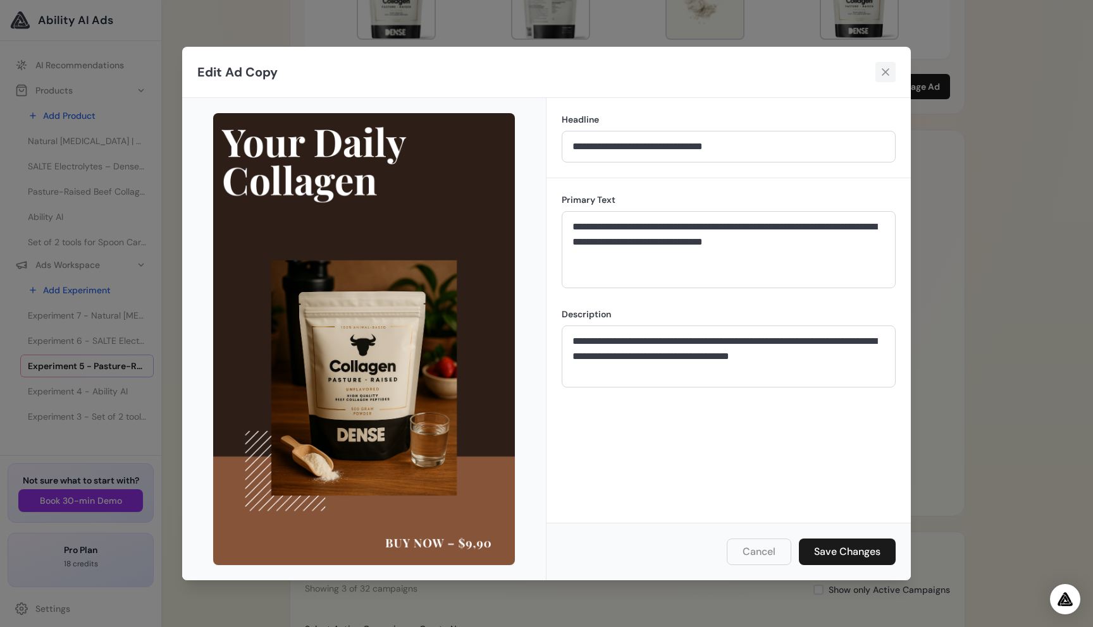
click at [884, 73] on icon at bounding box center [885, 72] width 13 height 13
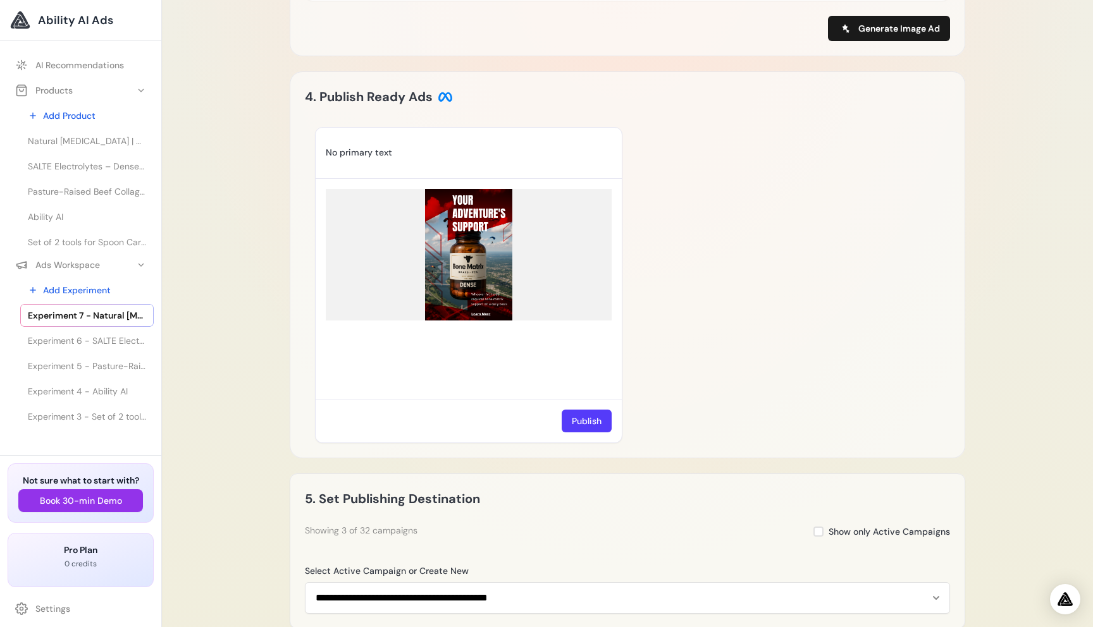
scroll to position [963, 0]
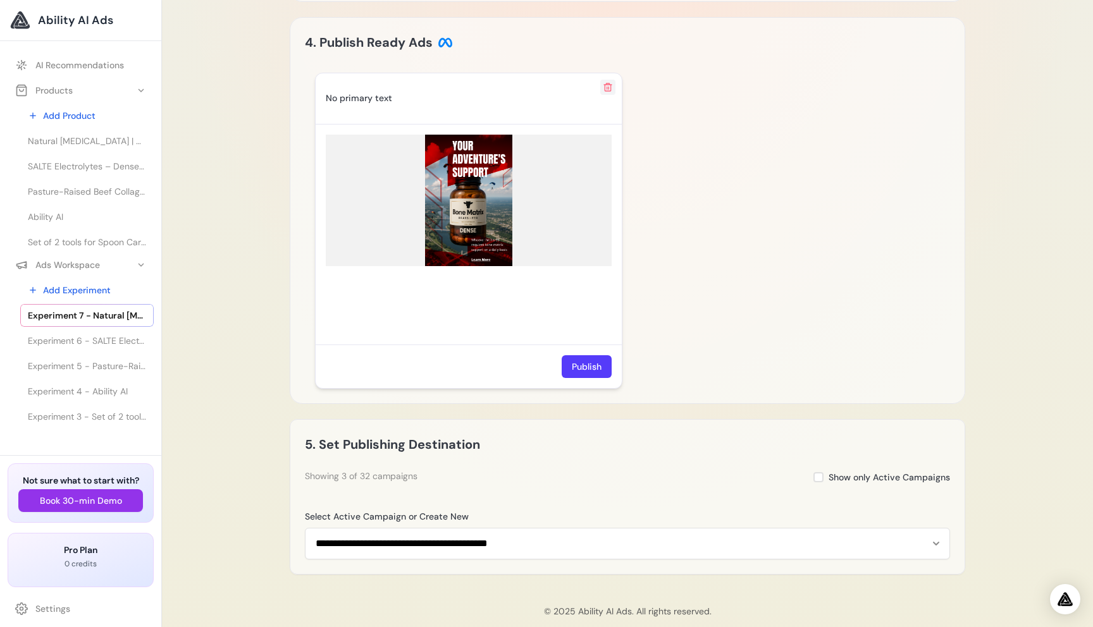
click at [612, 87] on icon at bounding box center [608, 87] width 10 height 10
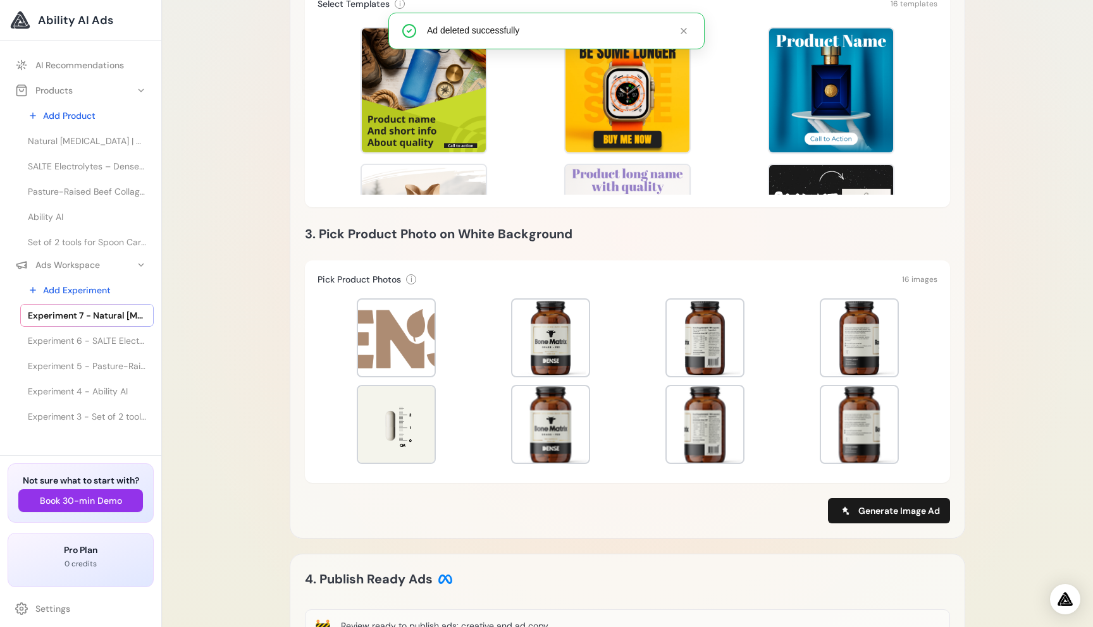
scroll to position [401, 0]
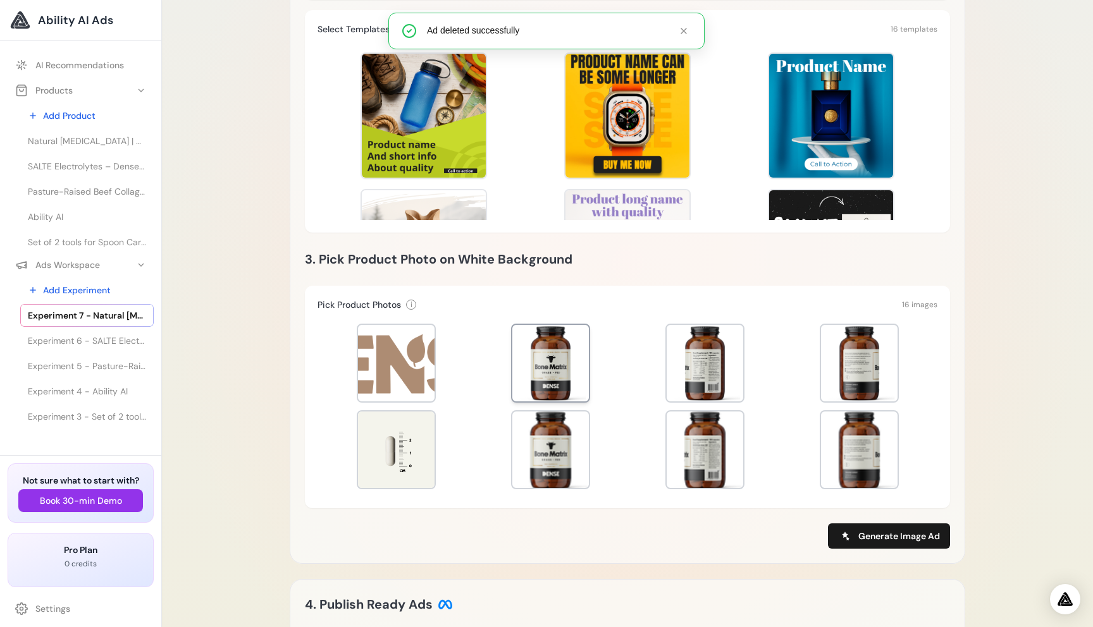
click at [563, 367] on div at bounding box center [550, 363] width 77 height 77
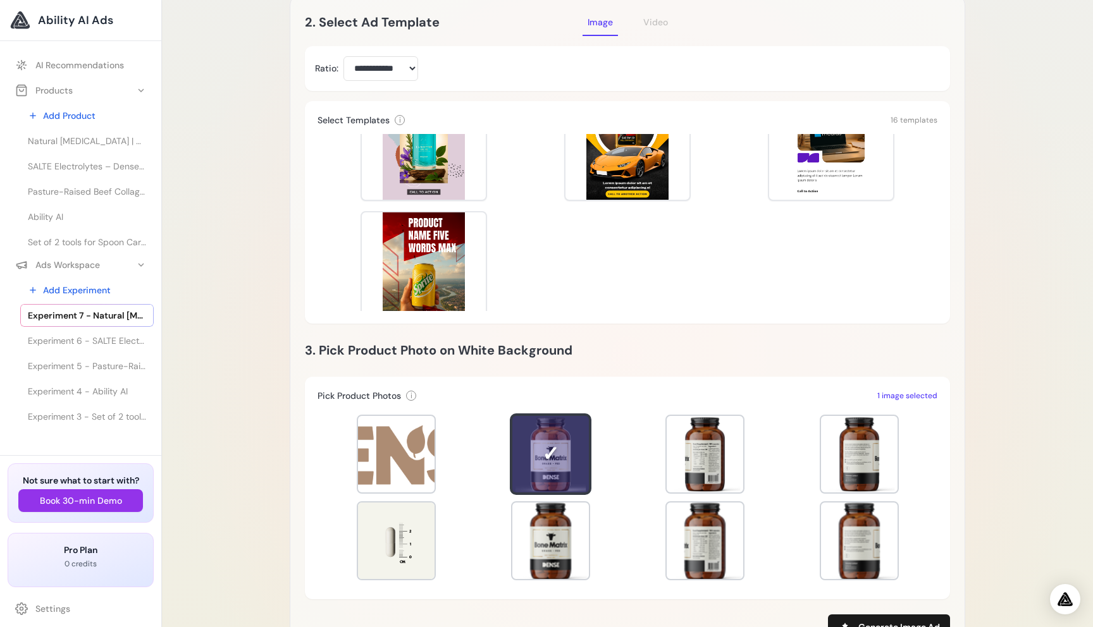
scroll to position [651, 0]
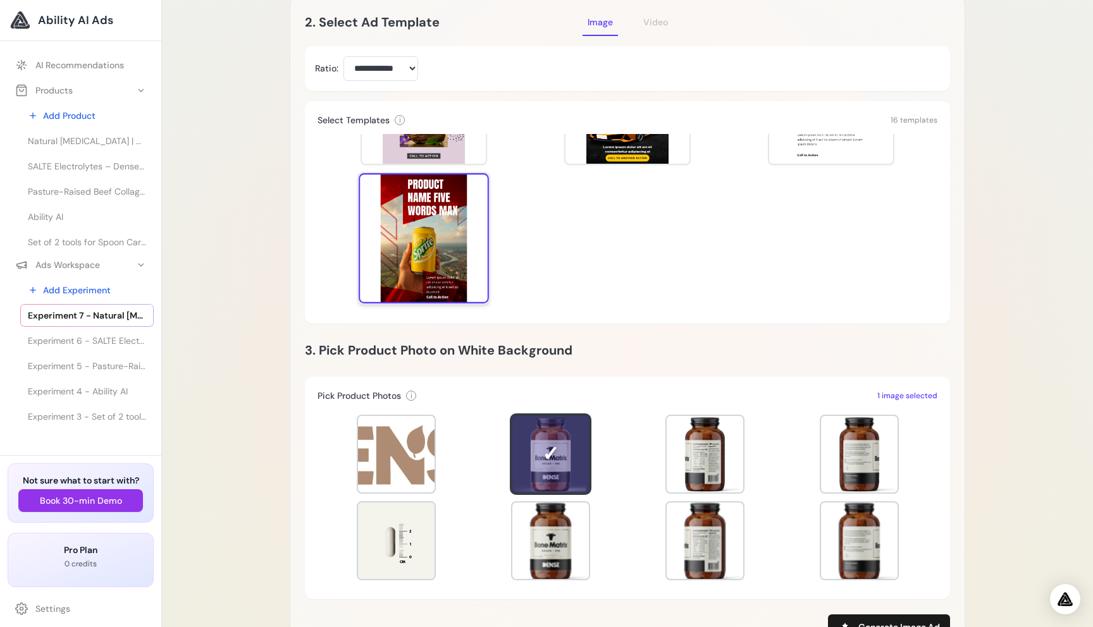
click at [447, 249] on div at bounding box center [424, 238] width 130 height 130
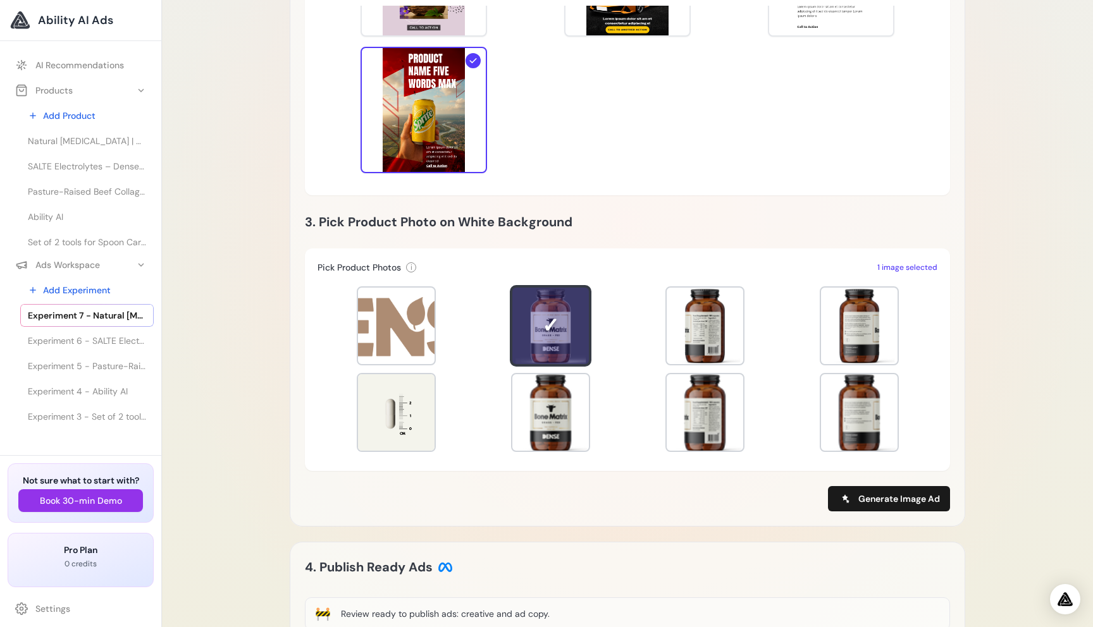
scroll to position [458, 0]
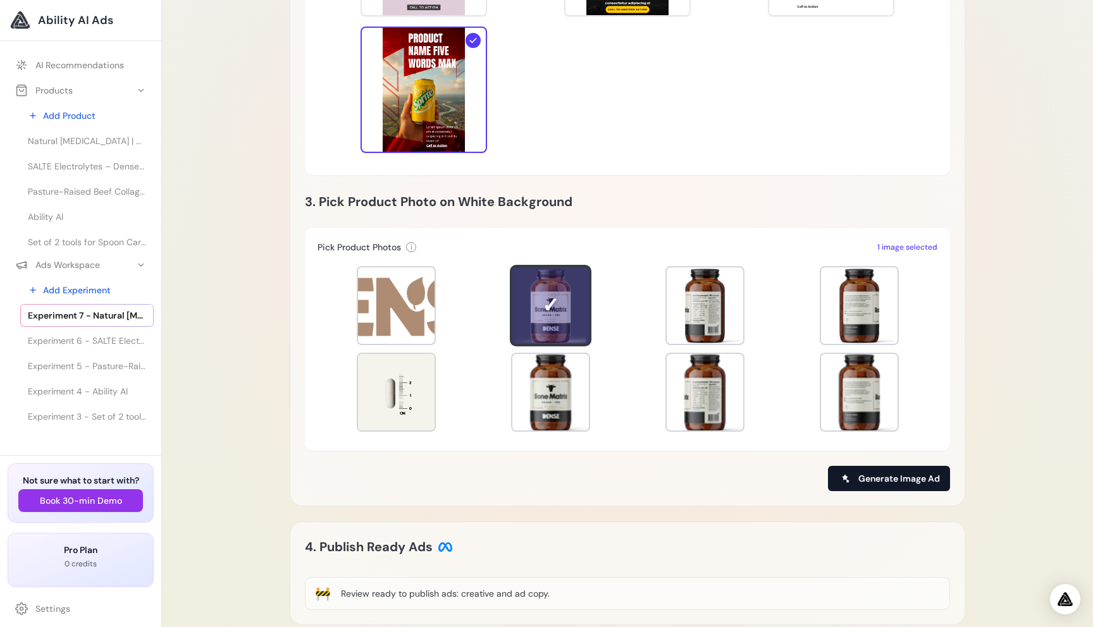
click at [883, 481] on span "Generate Image Ad" at bounding box center [899, 478] width 82 height 13
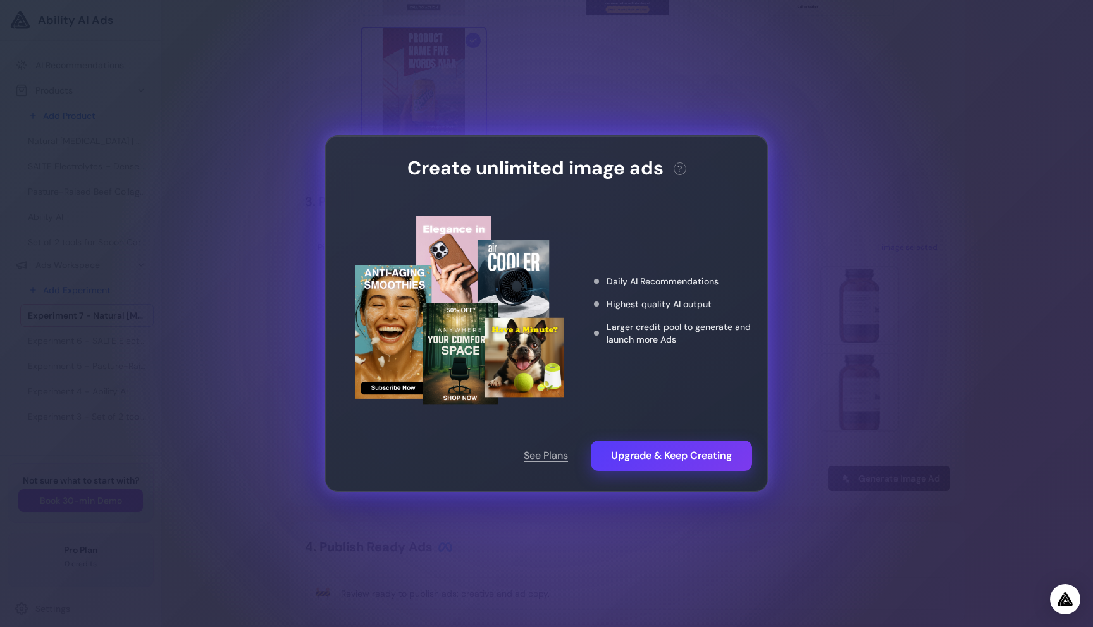
click at [432, 562] on div "Create unlimited image ads ? This action needs 2 credits. You have 0 remaining.…" at bounding box center [546, 313] width 1093 height 627
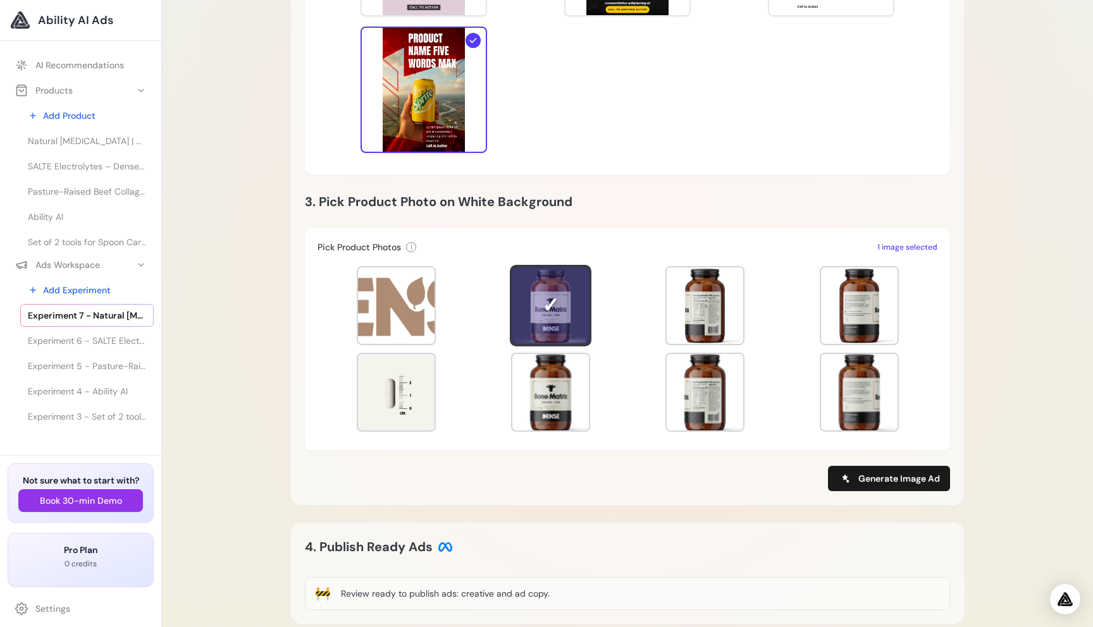
drag, startPoint x: 550, startPoint y: 627, endPoint x: 337, endPoint y: 397, distance: 312.8
click at [189, 549] on div "Experiment 7 - Natural Calcium Supplement | Grass-Fed Bone Matrix, 180 caps – D…" at bounding box center [627, 206] width 931 height 1328
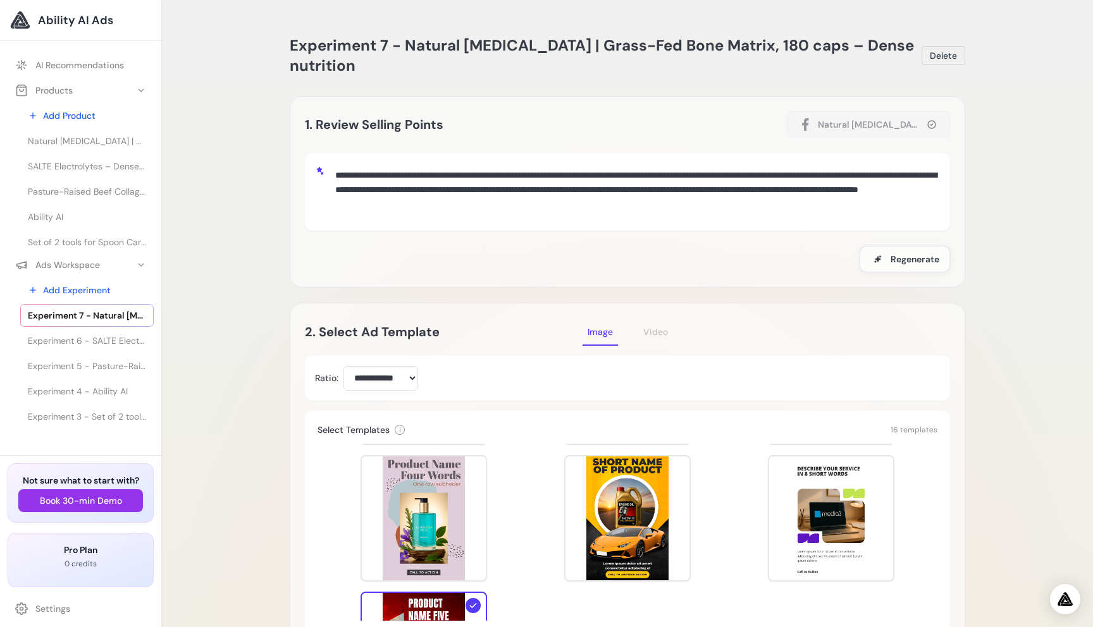
scroll to position [546, 0]
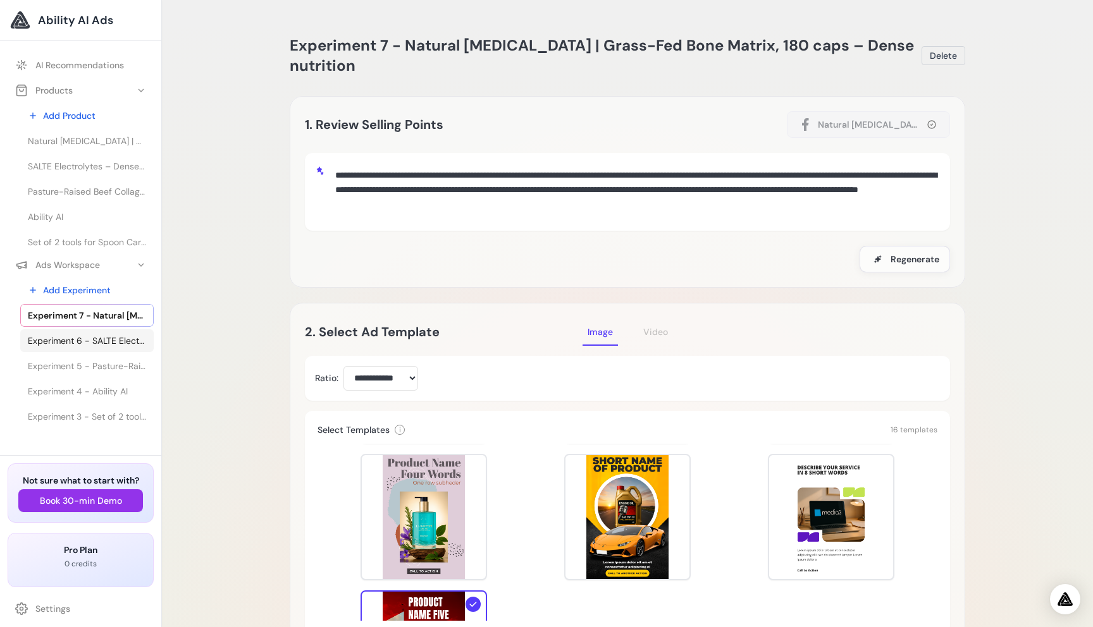
click at [119, 348] on link "Experiment 6 - SALTE Electrolytes – Dense nutrition" at bounding box center [86, 340] width 133 height 23
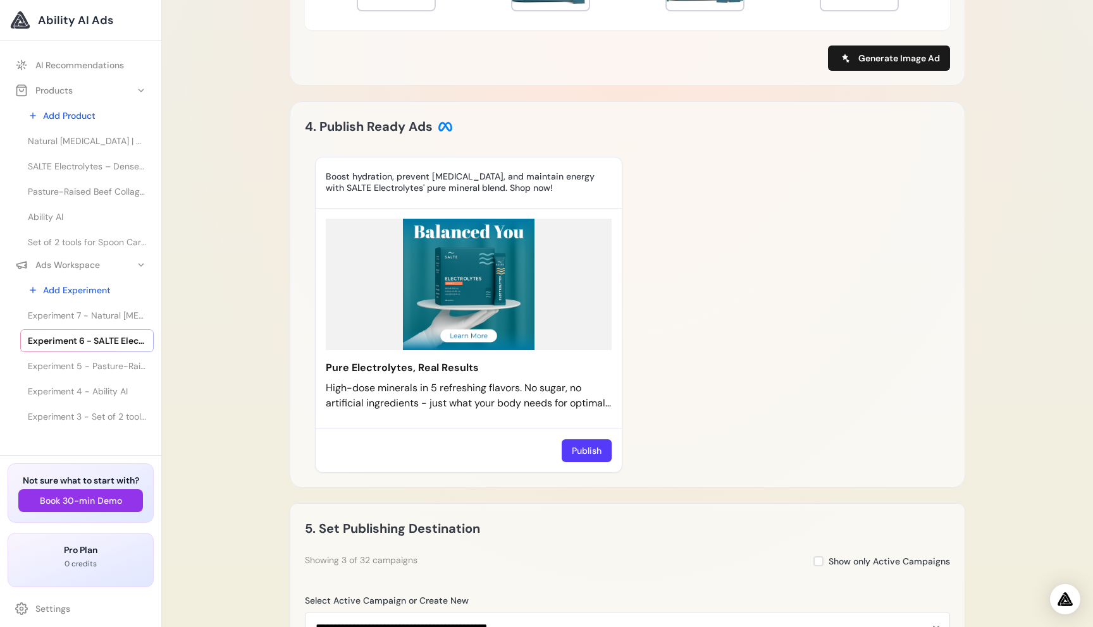
scroll to position [743, 0]
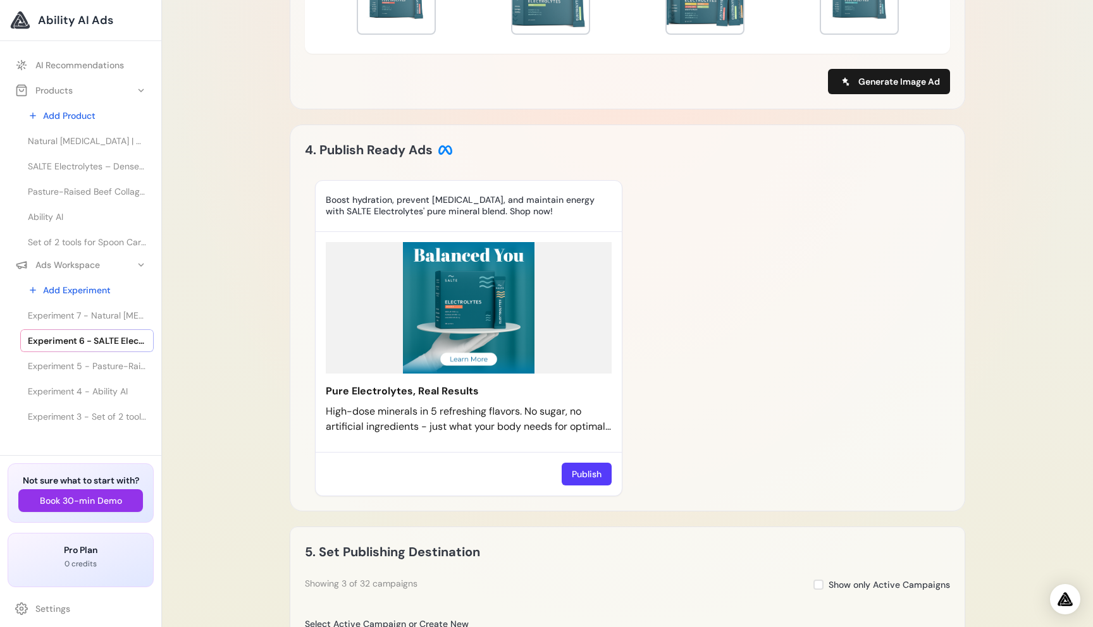
click at [951, 435] on div "4. Publish Ready Ads Boost hydration, prevent [MEDICAL_DATA], and maintain ener…" at bounding box center [627, 318] width 675 height 387
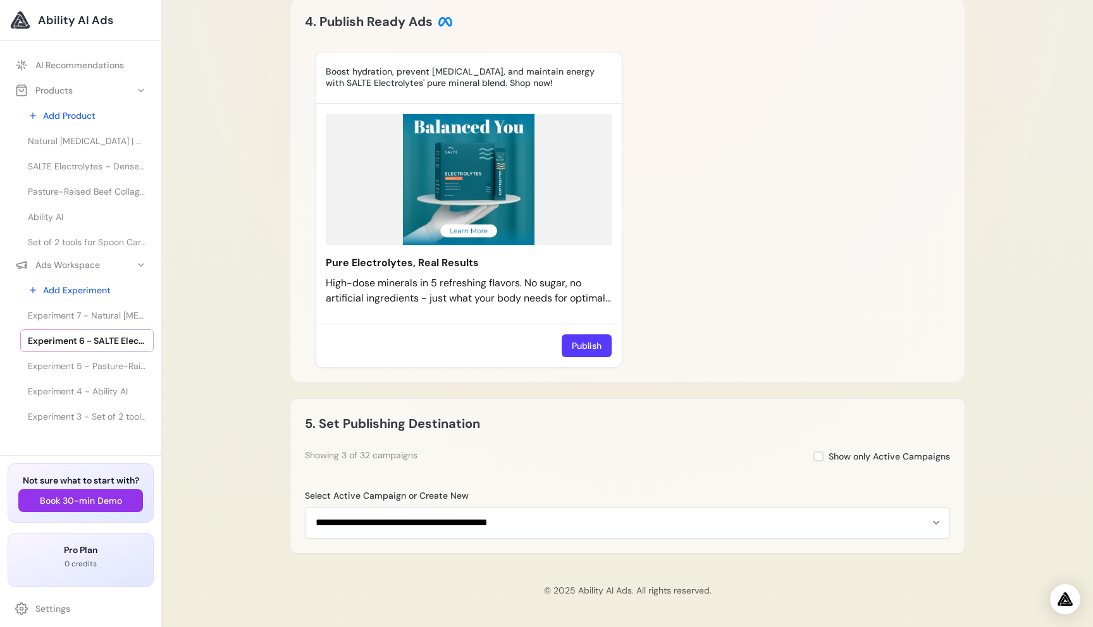
scroll to position [904, 0]
click at [605, 295] on icon at bounding box center [607, 291] width 8 height 8
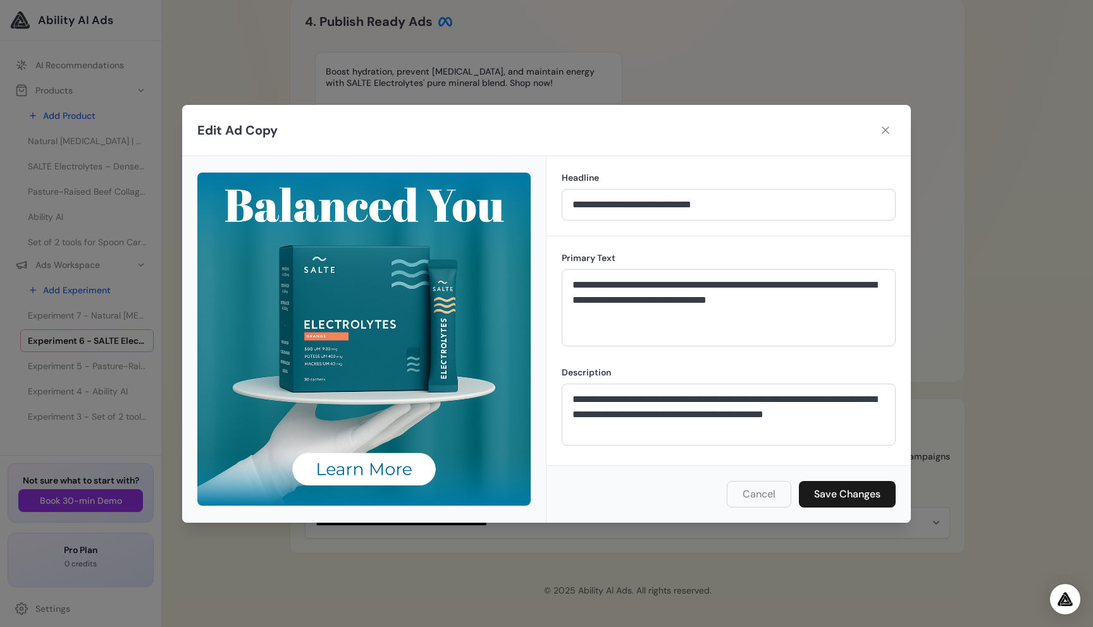
drag, startPoint x: 405, startPoint y: 383, endPoint x: 699, endPoint y: 208, distance: 342.8
click at [884, 129] on icon at bounding box center [886, 130] width 8 height 8
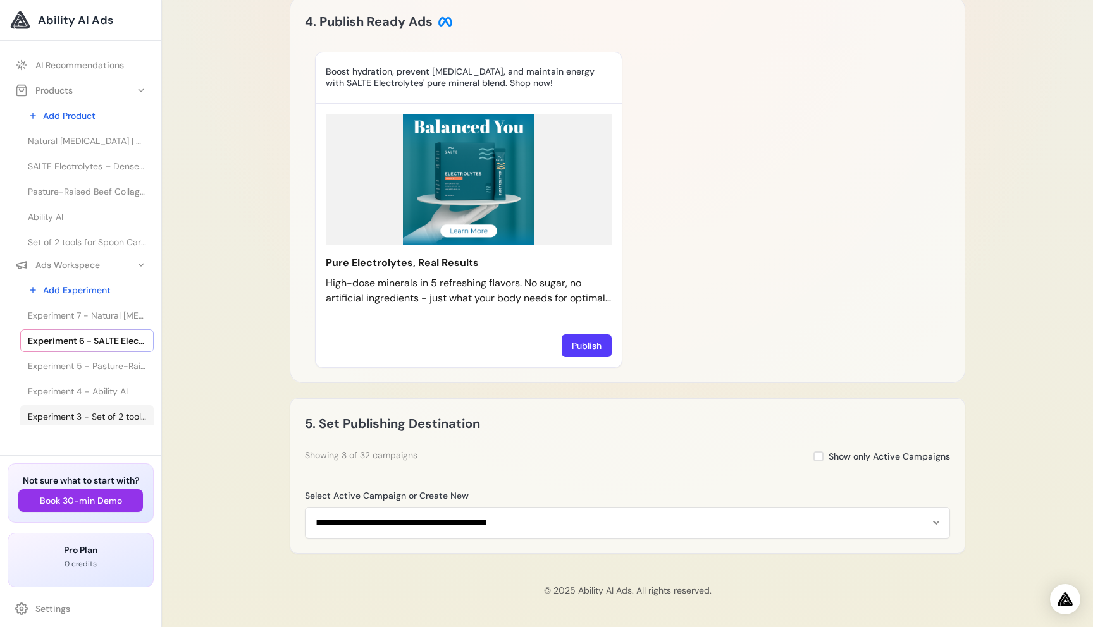
click at [99, 417] on span "Experiment 3 - Set of 2 tools for Spoon Carving Set knife for left handed – Bea…" at bounding box center [87, 416] width 118 height 13
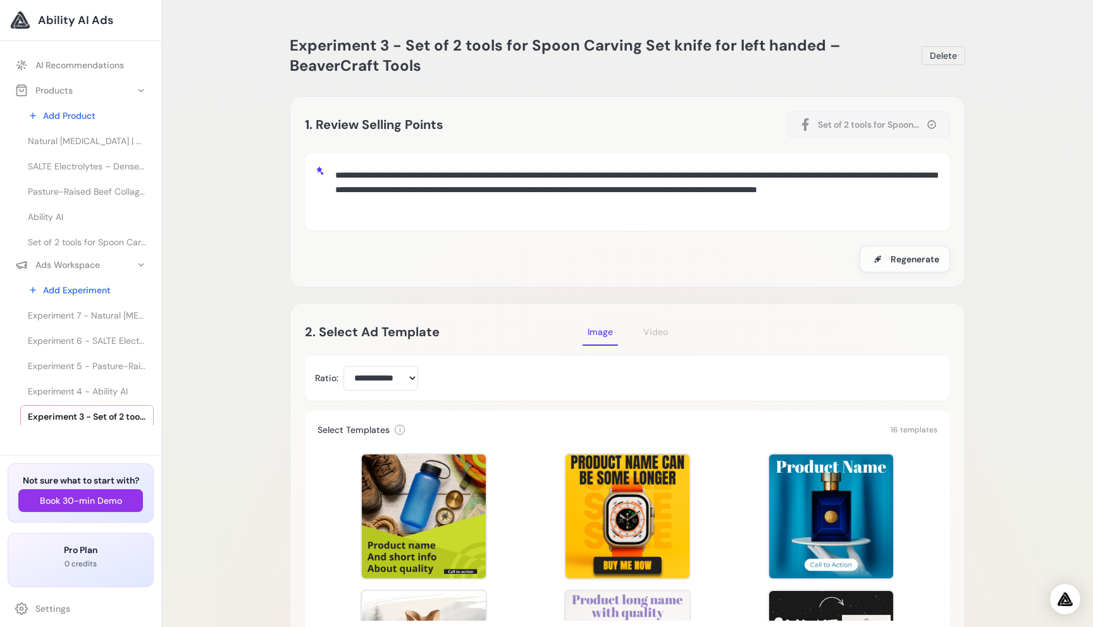
click at [123, 342] on span "Experiment 6 - SALTE Electrolytes – Dense nutrition" at bounding box center [87, 341] width 118 height 13
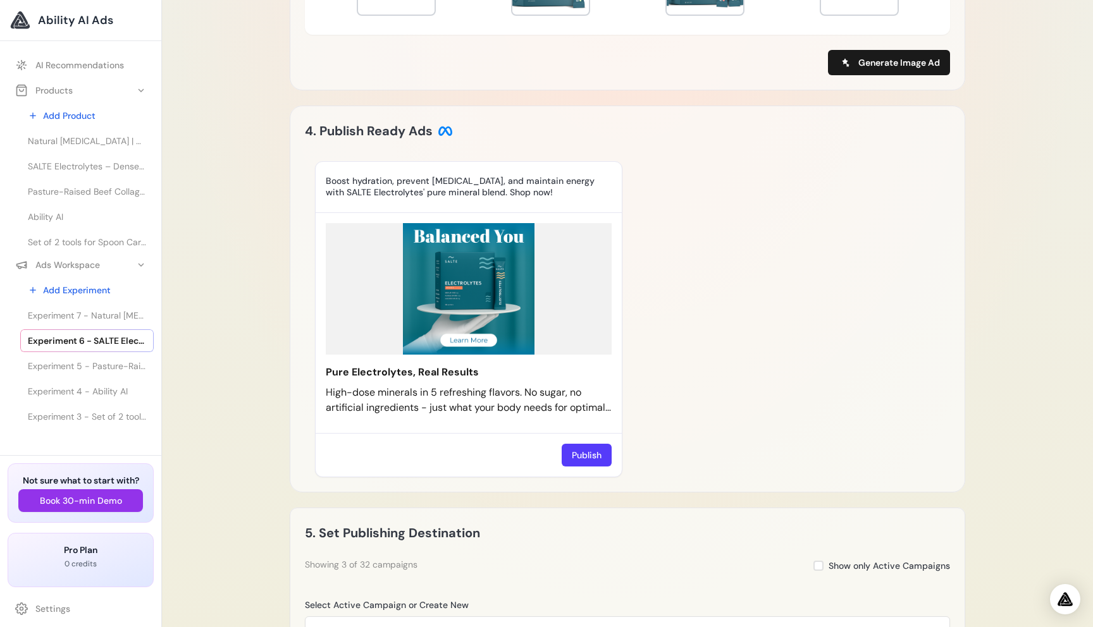
scroll to position [964, 0]
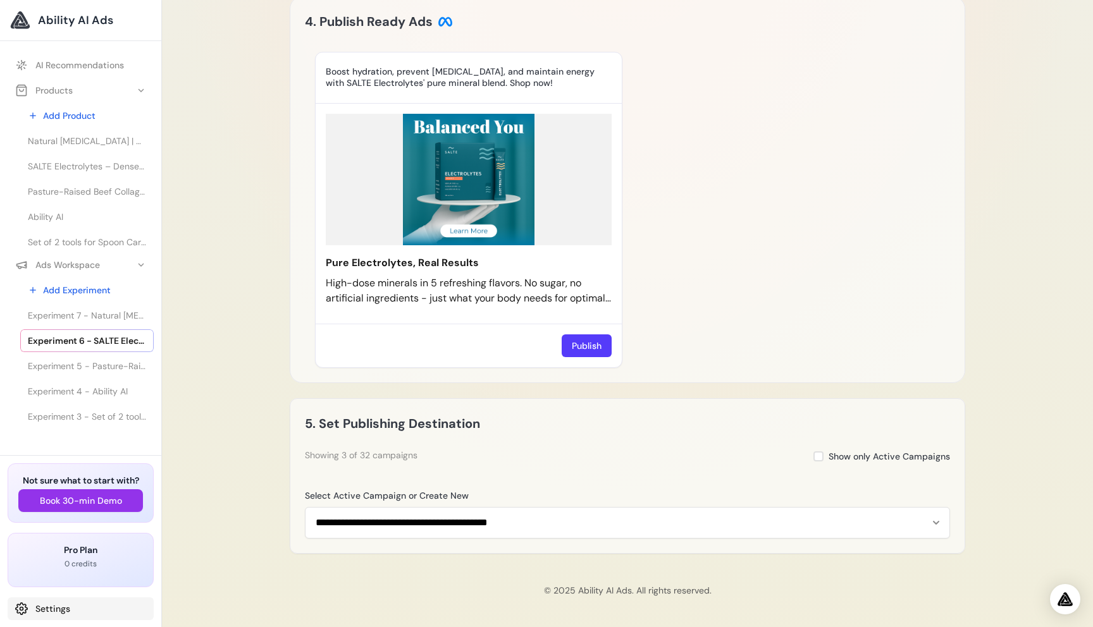
click at [51, 609] on link "Settings" at bounding box center [81, 609] width 146 height 23
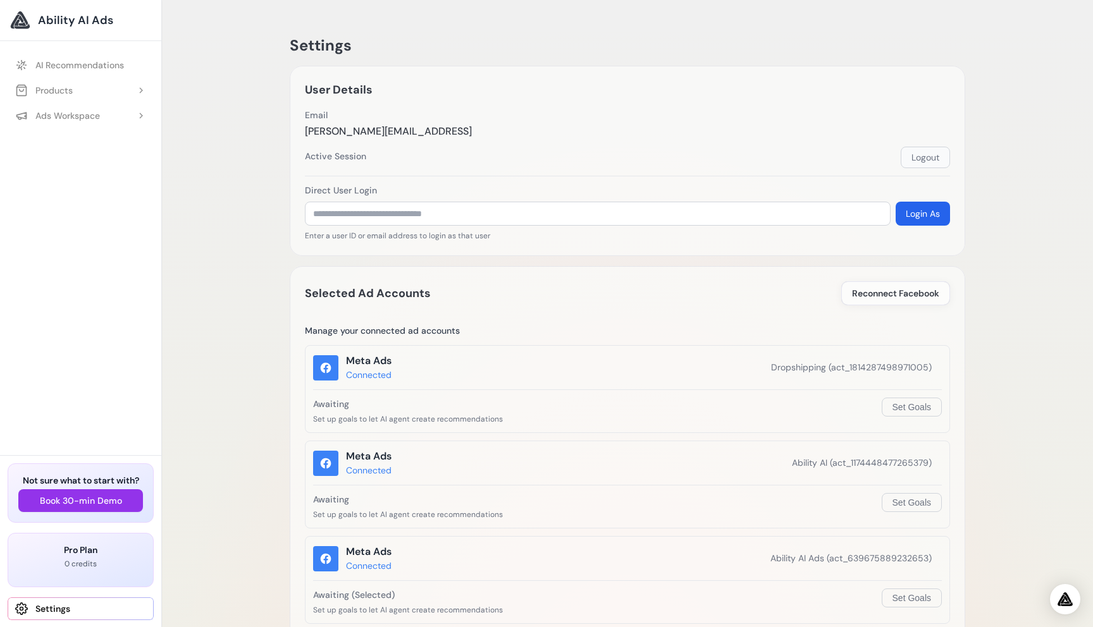
click at [931, 153] on button "Logout" at bounding box center [925, 158] width 49 height 22
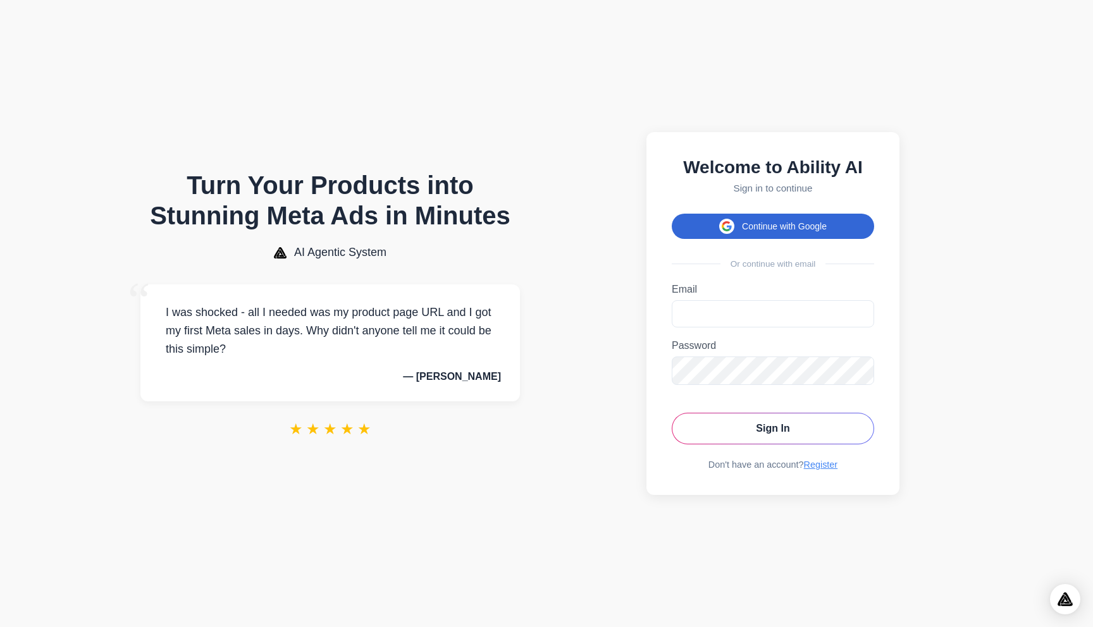
click at [732, 231] on button "Continue with Google" at bounding box center [773, 226] width 202 height 25
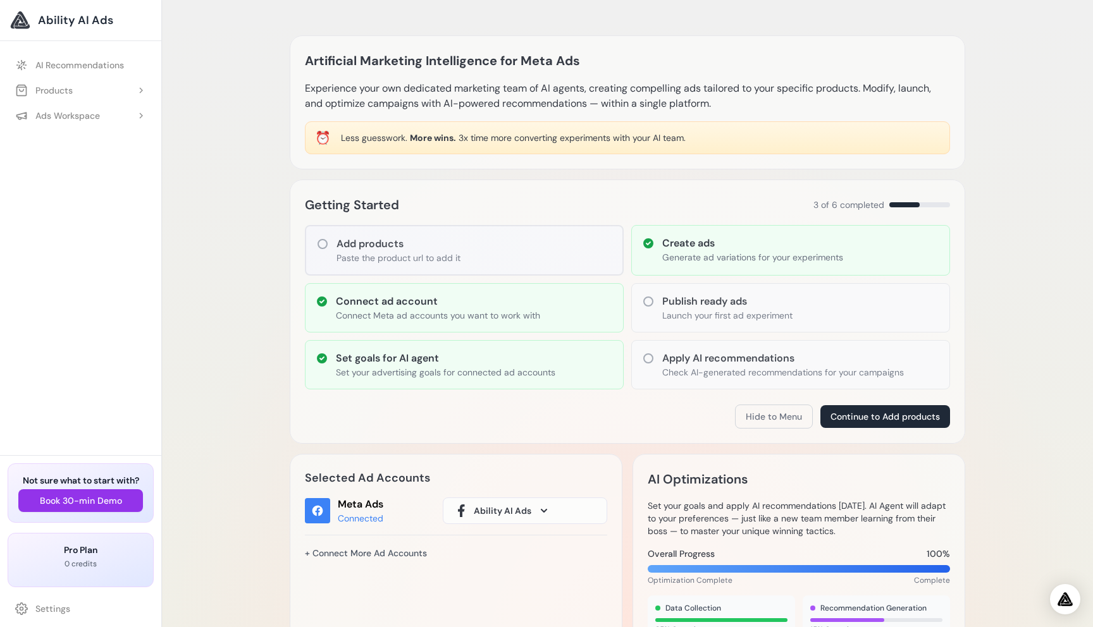
click at [284, 466] on div "Artificial Marketing Intelligence for Meta Ads Experience your own dedicated ma…" at bounding box center [628, 638] width 696 height 1246
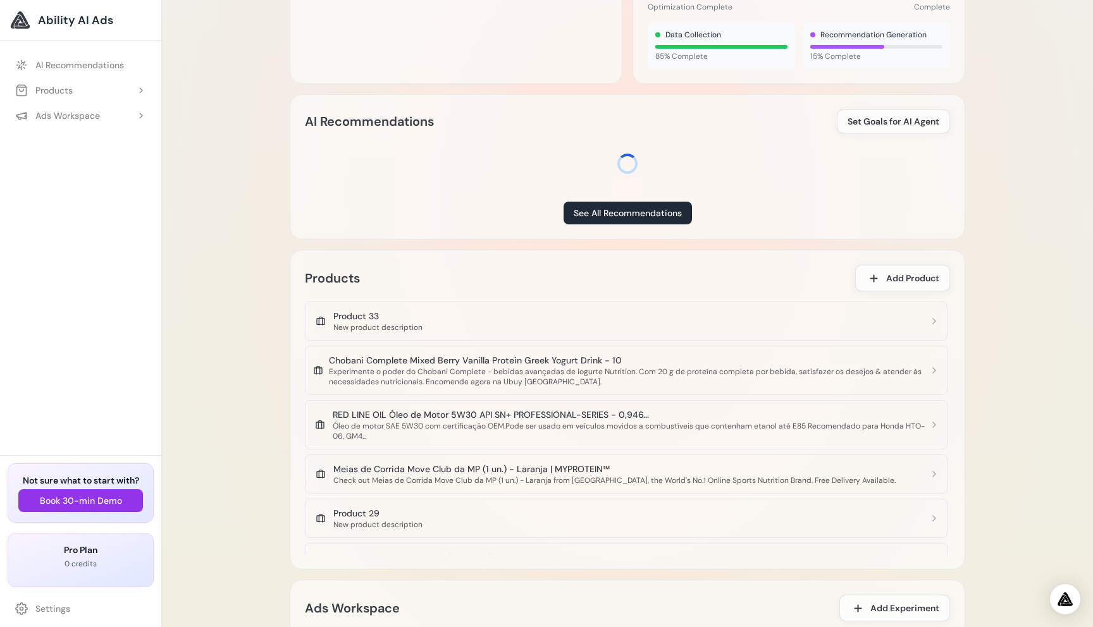
scroll to position [909, 0]
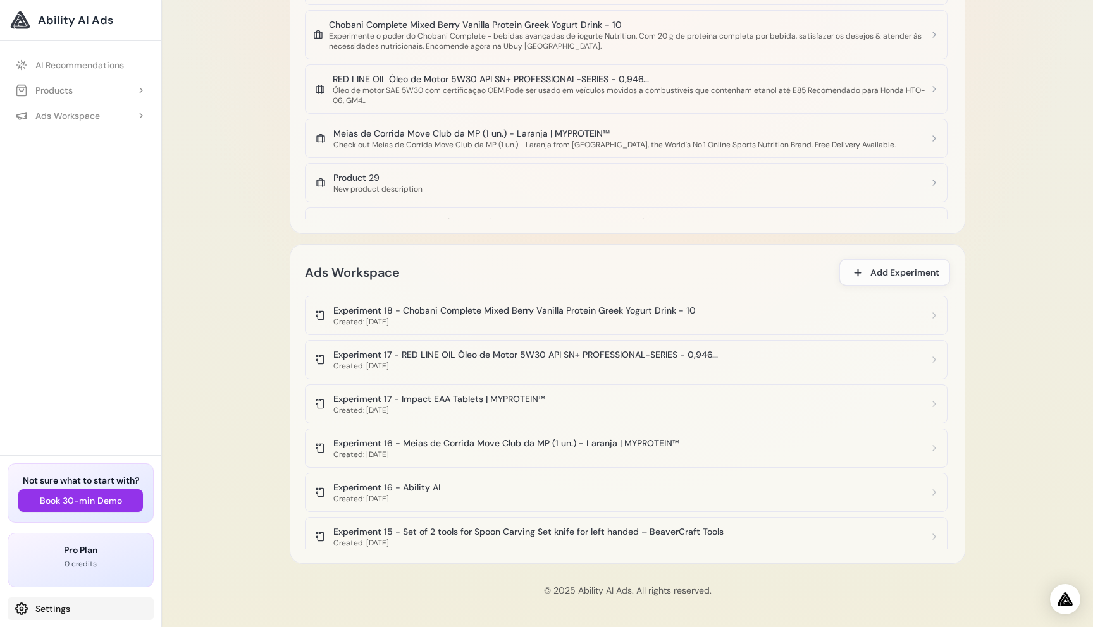
click at [43, 610] on link "Settings" at bounding box center [81, 609] width 146 height 23
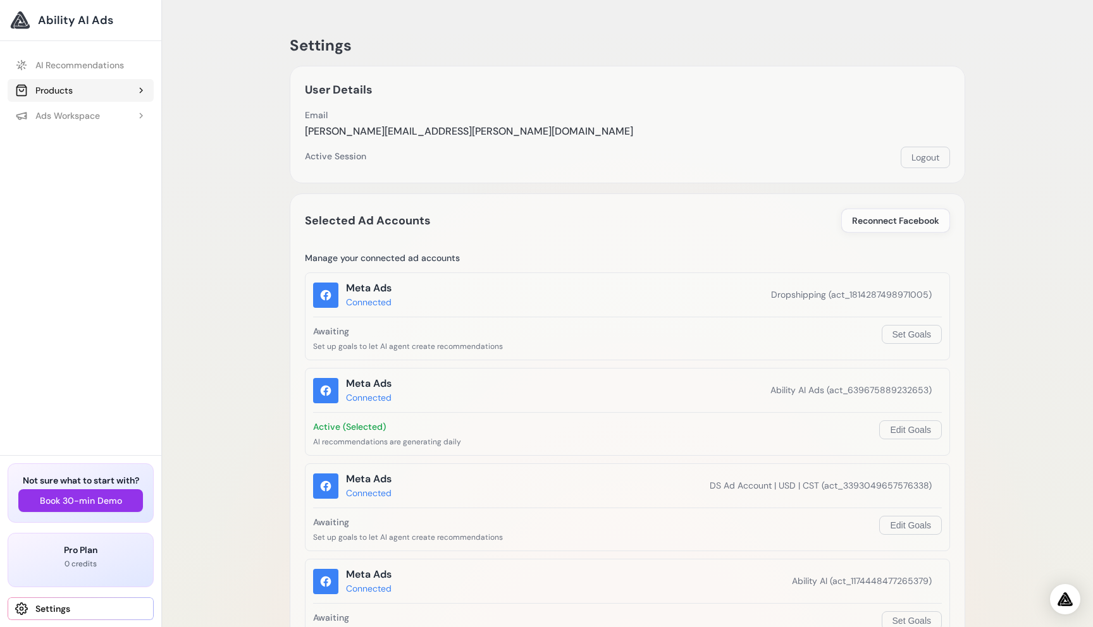
click at [58, 87] on div "Products" at bounding box center [44, 90] width 58 height 13
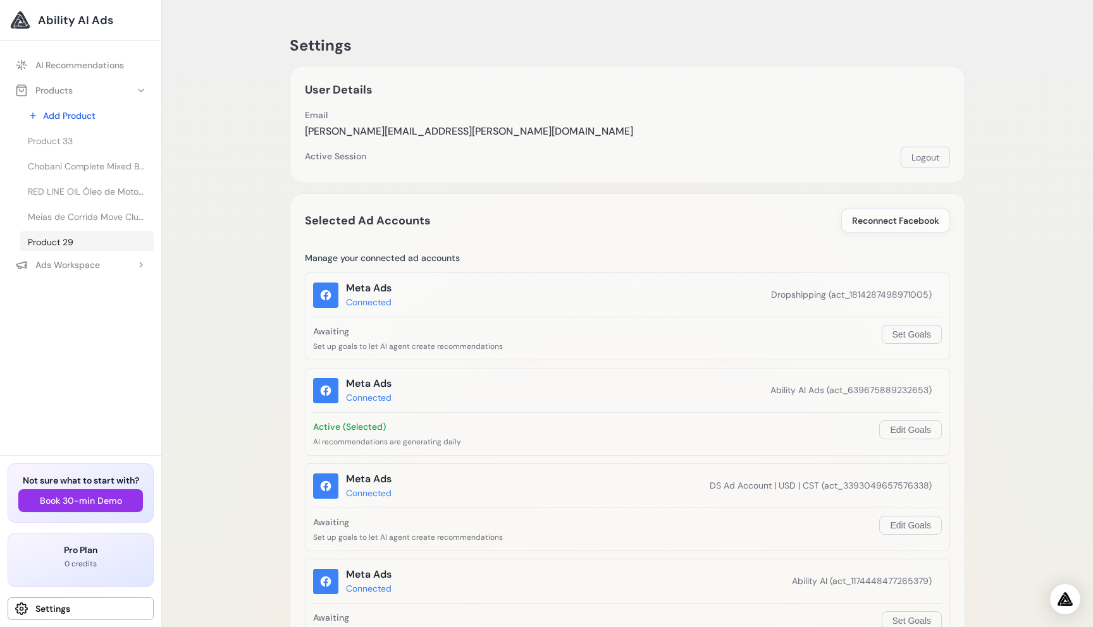
click at [91, 249] on link "Product 29" at bounding box center [86, 242] width 133 height 23
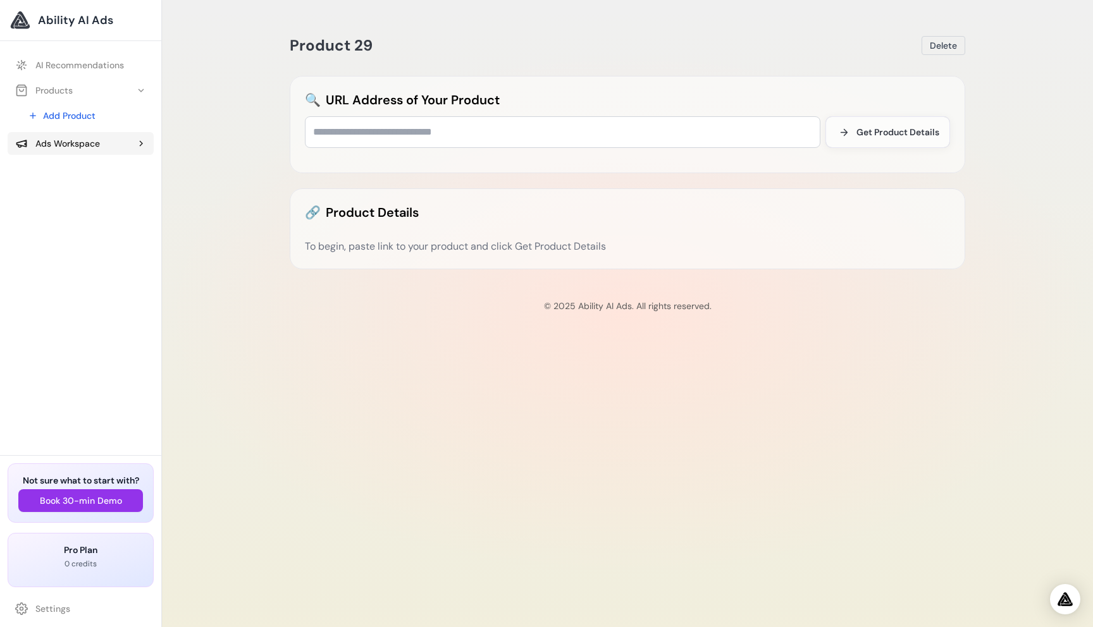
click at [91, 137] on div "Ads Workspace" at bounding box center [57, 143] width 85 height 13
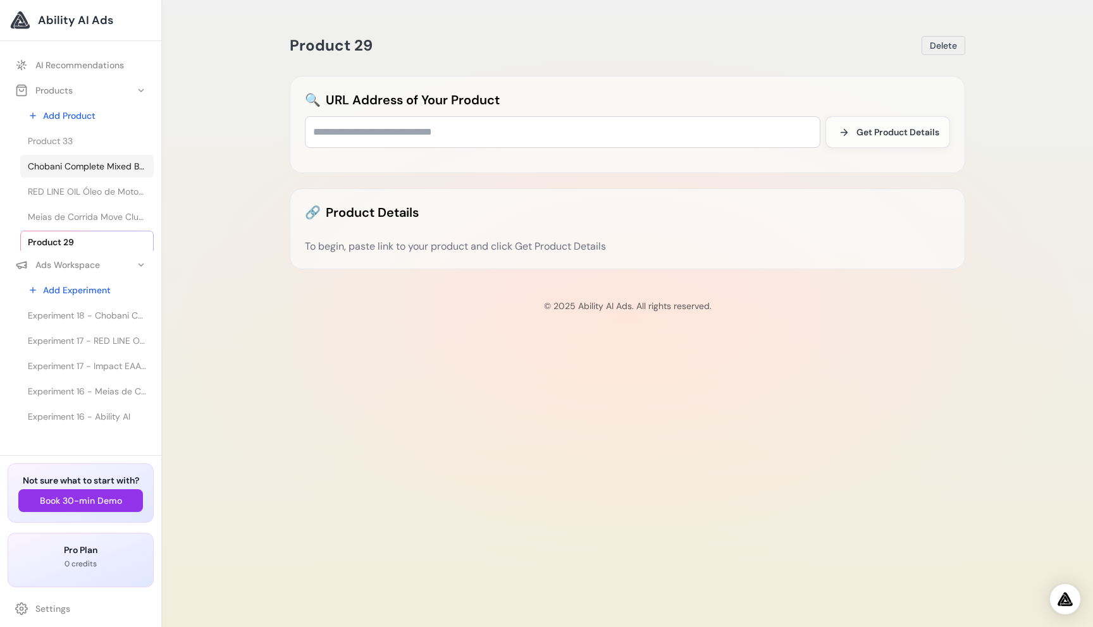
click at [87, 164] on span "Chobani Complete Mixed Berry Vanilla Protein Greek Yogurt Drink - 10" at bounding box center [87, 166] width 118 height 13
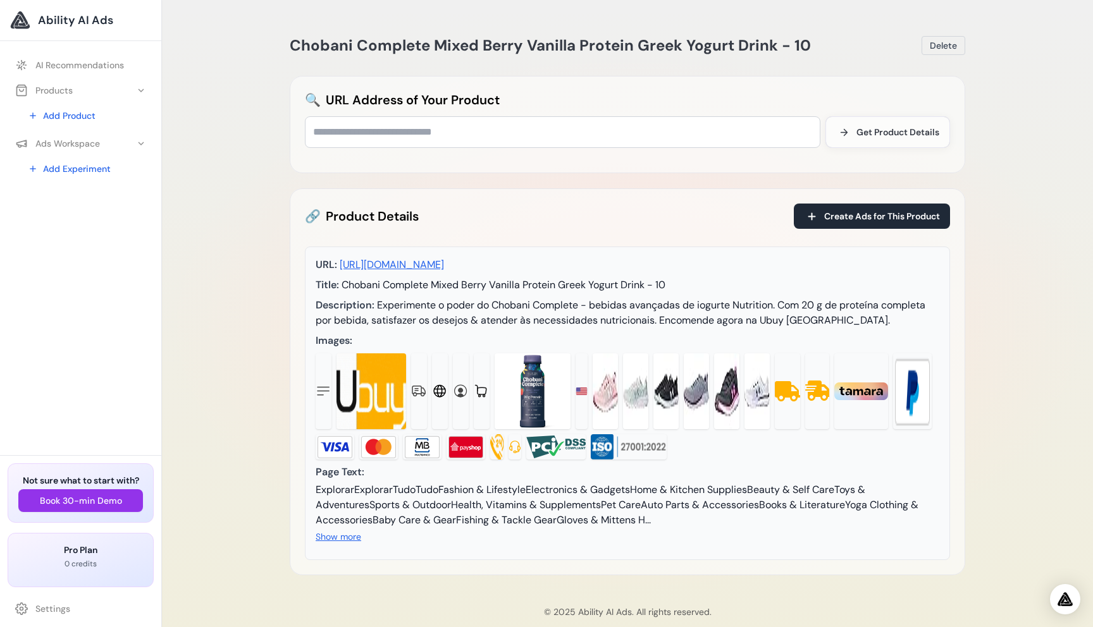
scroll to position [66, 0]
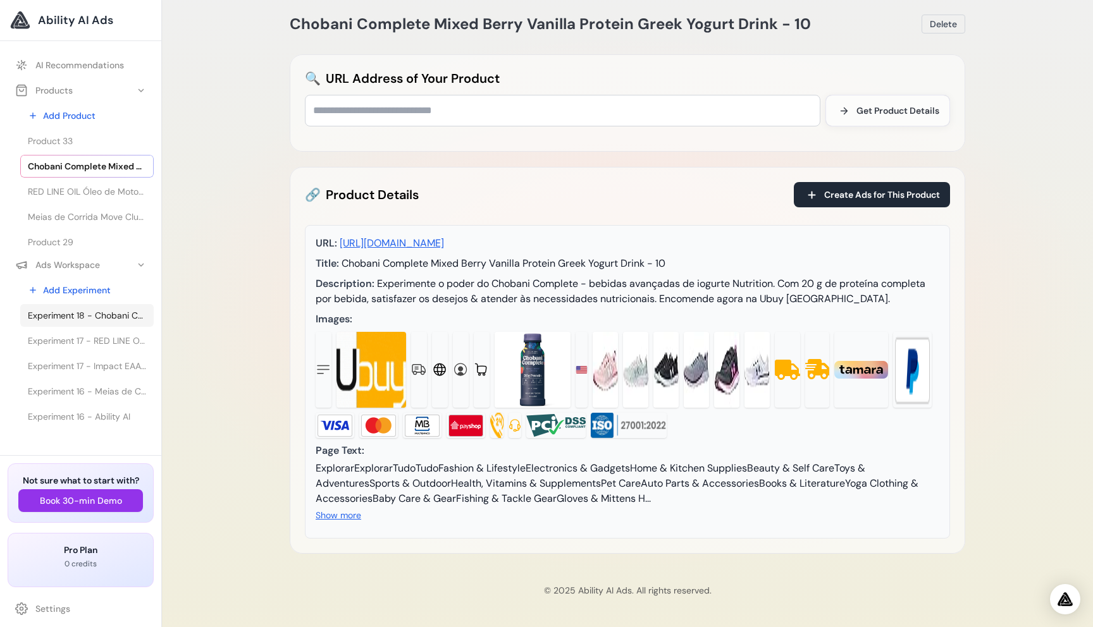
click at [78, 316] on span "Experiment 18 - Chobani Complete Mixed Berry Vanilla Protein Greek Yogurt Drink…" at bounding box center [87, 315] width 118 height 13
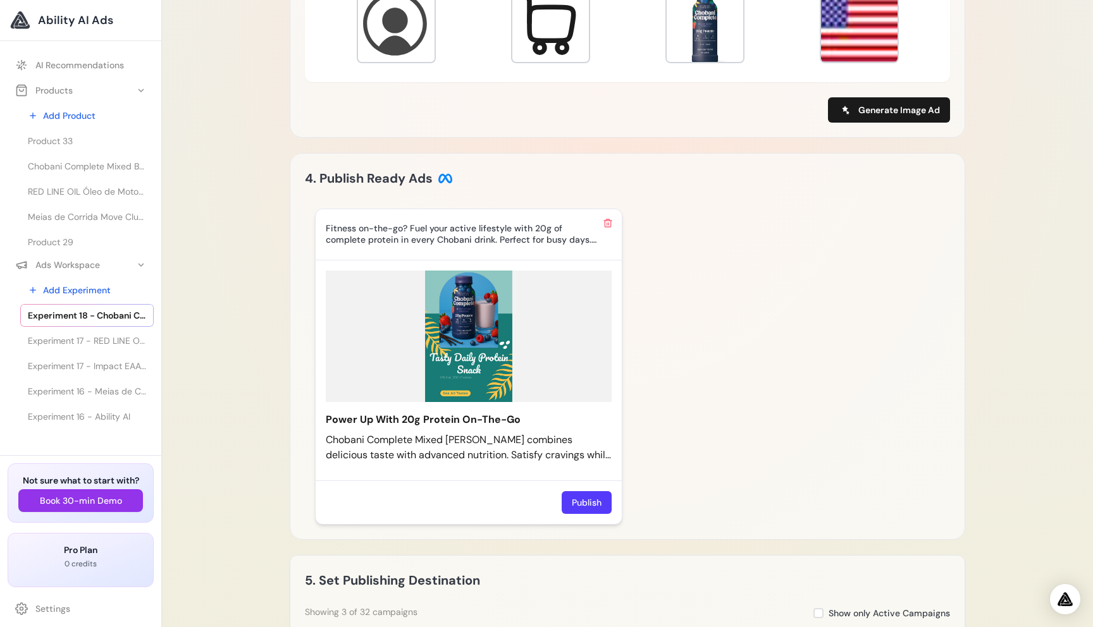
scroll to position [833, 0]
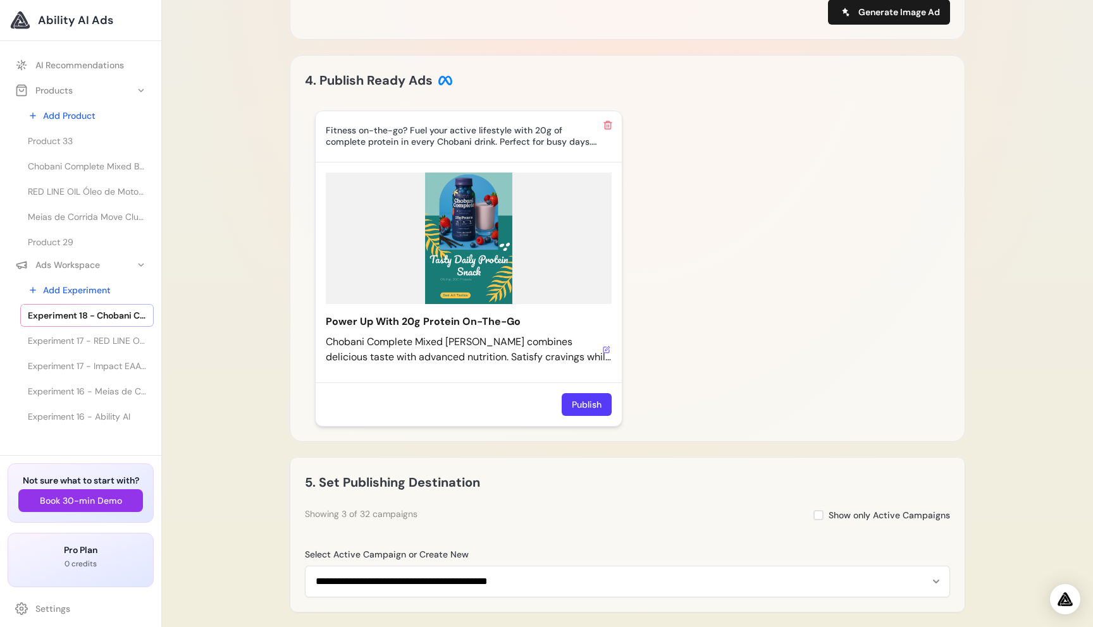
click at [606, 365] on div "Chobani Complete Mixed [PERSON_NAME] combines delicious taste with advanced nut…" at bounding box center [469, 350] width 286 height 30
click at [606, 354] on icon at bounding box center [607, 350] width 8 height 8
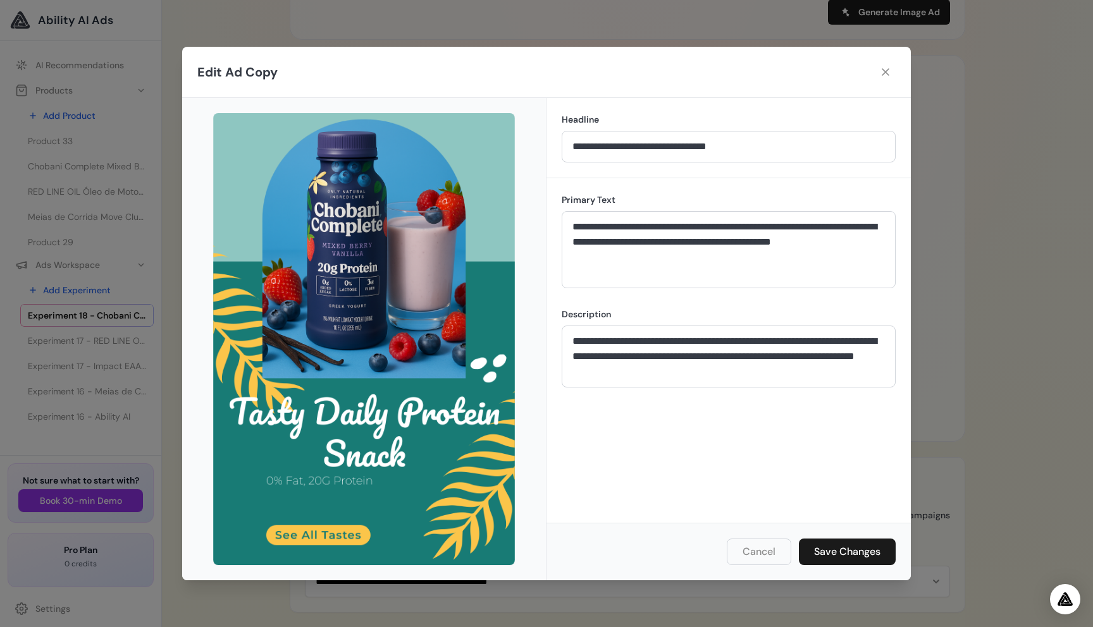
click at [990, 379] on div "**********" at bounding box center [546, 313] width 1093 height 627
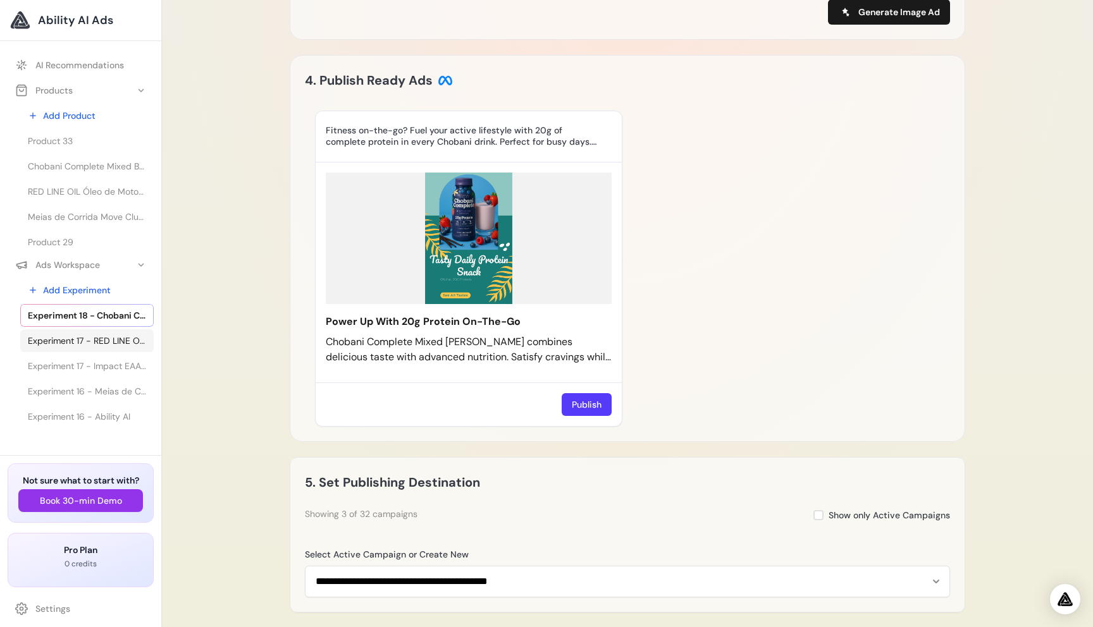
click at [79, 340] on span "Experiment 17 - RED LINE OIL Óleo de Motor 5W30 API SN+ PROFESSIONAL-SERIES - 0…" at bounding box center [87, 341] width 118 height 13
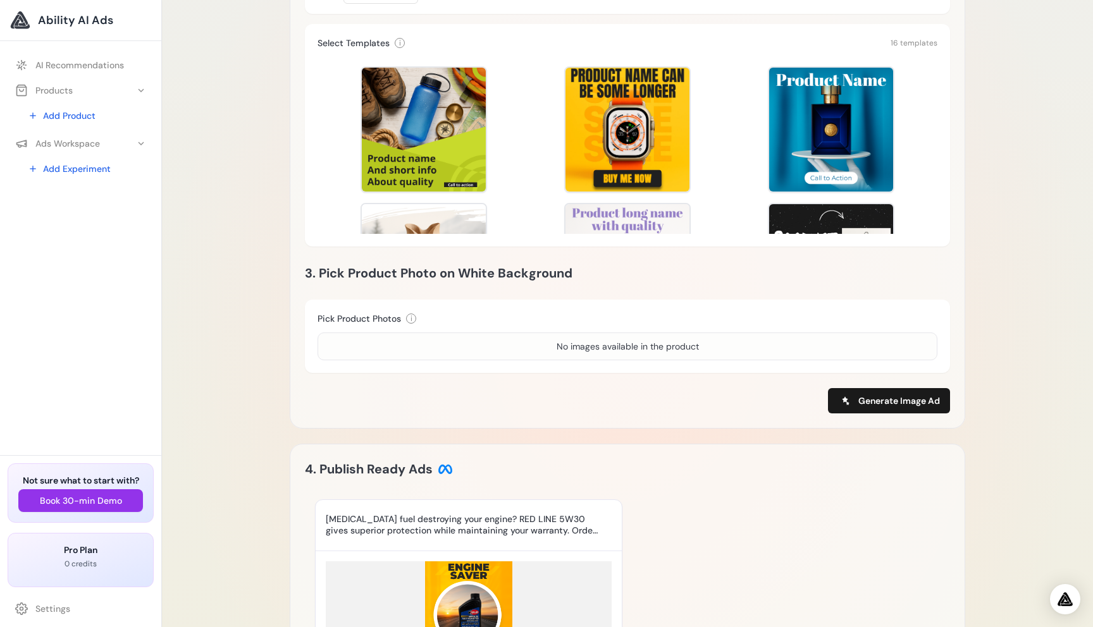
scroll to position [794, 0]
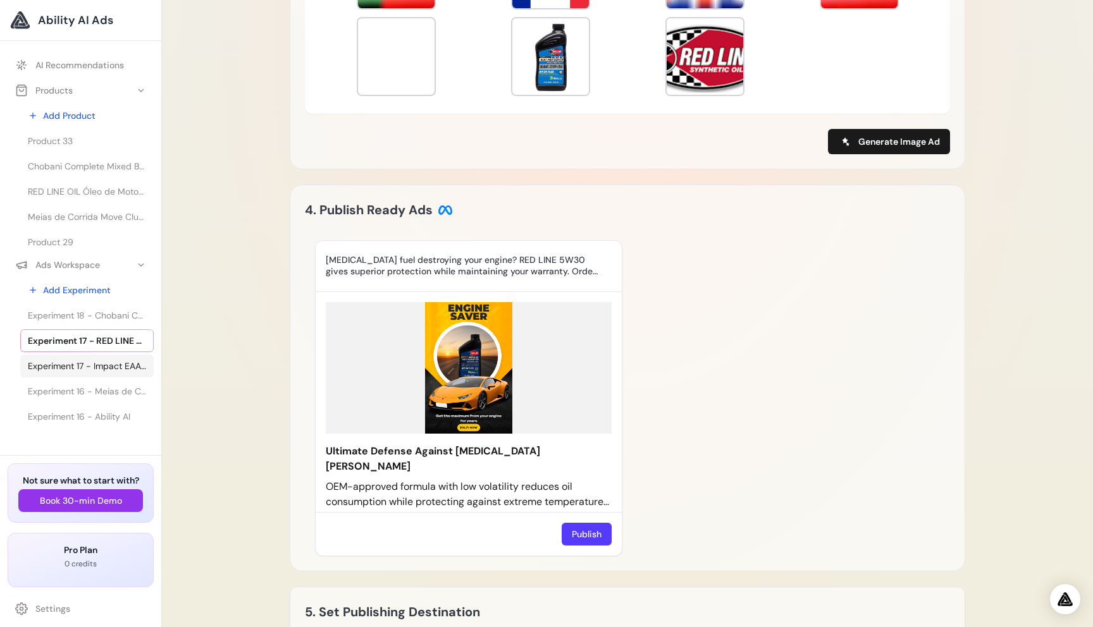
click at [116, 365] on span "Experiment 17 - Impact EAA Tablets | MYPROTEIN™" at bounding box center [87, 366] width 118 height 13
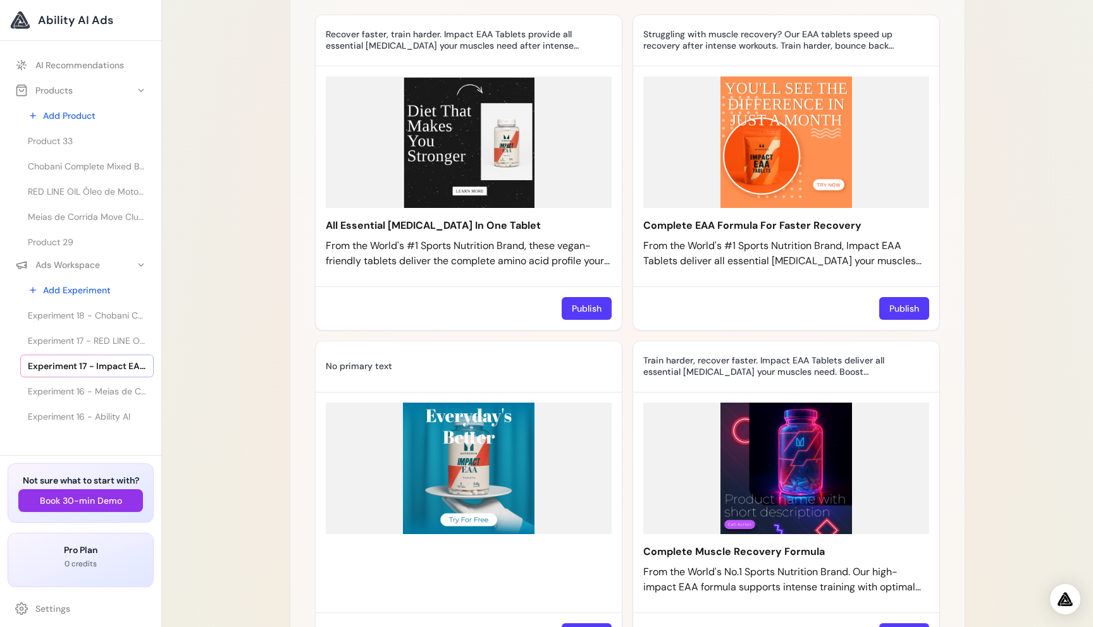
scroll to position [909, 0]
click at [605, 226] on icon at bounding box center [607, 224] width 4 height 4
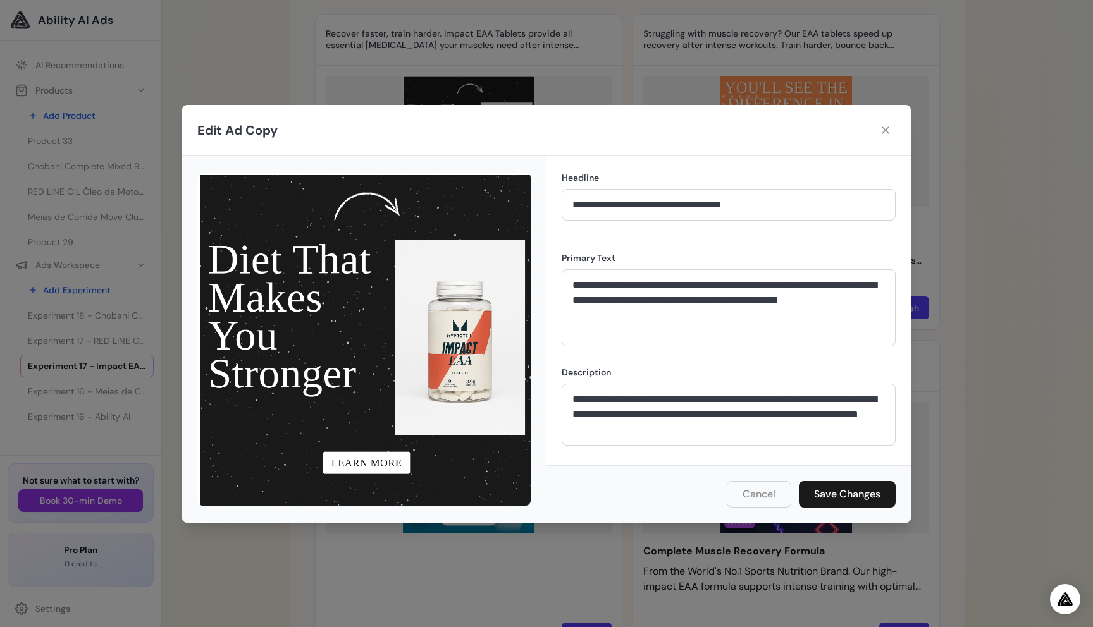
click at [884, 130] on icon at bounding box center [886, 130] width 8 height 8
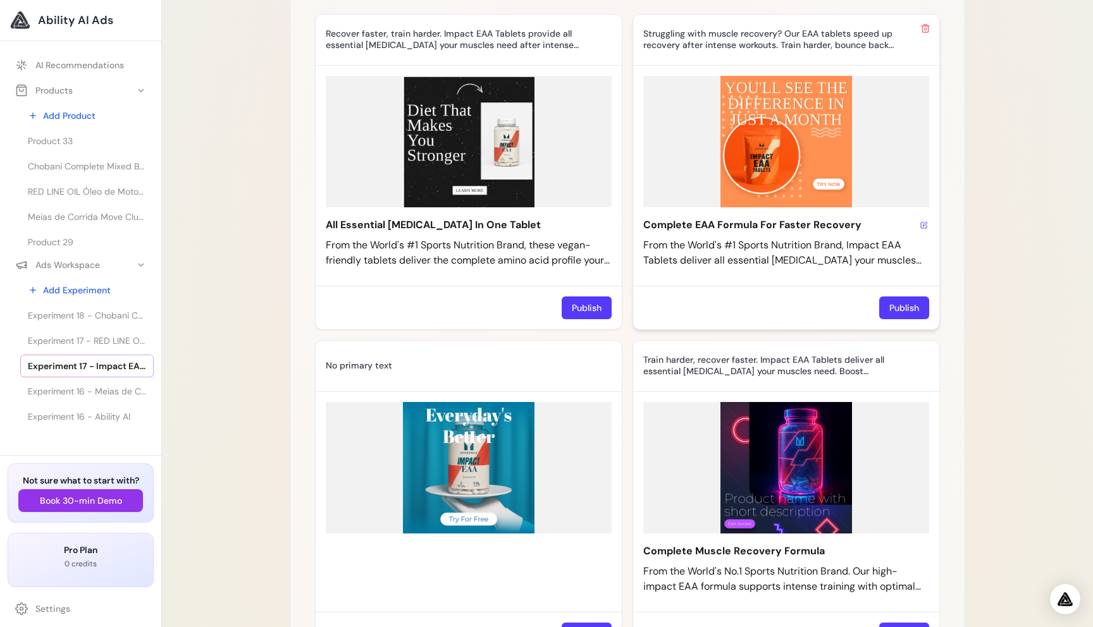
click at [923, 228] on icon at bounding box center [924, 226] width 6 height 6
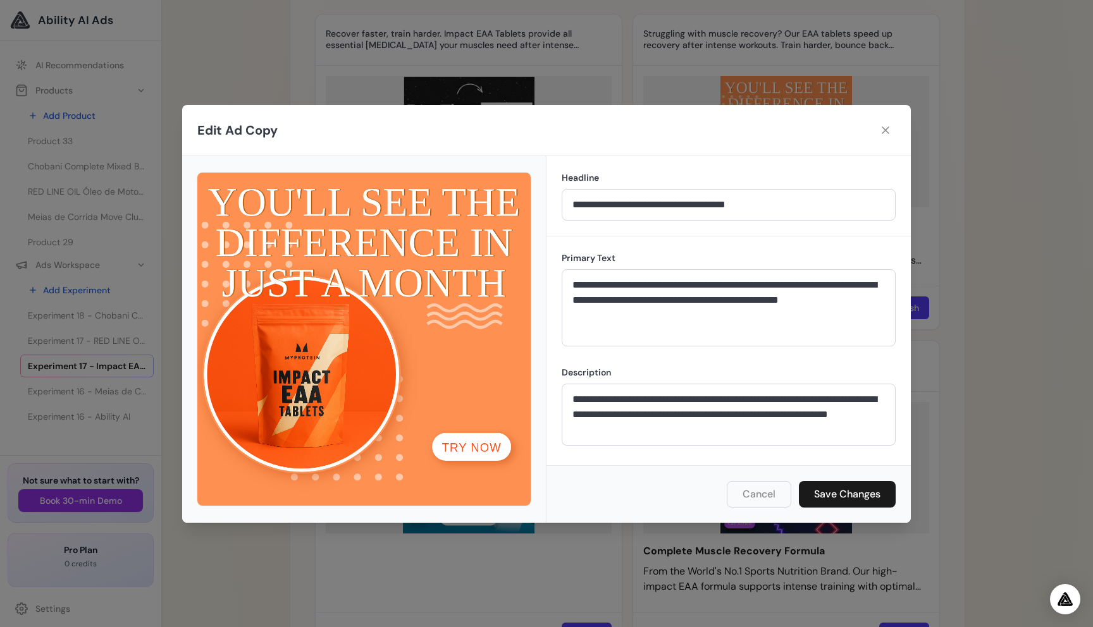
drag, startPoint x: 476, startPoint y: 436, endPoint x: 895, endPoint y: 95, distance: 540.7
click at [883, 133] on icon at bounding box center [886, 130] width 8 height 8
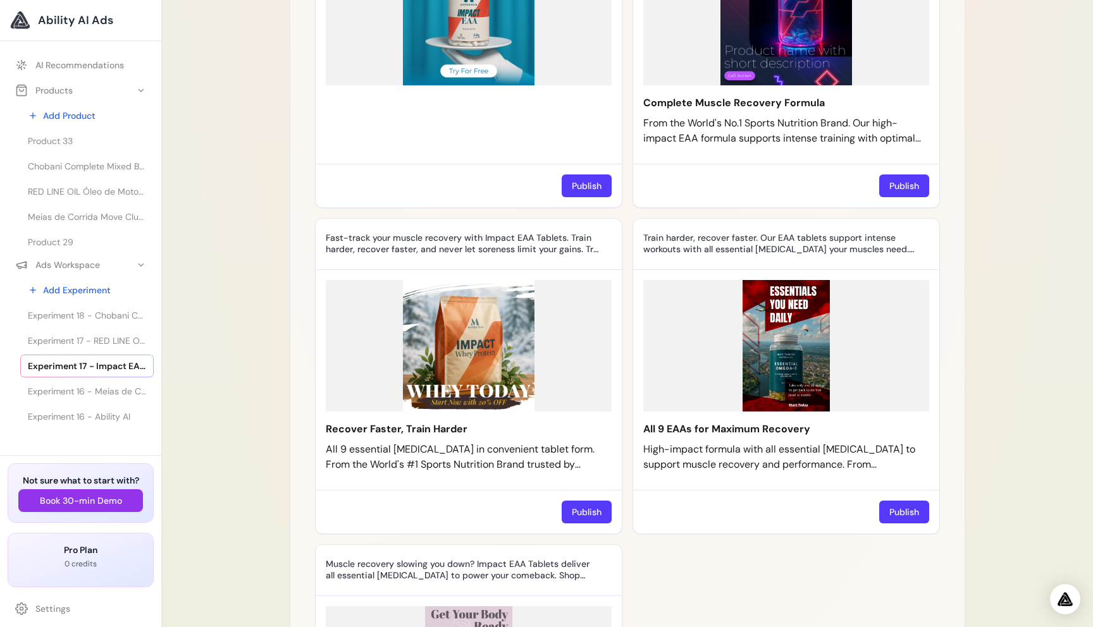
scroll to position [1360, 0]
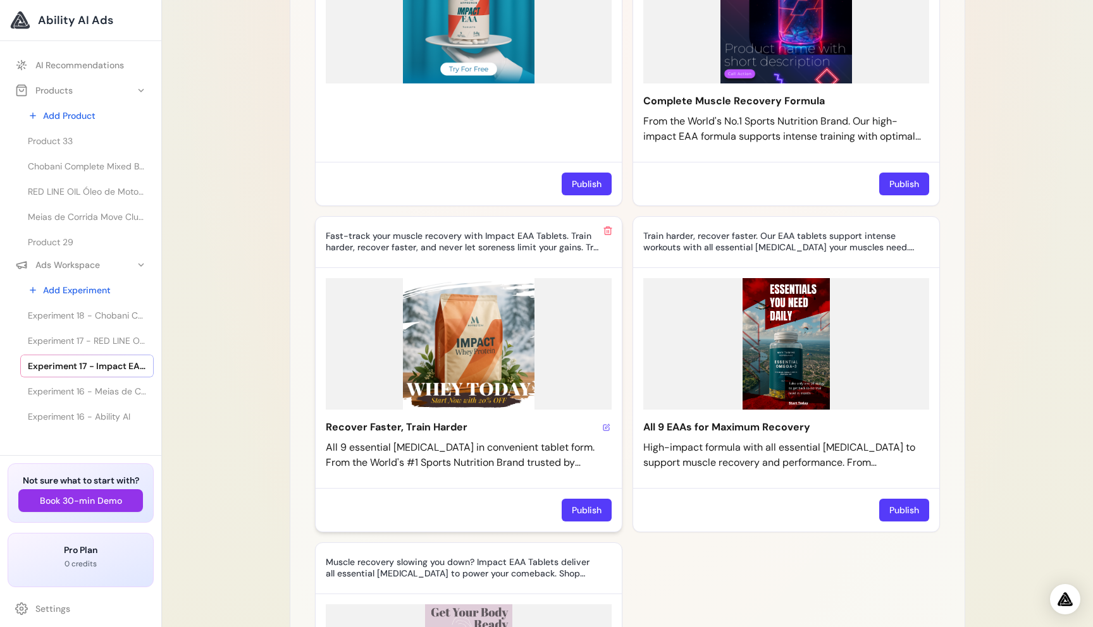
click at [606, 431] on icon at bounding box center [607, 428] width 8 height 8
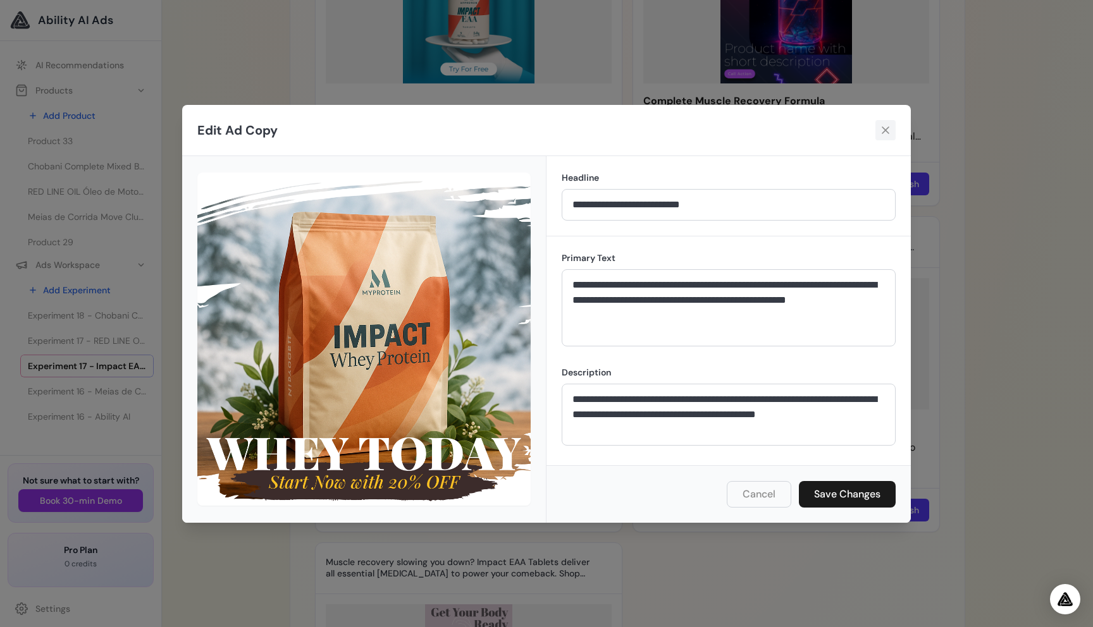
click at [888, 132] on icon at bounding box center [885, 130] width 13 height 13
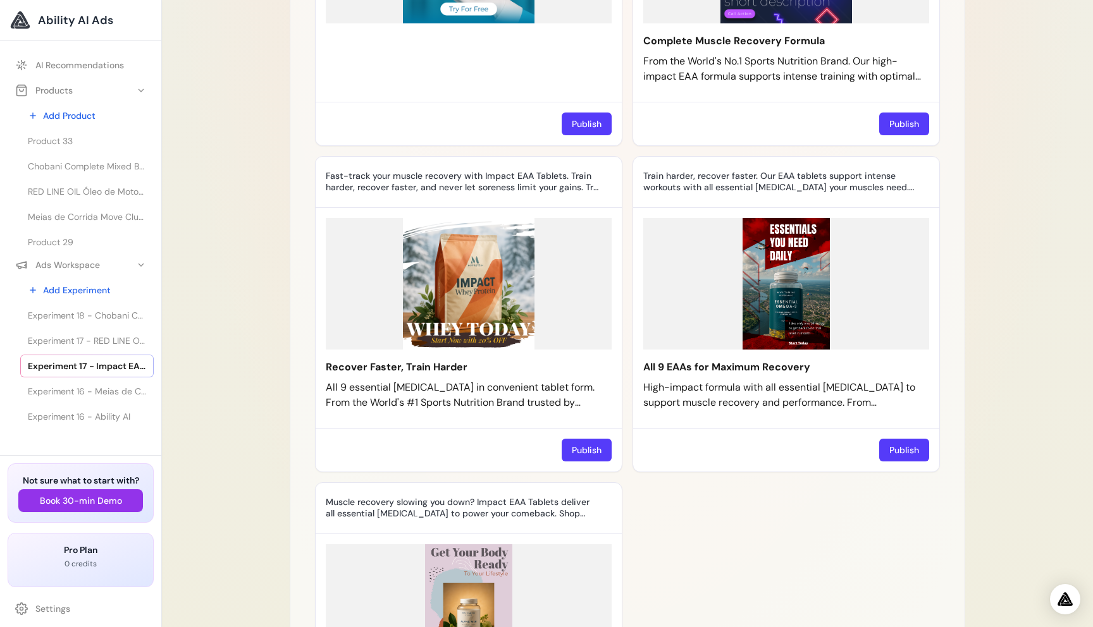
scroll to position [1422, 0]
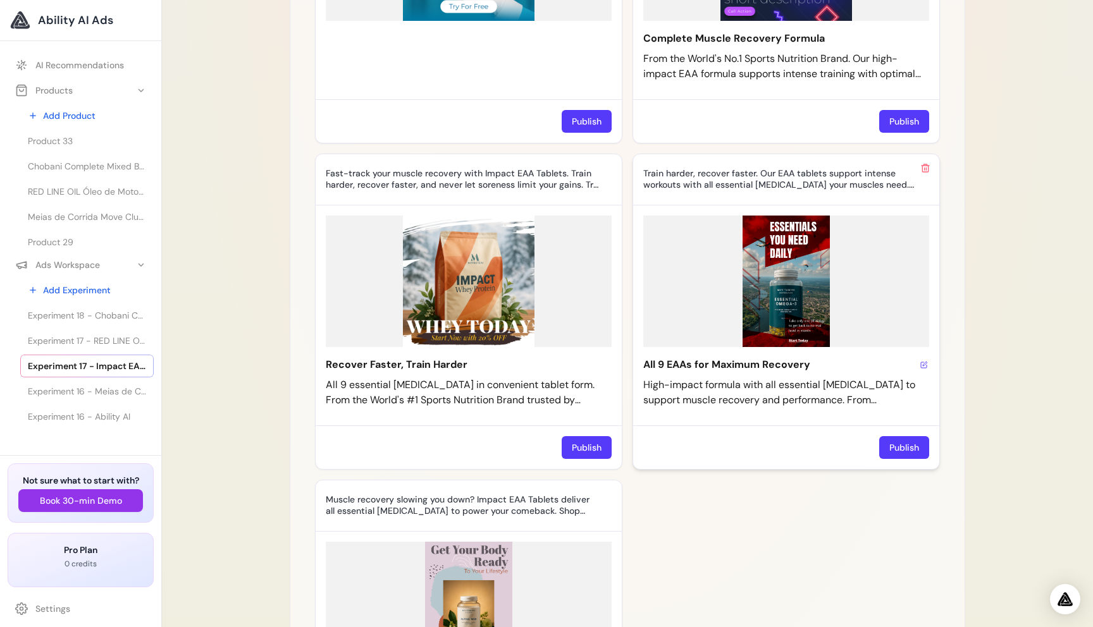
click at [921, 368] on icon at bounding box center [924, 365] width 6 height 6
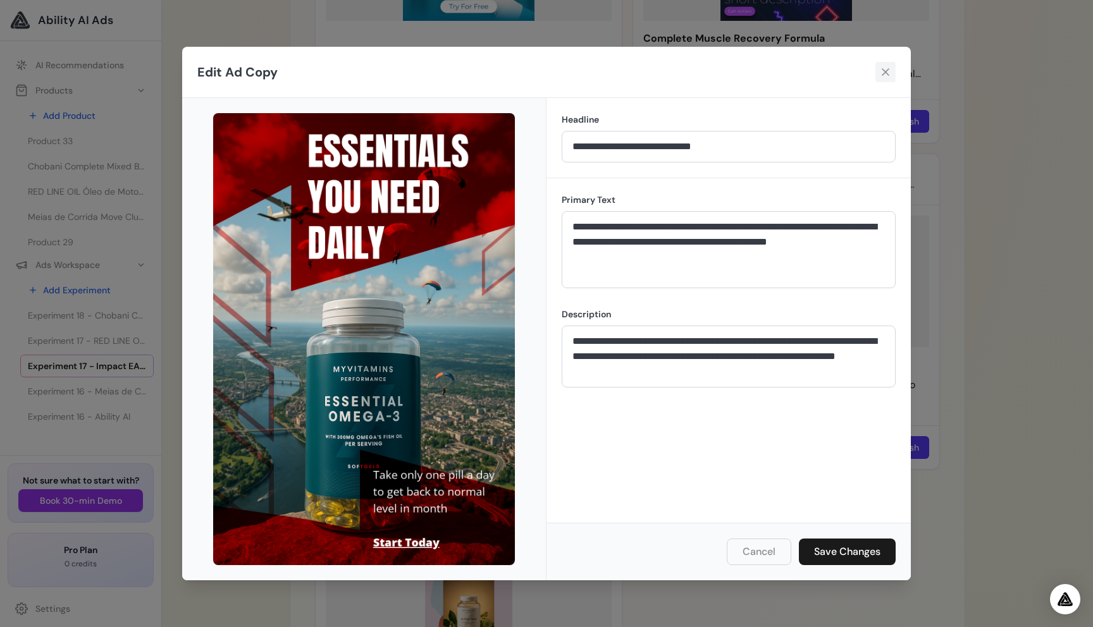
click at [886, 72] on icon at bounding box center [886, 73] width 8 height 8
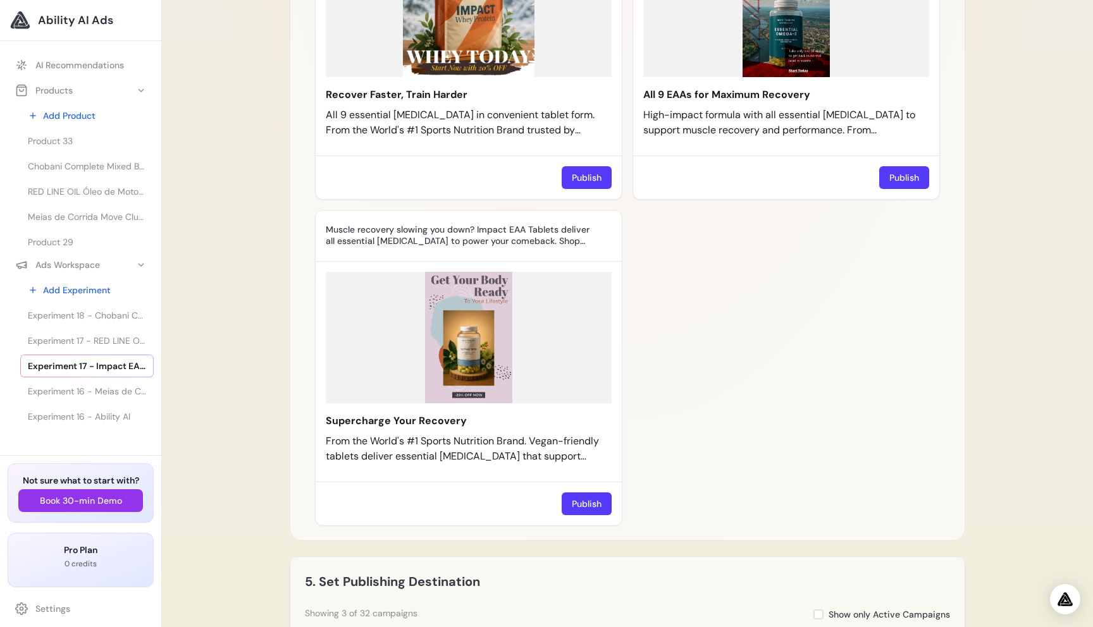
scroll to position [1738, 0]
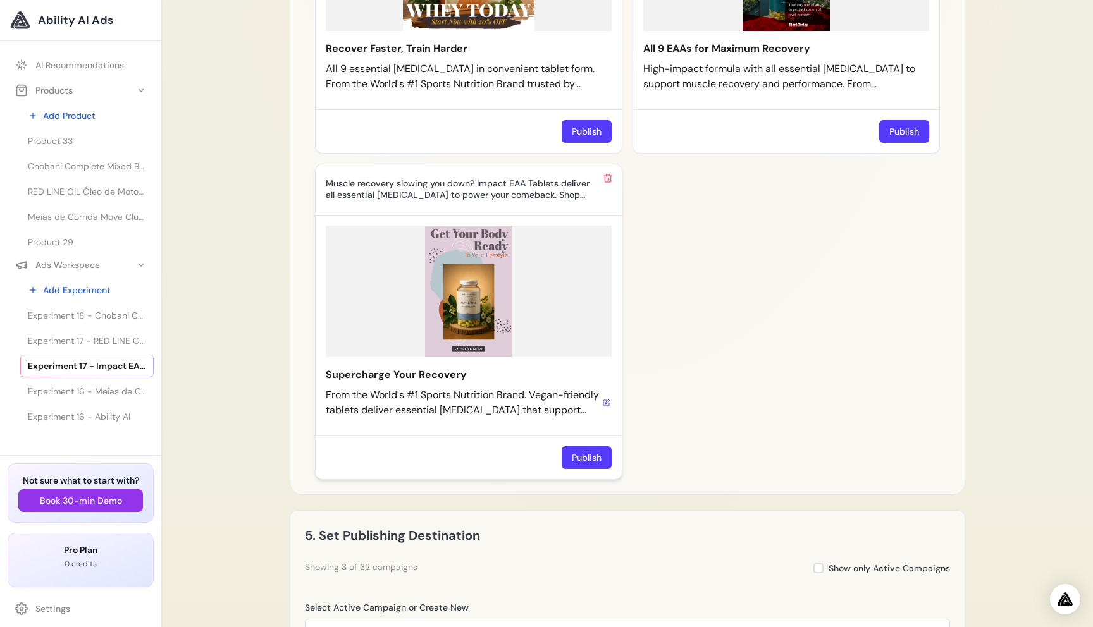
click at [605, 418] on div "From the World's #1 Sports Nutrition Brand. Vegan-friendly tablets deliver esse…" at bounding box center [469, 403] width 286 height 30
click at [606, 404] on icon at bounding box center [607, 402] width 4 height 4
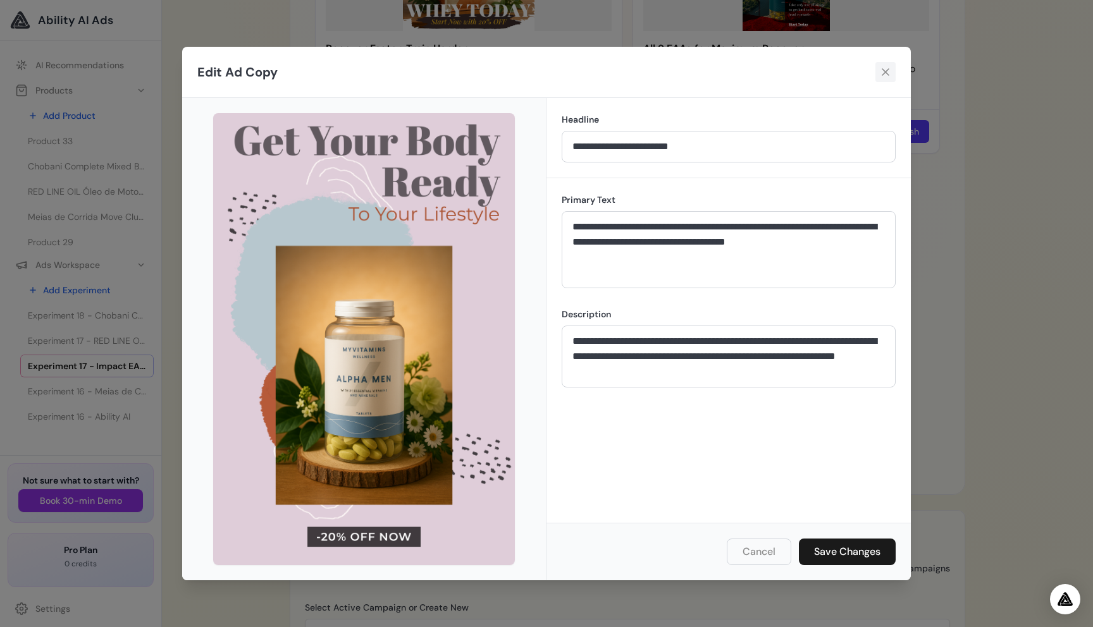
click at [887, 73] on icon at bounding box center [885, 72] width 13 height 13
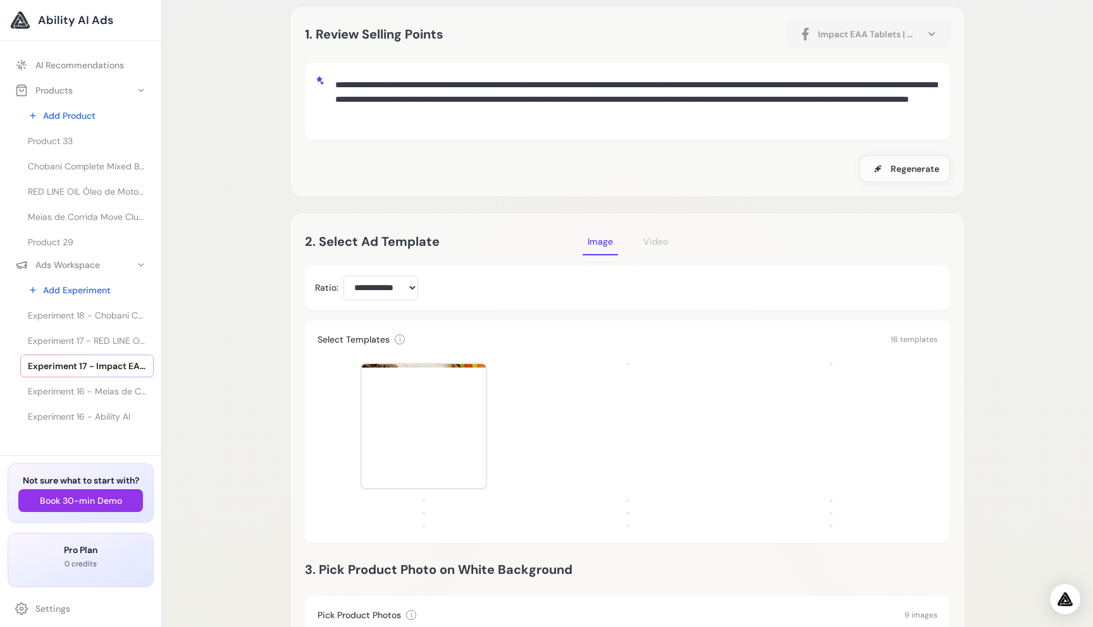
scroll to position [0, 0]
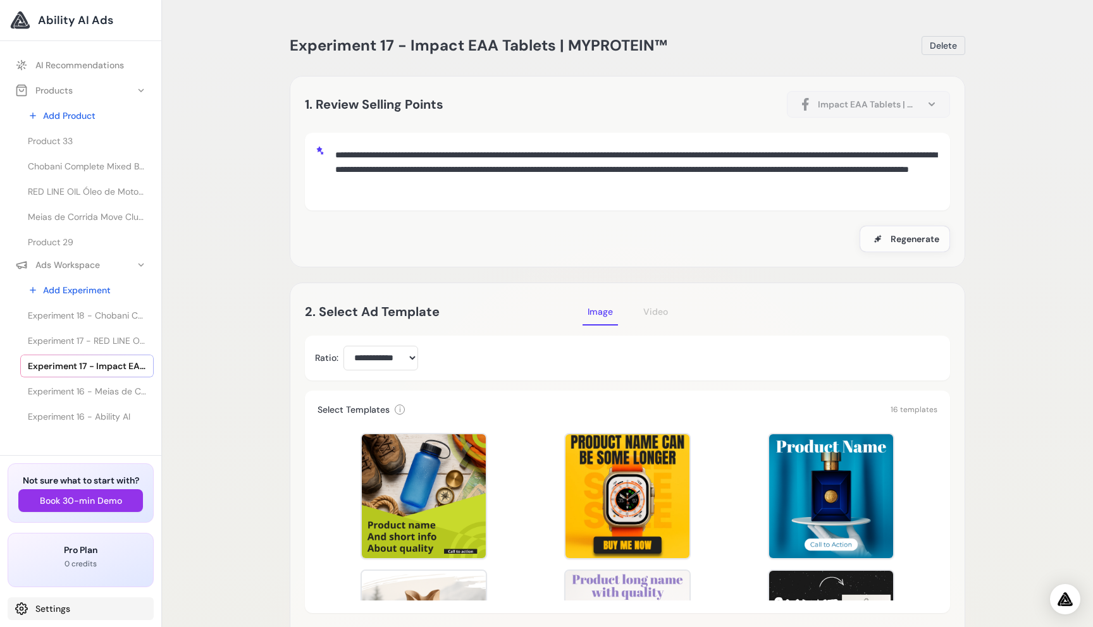
click at [93, 607] on link "Settings" at bounding box center [81, 609] width 146 height 23
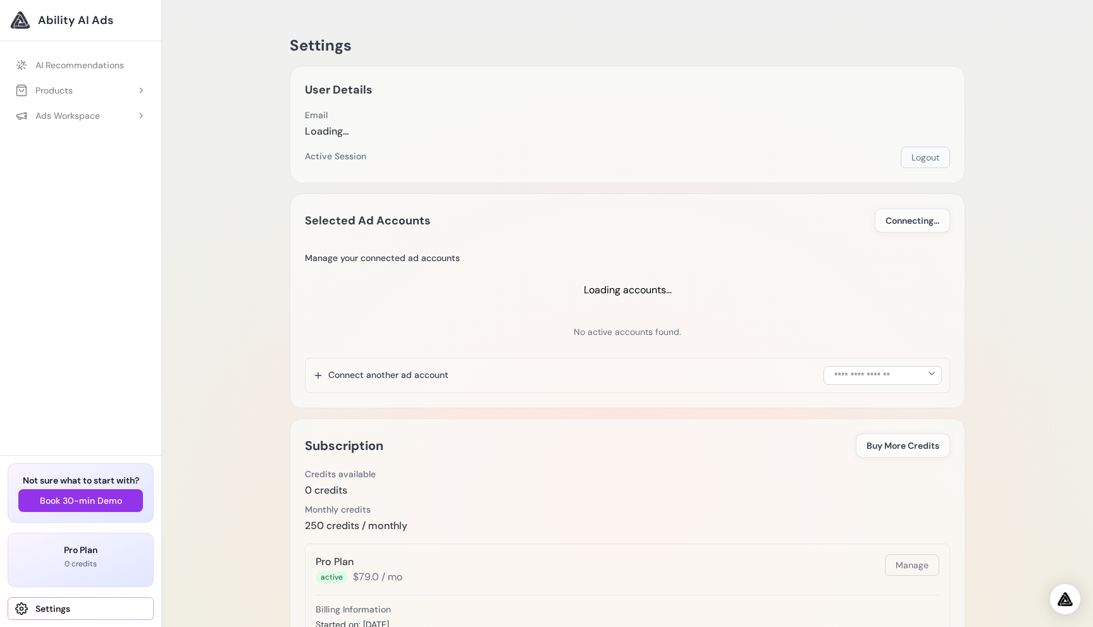
click at [919, 158] on button "Logout" at bounding box center [925, 158] width 49 height 22
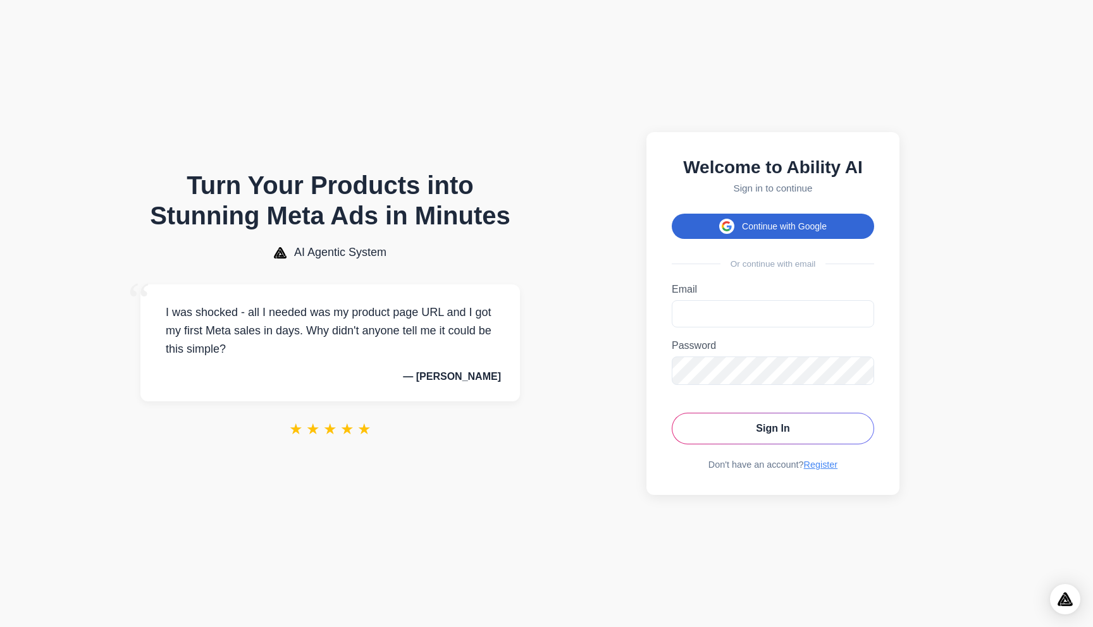
click at [781, 225] on button "Continue with Google" at bounding box center [773, 226] width 202 height 25
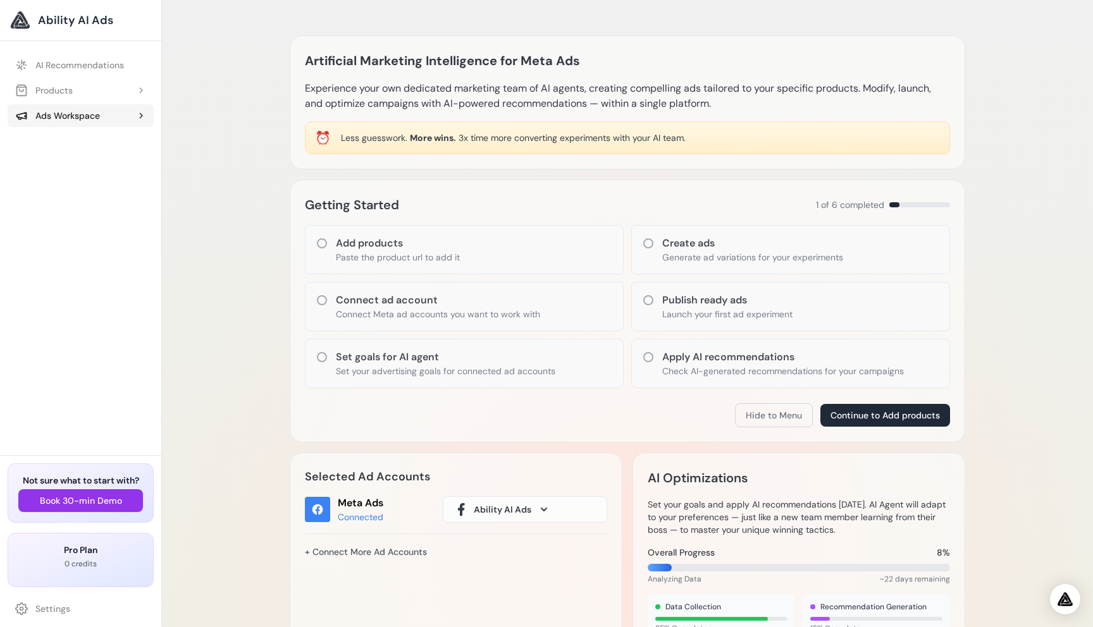
click at [126, 118] on button "Ads Workspace" at bounding box center [81, 115] width 146 height 23
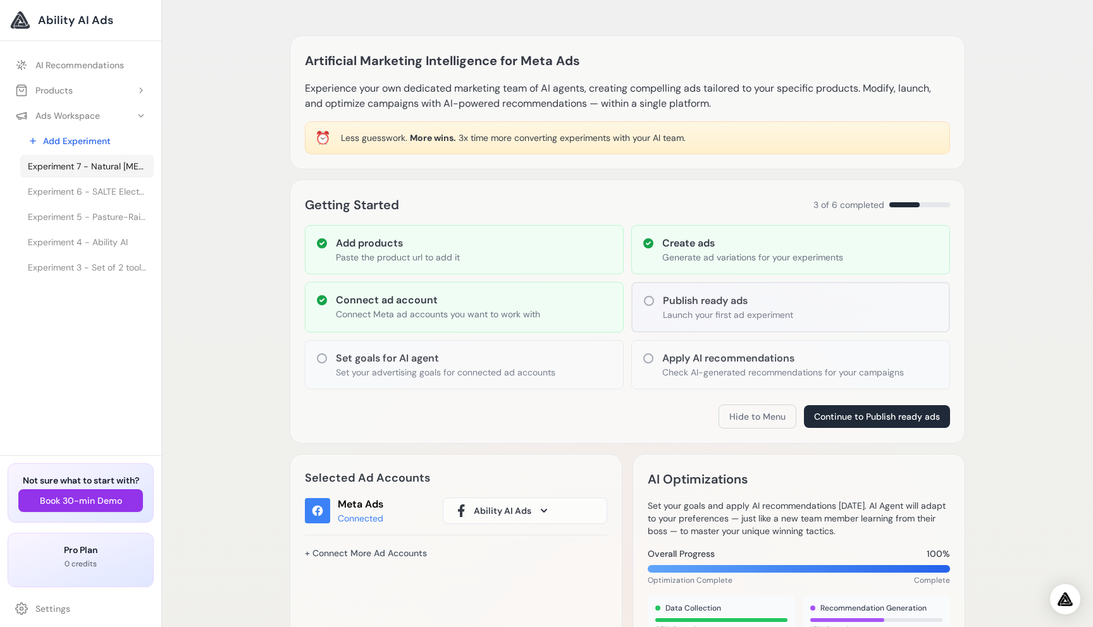
click at [114, 172] on span "Experiment 7 - Natural [MEDICAL_DATA] | Grass-Fed Bone Matrix, 180 caps – Dense…" at bounding box center [87, 166] width 118 height 13
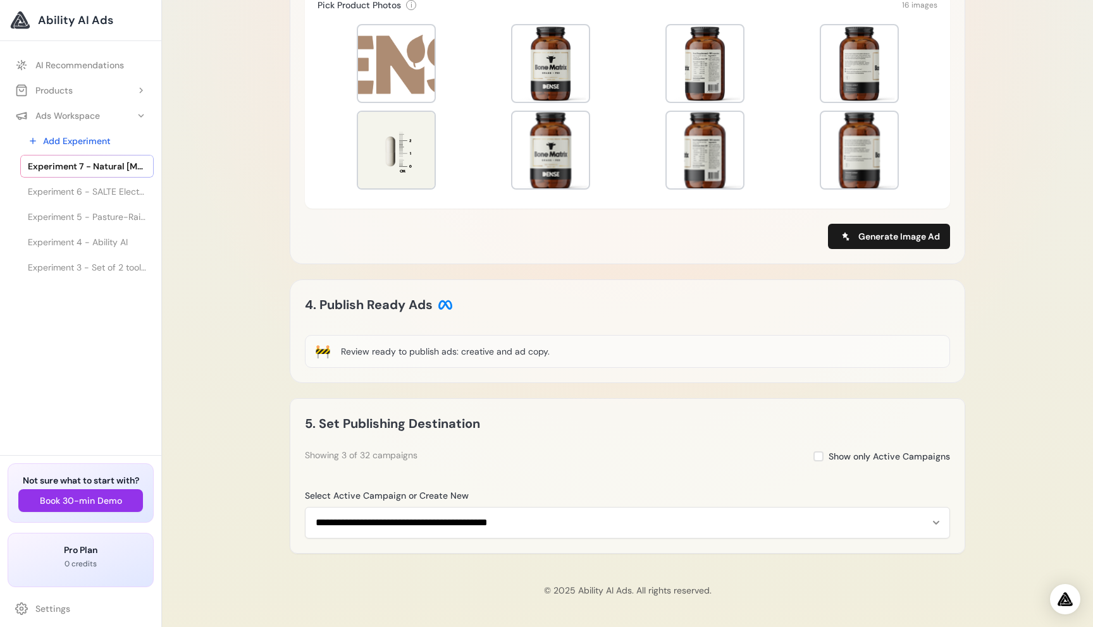
scroll to position [701, 0]
click at [128, 193] on span "Experiment 6 - SALTE Electrolytes – Dense nutrition" at bounding box center [87, 191] width 118 height 13
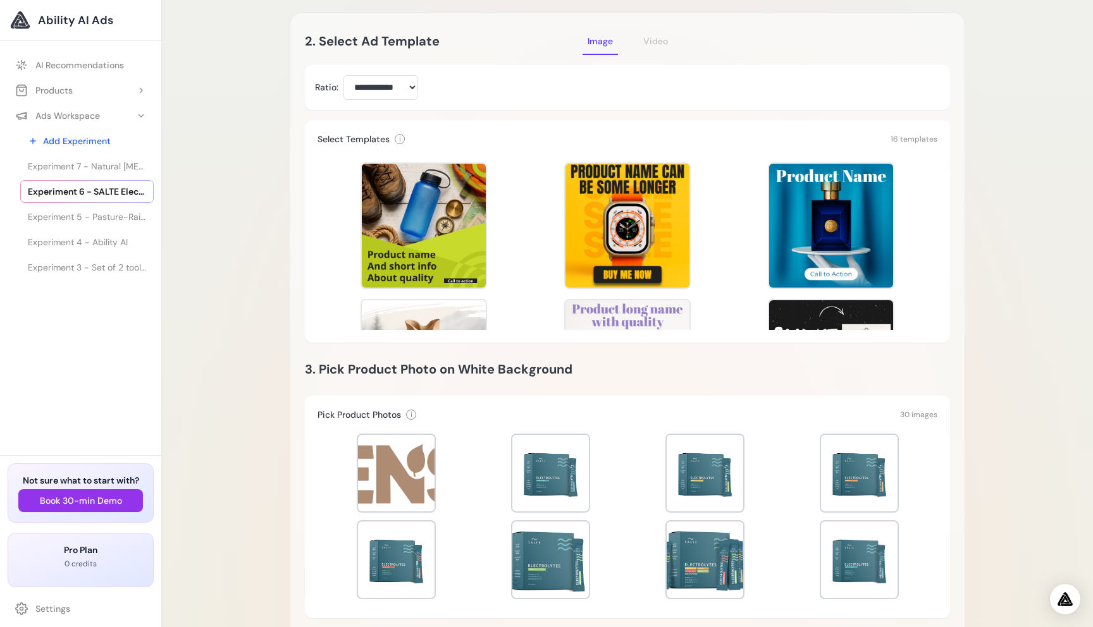
scroll to position [784, 0]
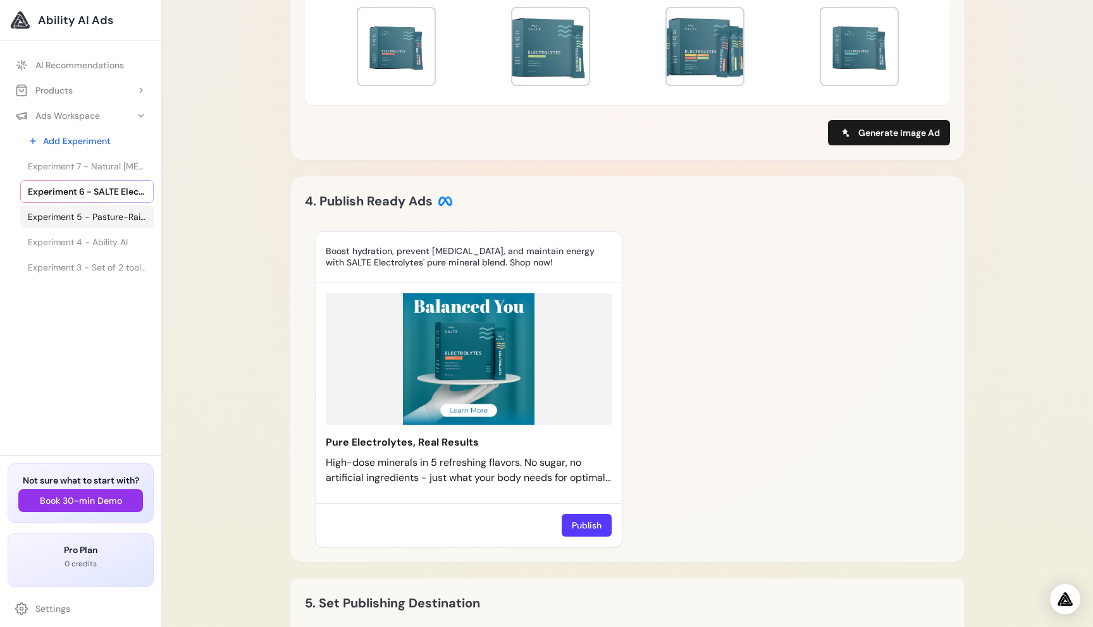
click at [105, 219] on span "Experiment 5 - Pasture-Raised Beef Collagen Peptides, 500 g – Dense nutrition" at bounding box center [87, 217] width 118 height 13
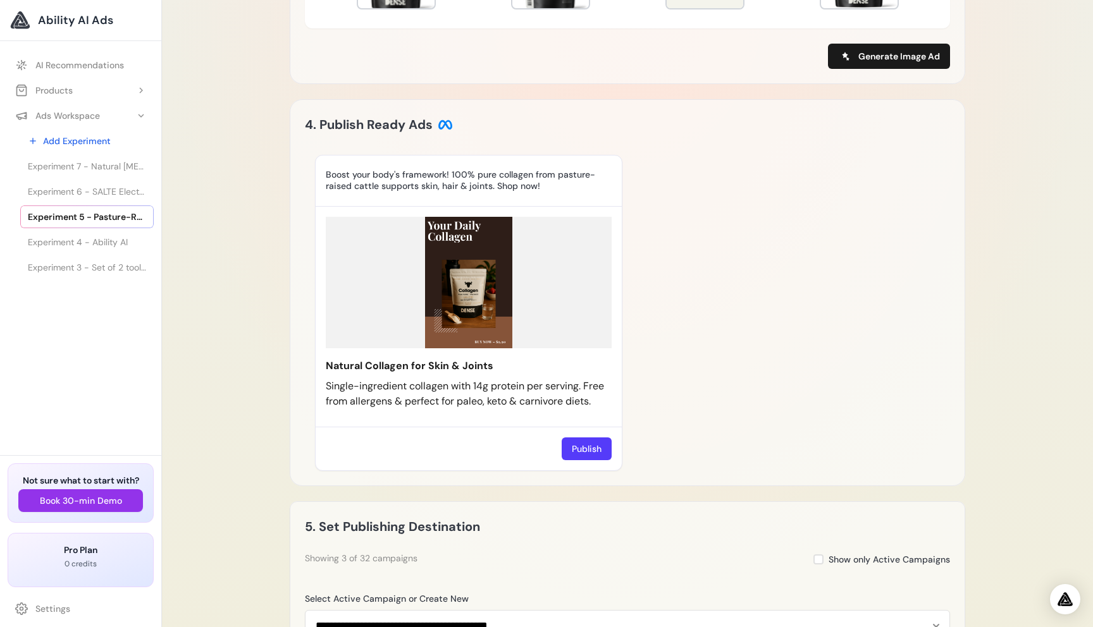
scroll to position [780, 0]
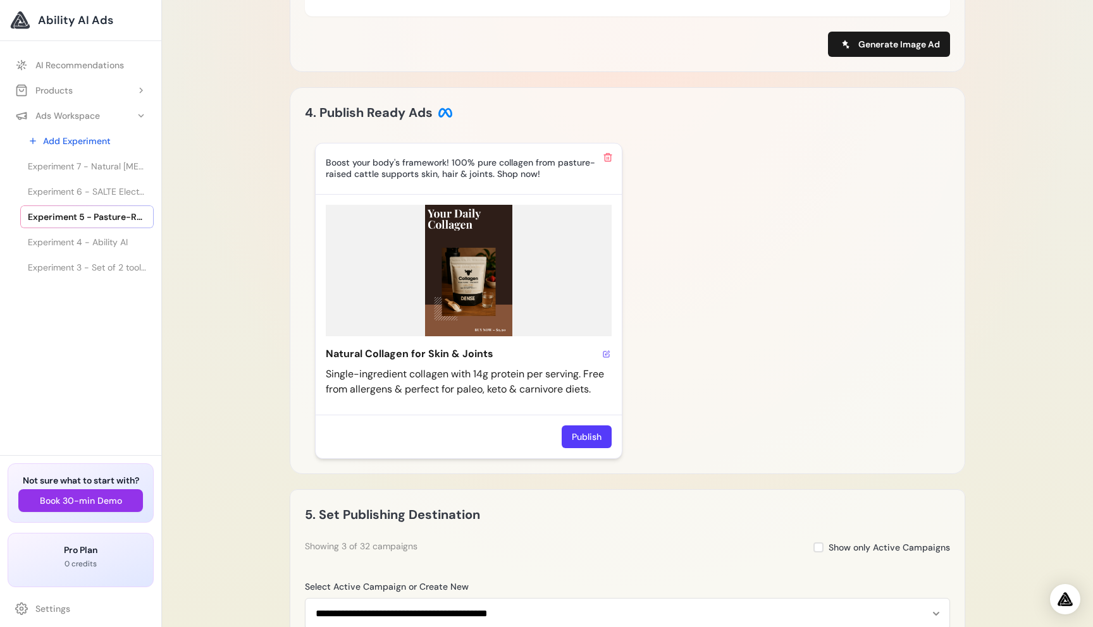
click at [607, 358] on icon at bounding box center [607, 354] width 8 height 8
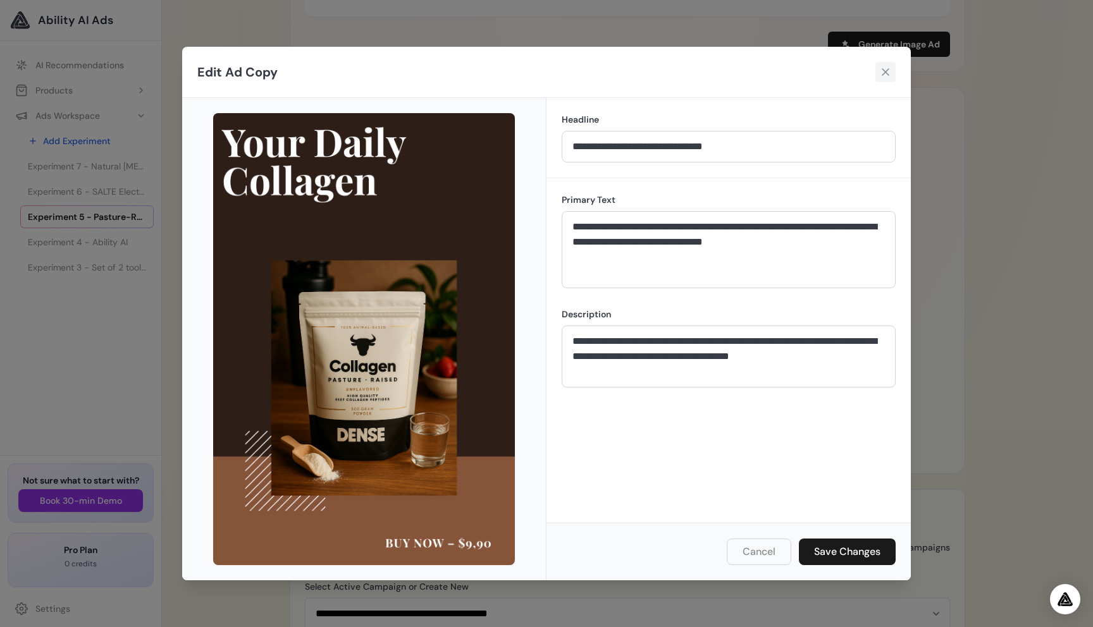
click at [882, 73] on icon at bounding box center [885, 72] width 13 height 13
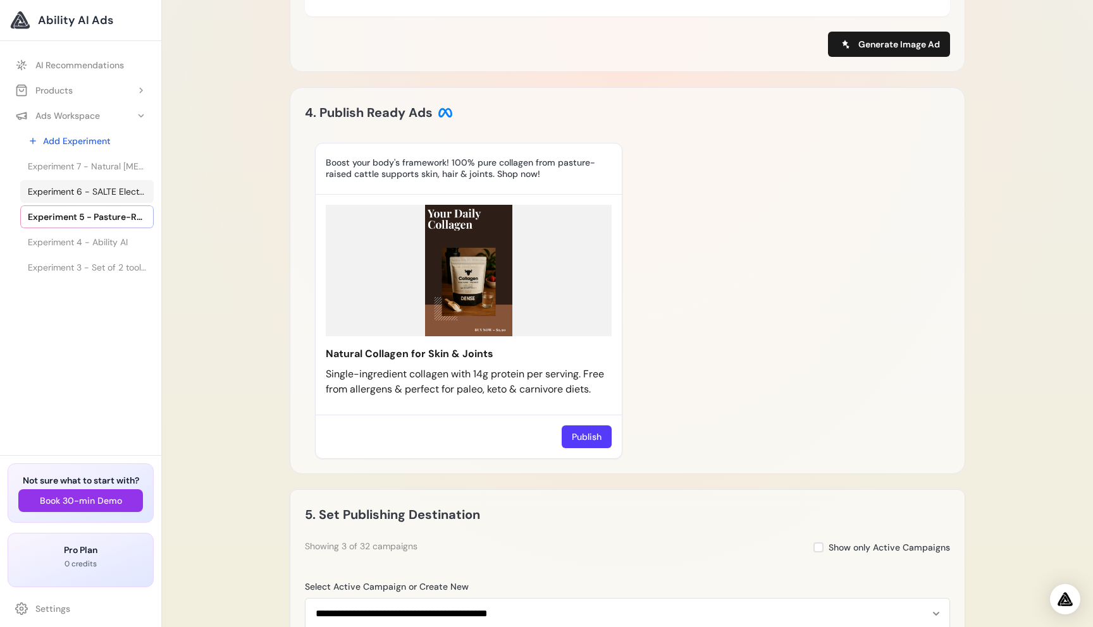
click at [91, 188] on span "Experiment 6 - SALTE Electrolytes – Dense nutrition" at bounding box center [87, 191] width 118 height 13
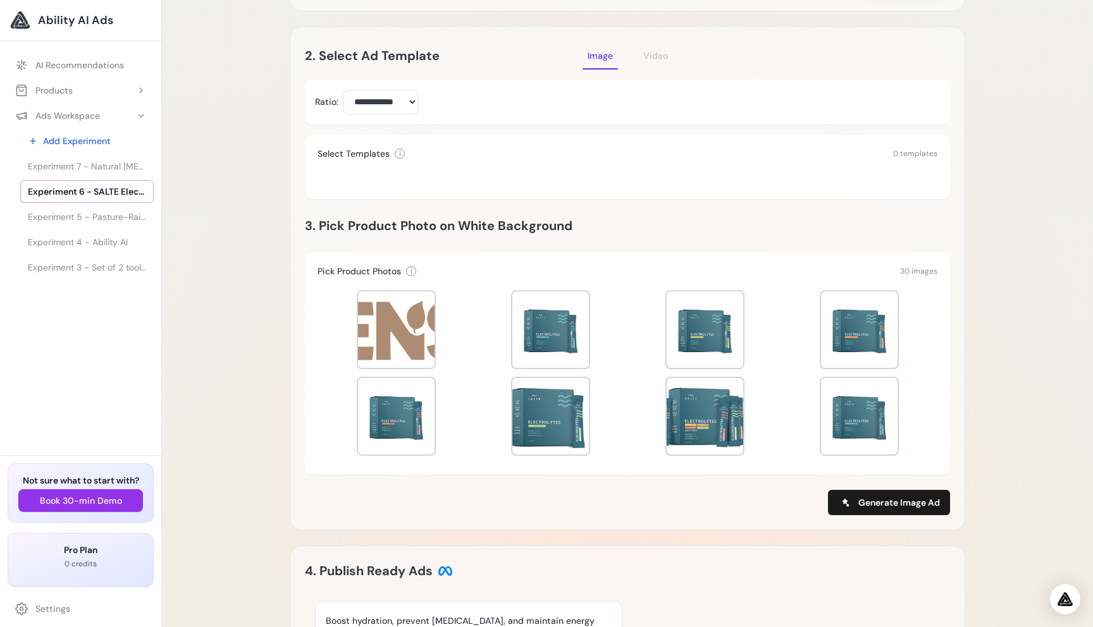
scroll to position [805, 0]
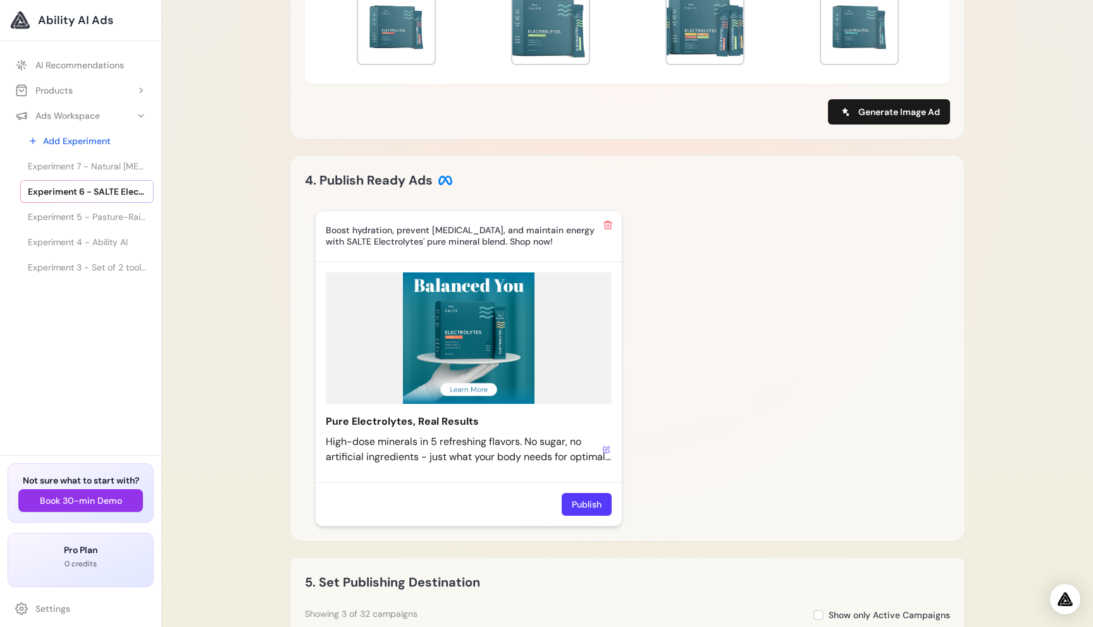
click at [608, 446] on icon at bounding box center [607, 450] width 8 height 8
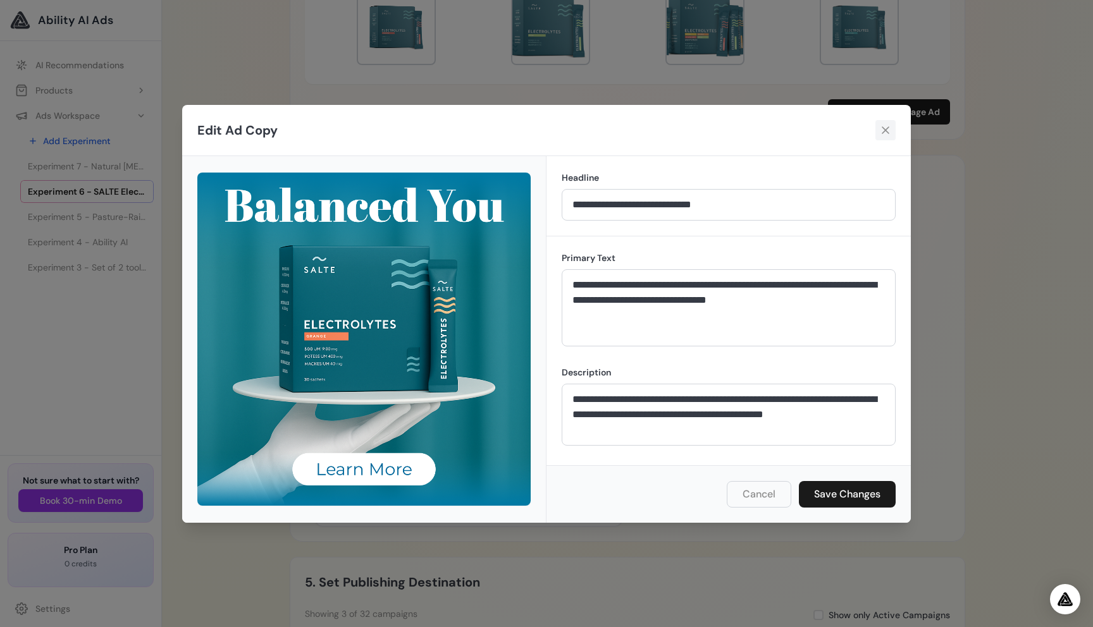
click at [883, 133] on icon at bounding box center [885, 130] width 13 height 13
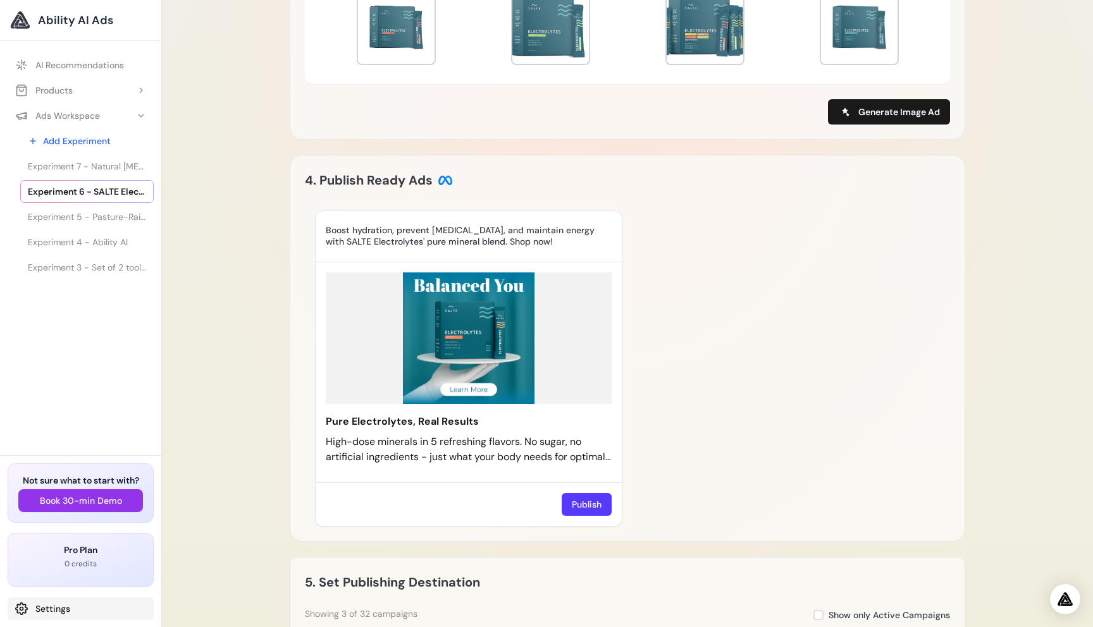
click at [77, 606] on link "Settings" at bounding box center [81, 609] width 146 height 23
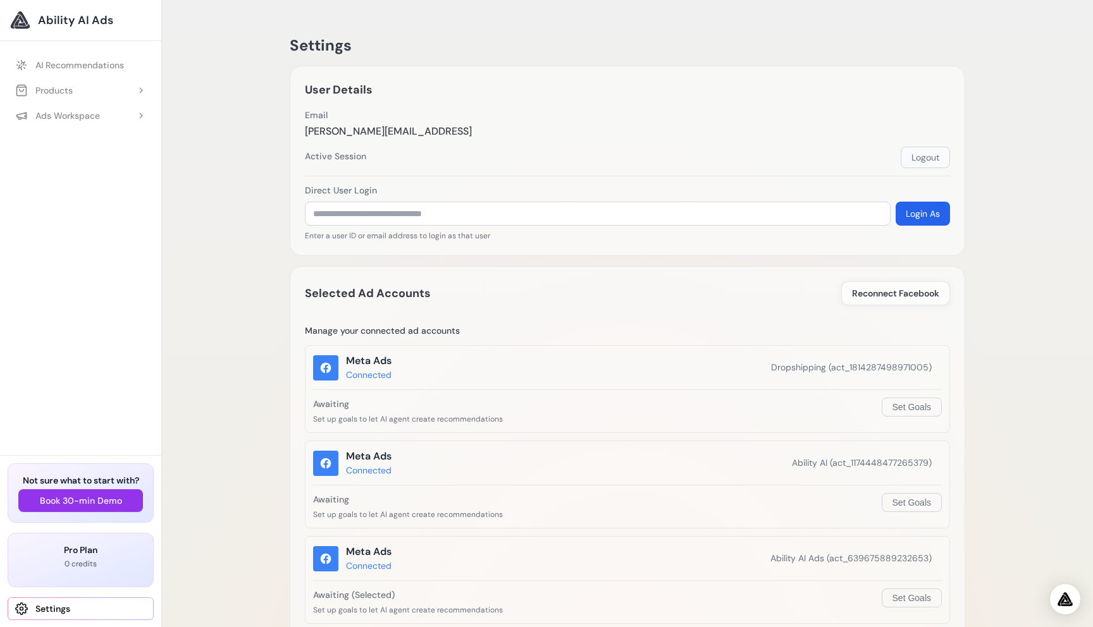
click at [918, 152] on button "Logout" at bounding box center [925, 158] width 49 height 22
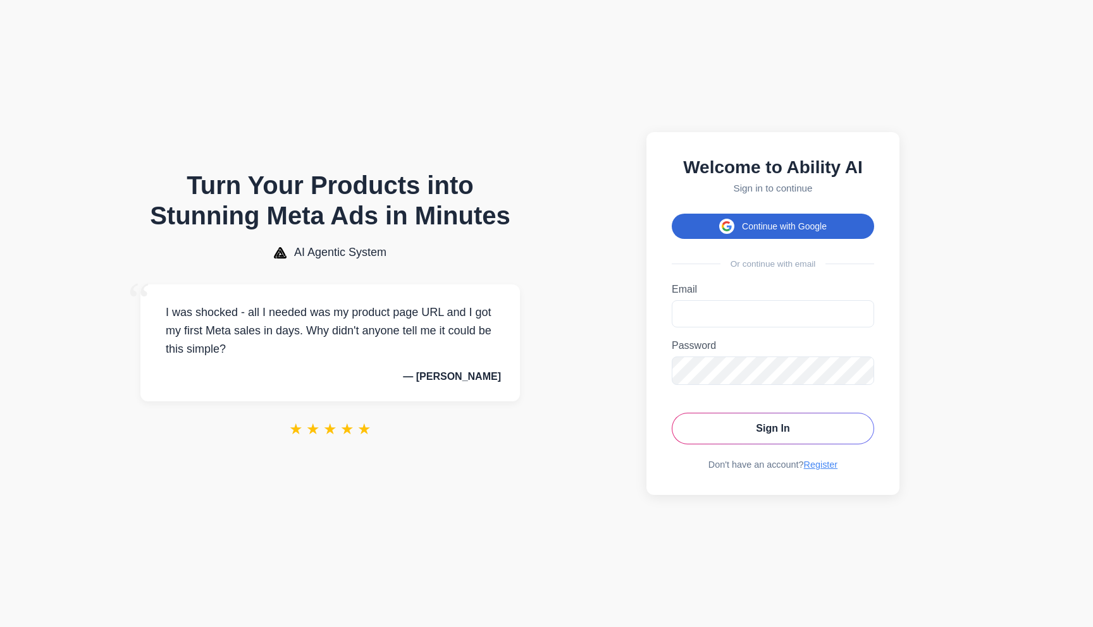
click at [726, 228] on icon at bounding box center [726, 230] width 8 height 4
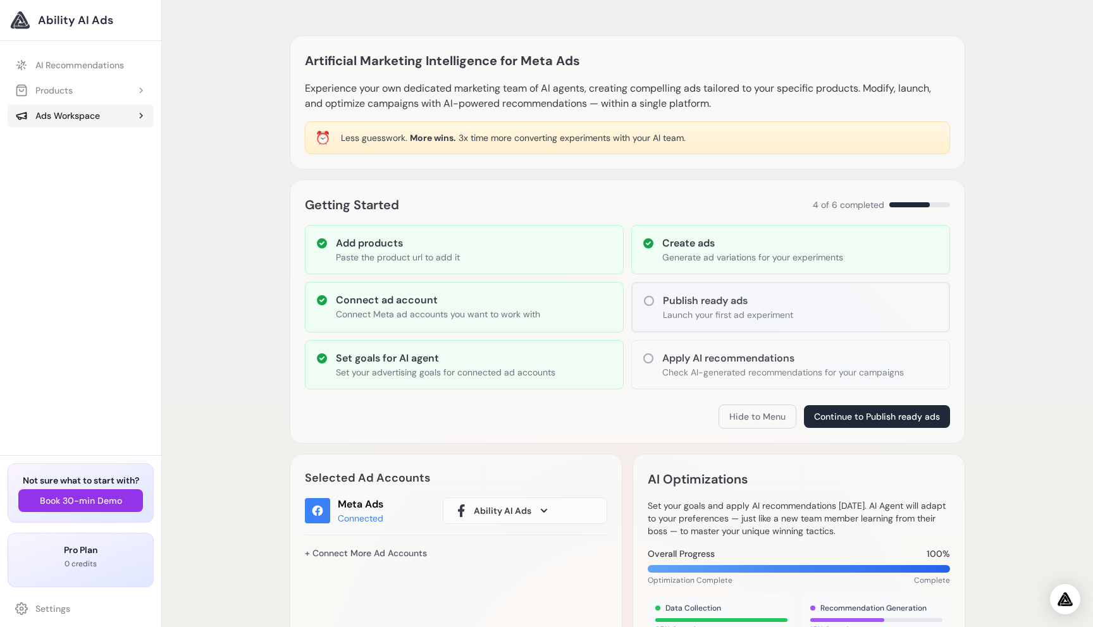
click at [78, 110] on div "Ads Workspace" at bounding box center [57, 115] width 85 height 13
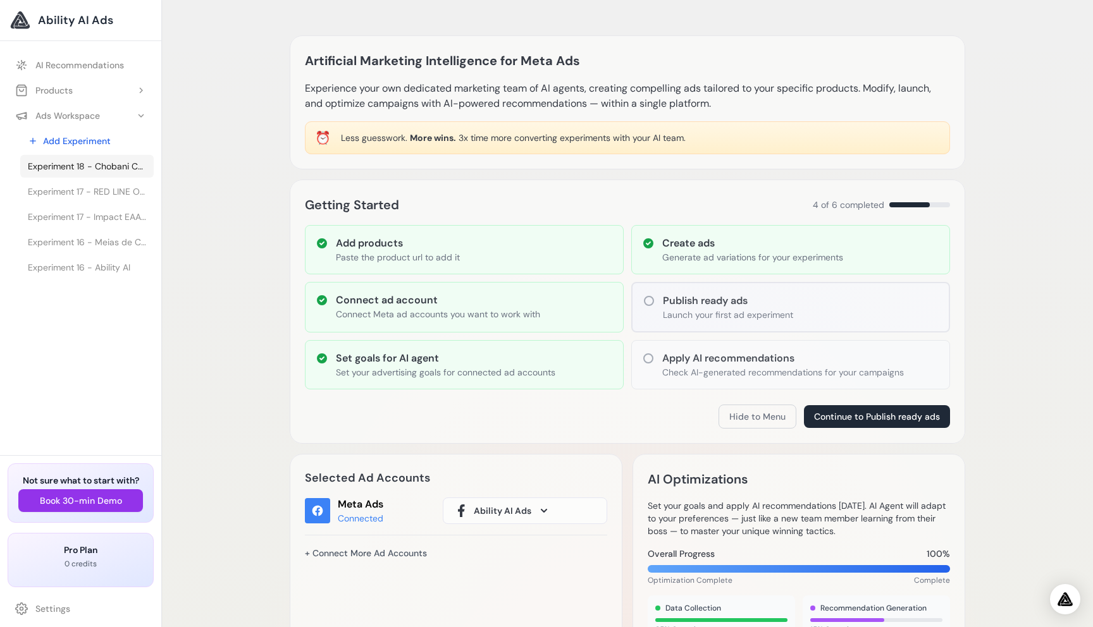
click at [82, 166] on span "Experiment 18 - Chobani Complete Mixed Berry Vanilla Protein Greek Yogurt Drink…" at bounding box center [87, 166] width 118 height 13
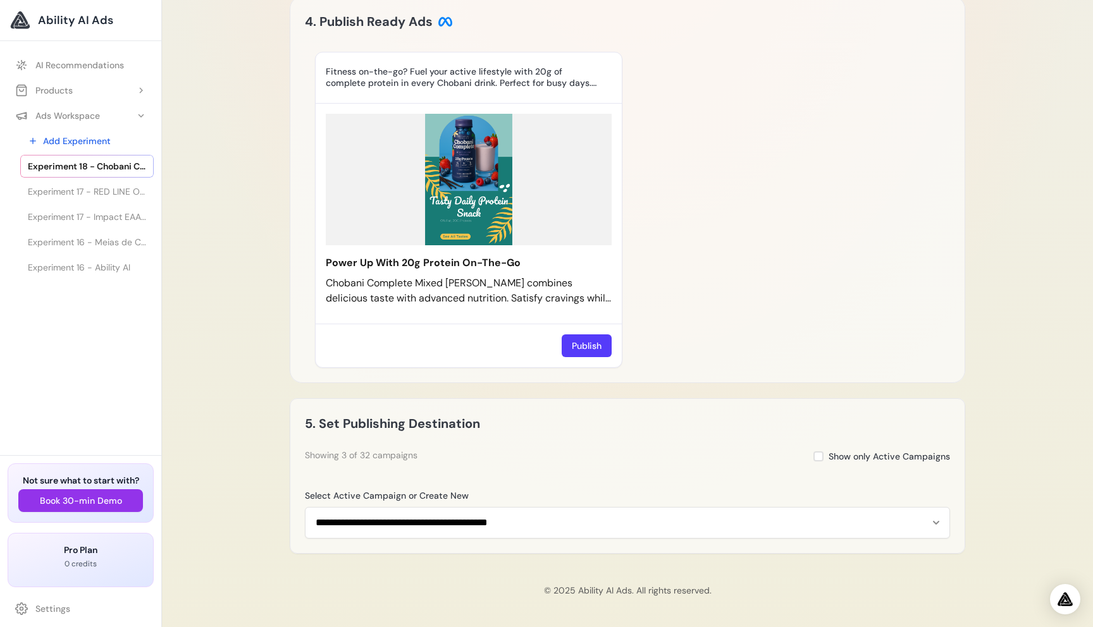
scroll to position [978, 0]
click at [603, 266] on icon at bounding box center [606, 264] width 6 height 6
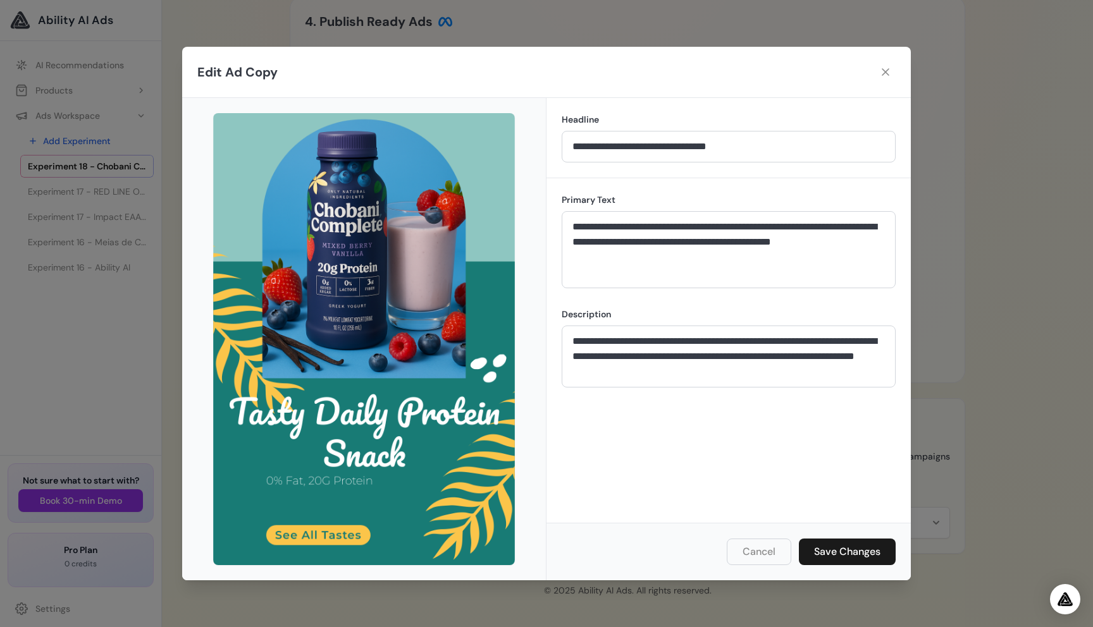
click at [885, 75] on icon at bounding box center [885, 72] width 13 height 13
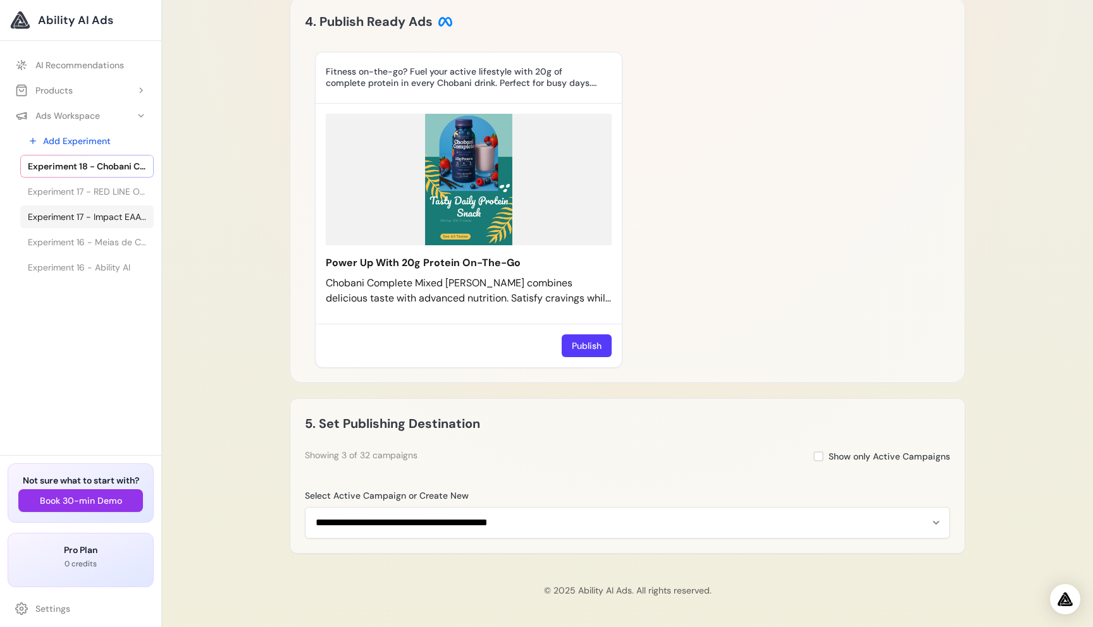
click at [78, 223] on span "Experiment 17 - Impact EAA Tablets | MYPROTEIN™" at bounding box center [87, 217] width 118 height 13
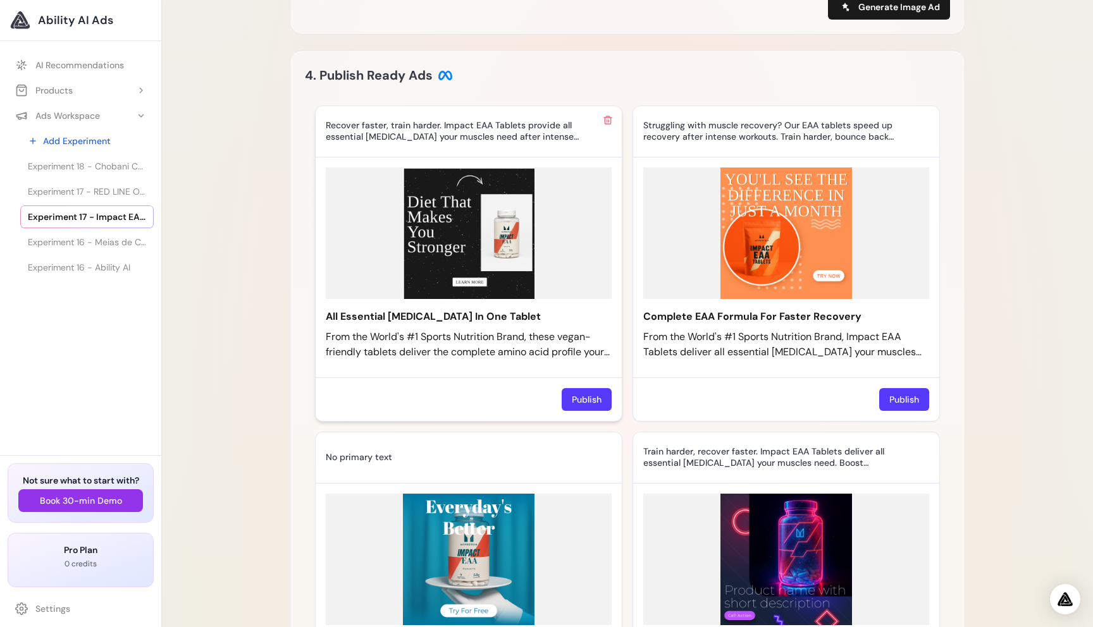
scroll to position [823, 0]
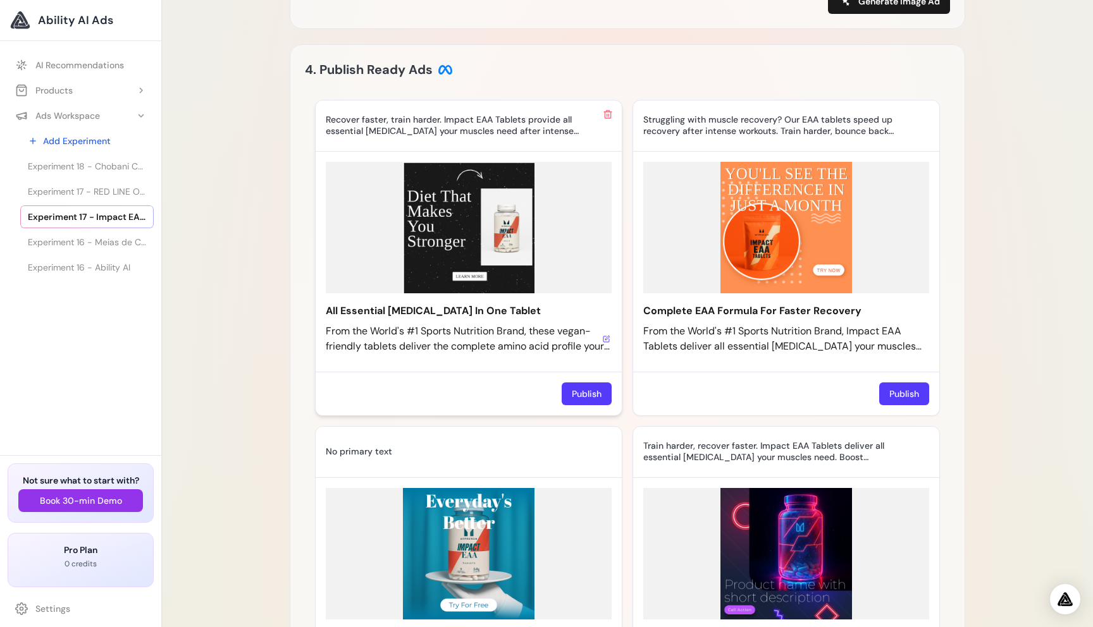
click at [606, 343] on icon at bounding box center [607, 339] width 8 height 8
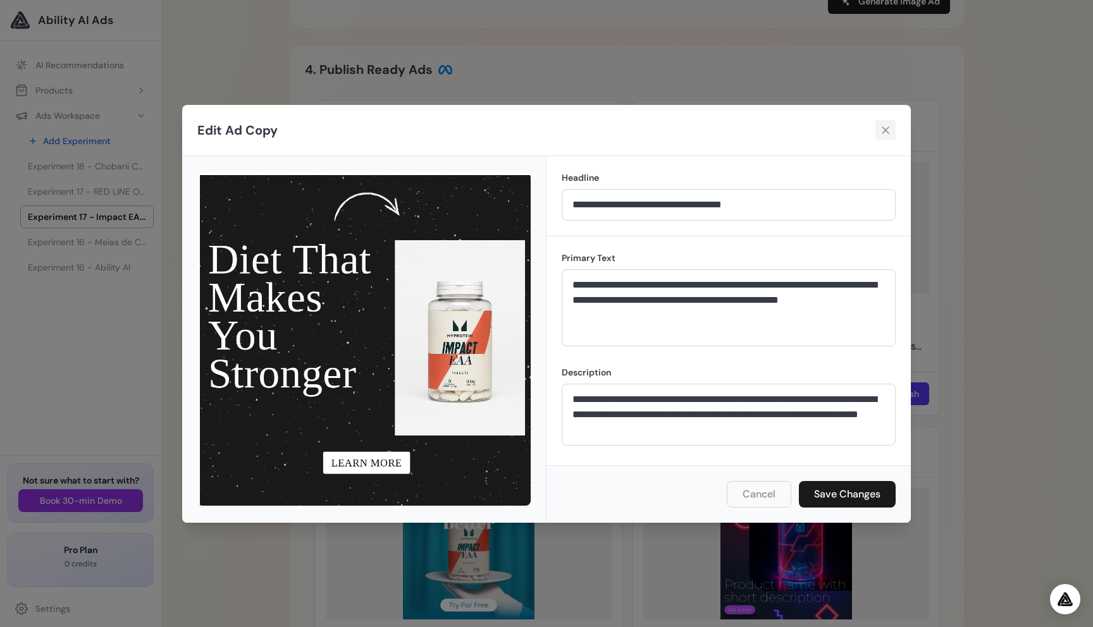
click at [888, 127] on icon at bounding box center [886, 130] width 8 height 8
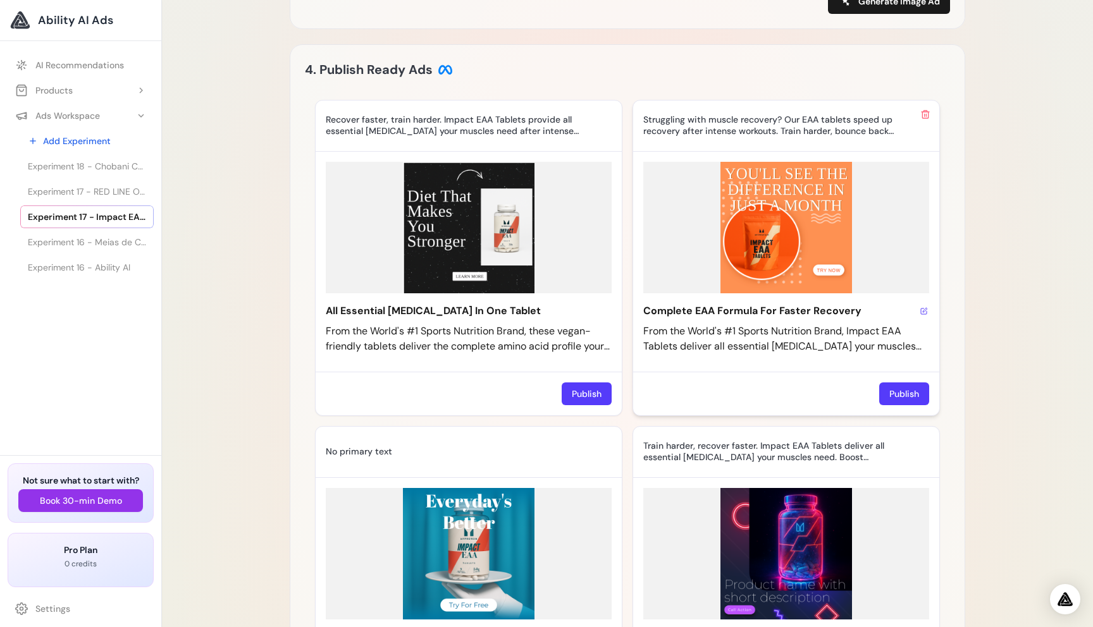
click at [883, 319] on div "Complete EAA Formula For Faster Recovery" at bounding box center [786, 311] width 286 height 15
click at [925, 312] on icon at bounding box center [925, 310] width 4 height 4
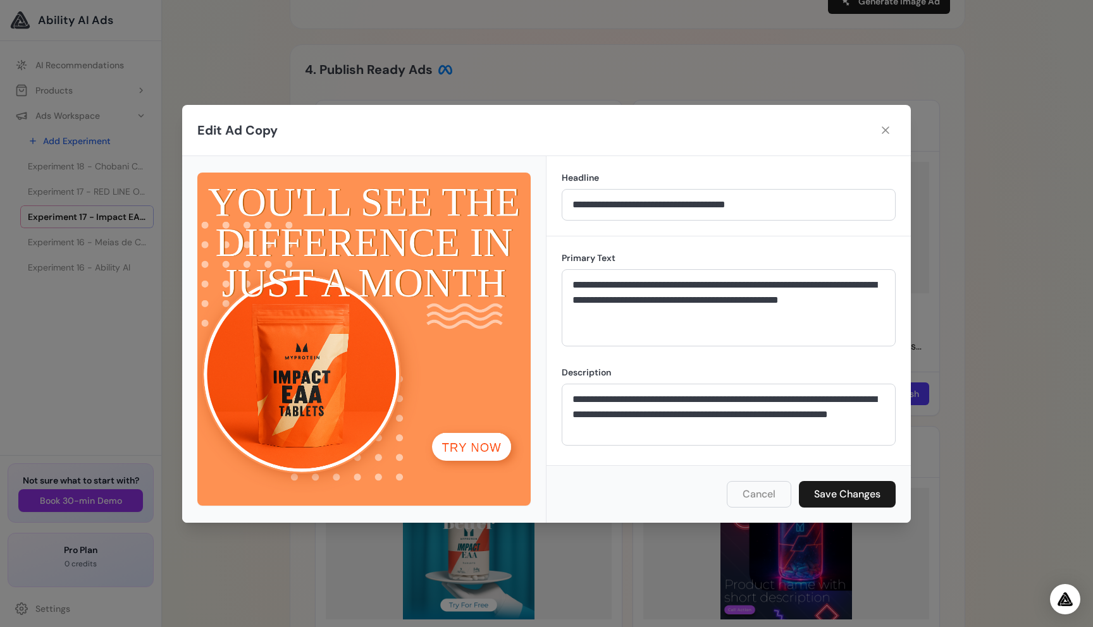
click at [885, 133] on icon at bounding box center [885, 130] width 13 height 13
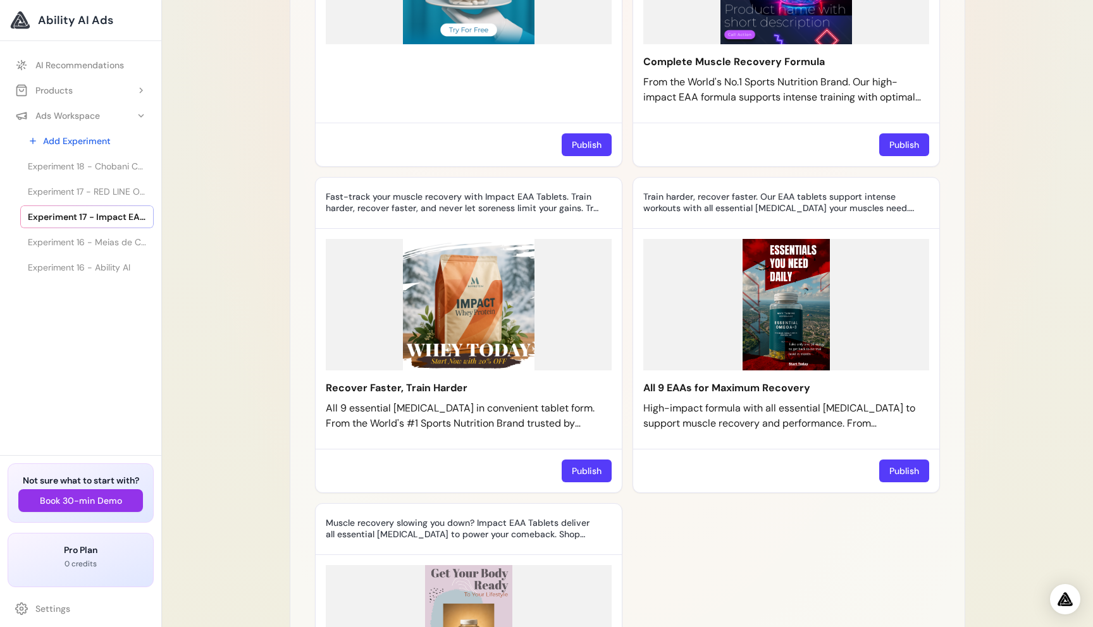
scroll to position [1404, 0]
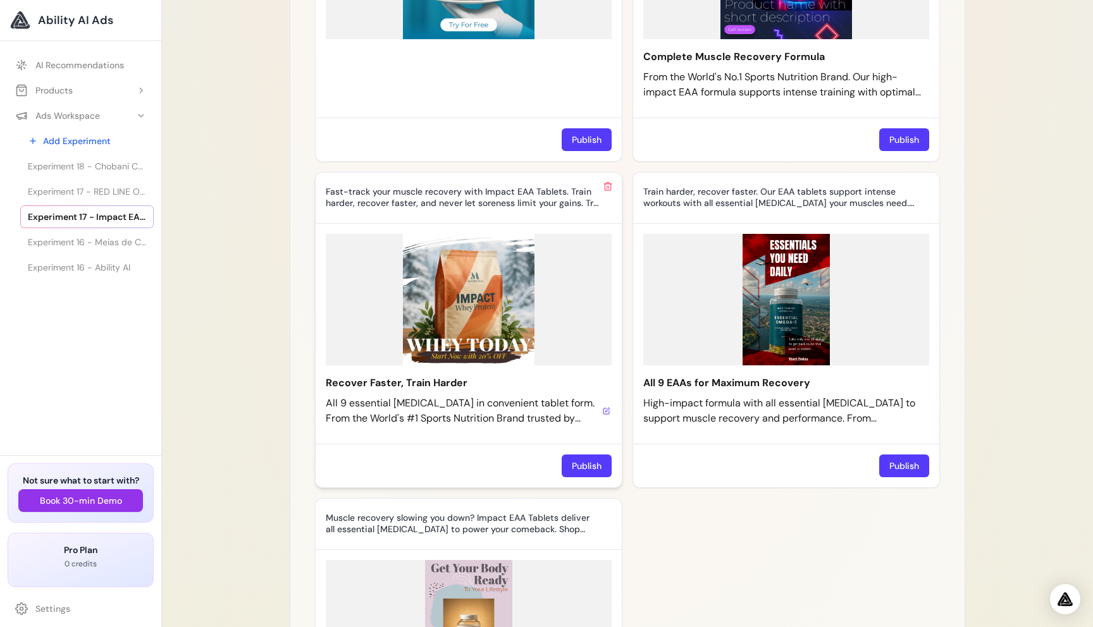
click at [603, 416] on button at bounding box center [606, 411] width 10 height 10
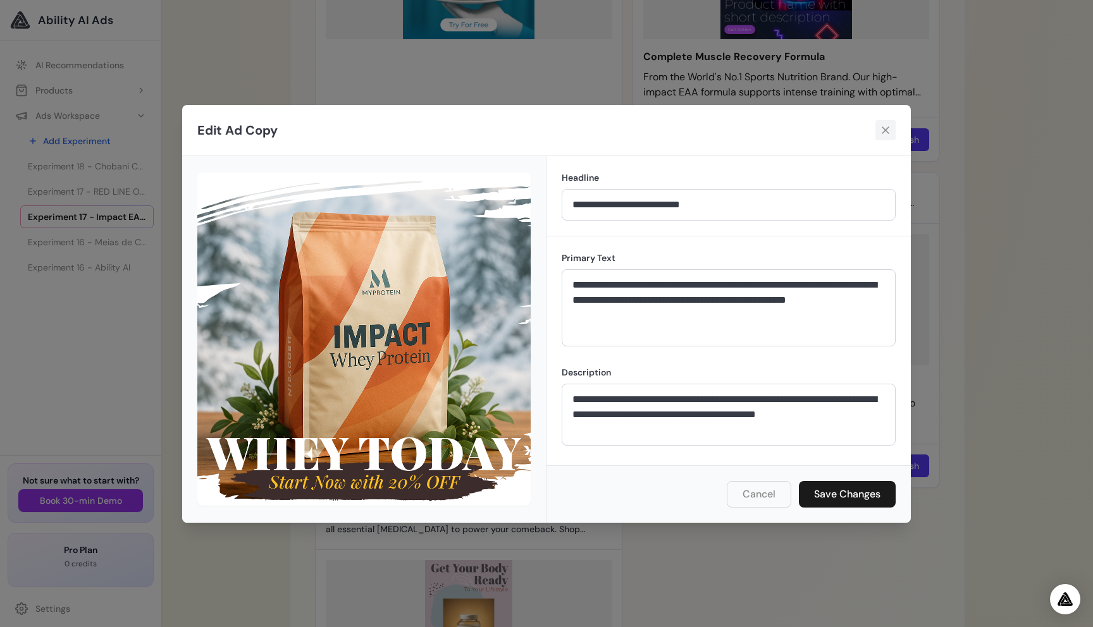
click at [882, 132] on icon at bounding box center [885, 130] width 13 height 13
